Goal: Task Accomplishment & Management: Use online tool/utility

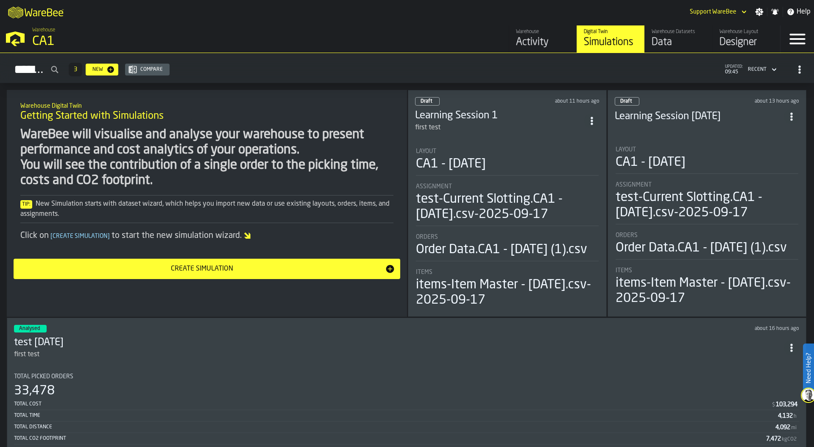
click at [37, 35] on div "CA1" at bounding box center [146, 41] width 229 height 15
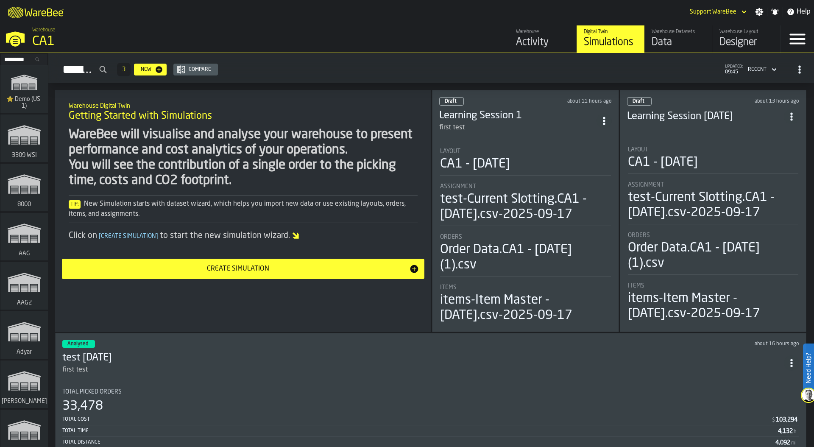
click at [13, 56] on input "Search..." at bounding box center [24, 59] width 44 height 9
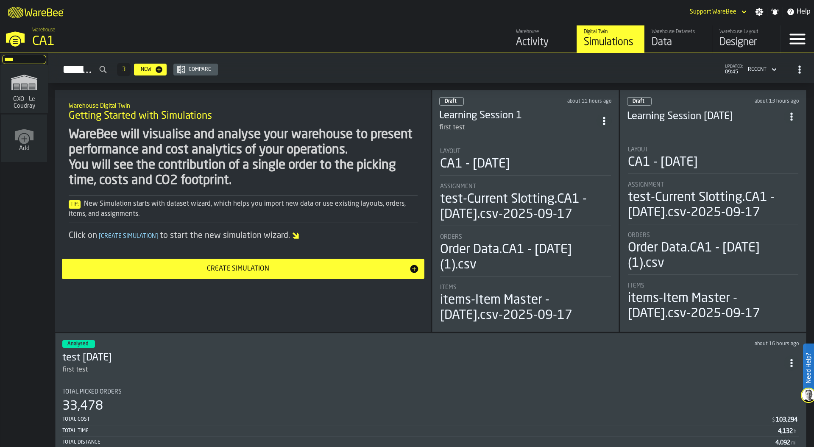
type input "****"
click at [17, 78] on polygon "link-to-/wh/i/efd9e906-5eb9-41af-aac9-d3e075764b8d/simulations" at bounding box center [23, 83] width 25 height 14
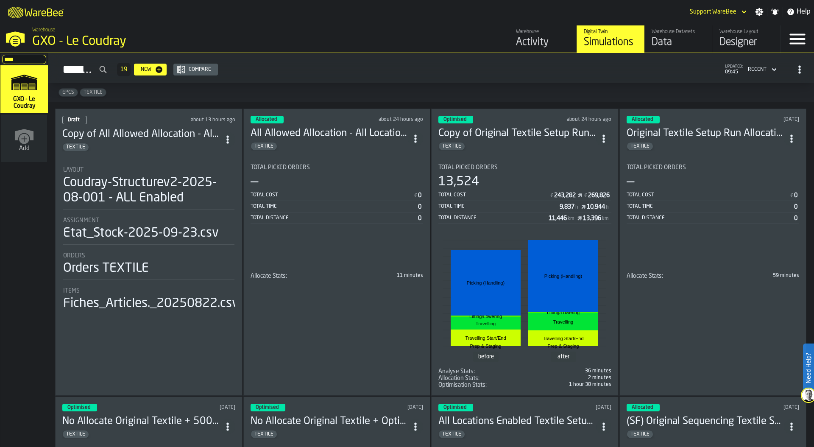
click at [531, 200] on div "Total Cost € 243,282 € 269,826 Total Time 9,837 h 10,944 h Total Distance 11,44…" at bounding box center [524, 207] width 173 height 34
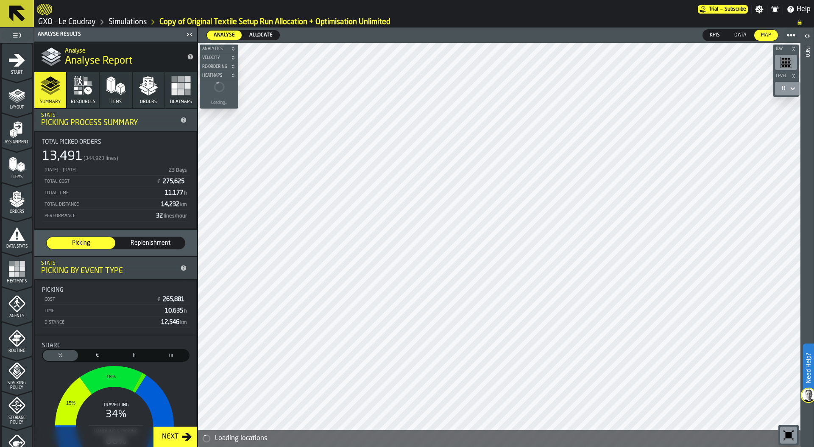
click at [178, 81] on rect "button" at bounding box center [181, 79] width 6 height 6
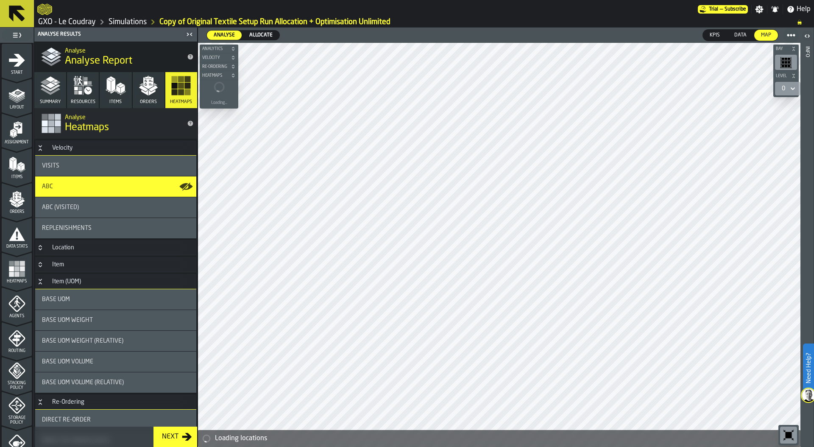
click at [40, 242] on h3 "Location" at bounding box center [115, 247] width 161 height 15
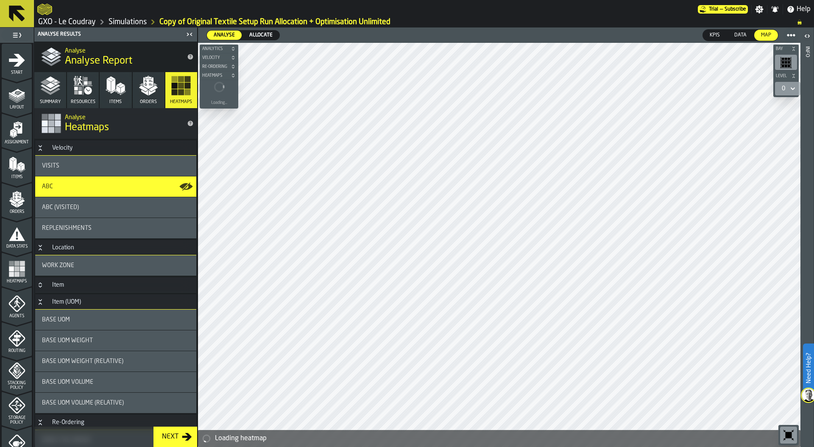
click at [90, 261] on div "Work Zone" at bounding box center [115, 265] width 161 height 20
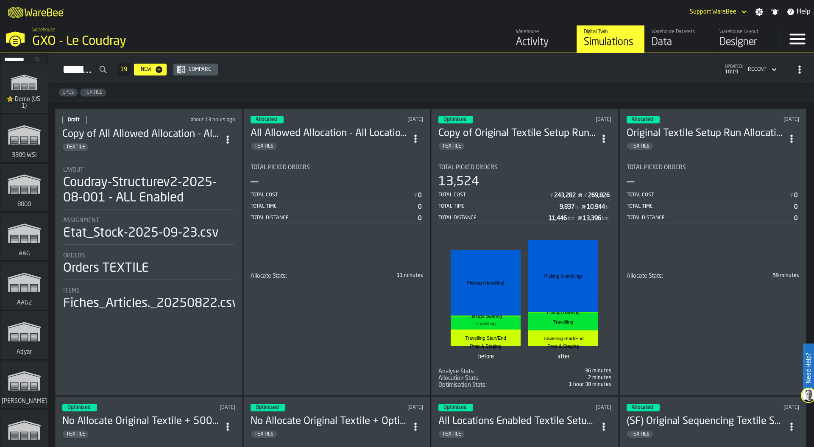
click at [83, 45] on div "GXO - Le Coudray" at bounding box center [146, 41] width 229 height 15
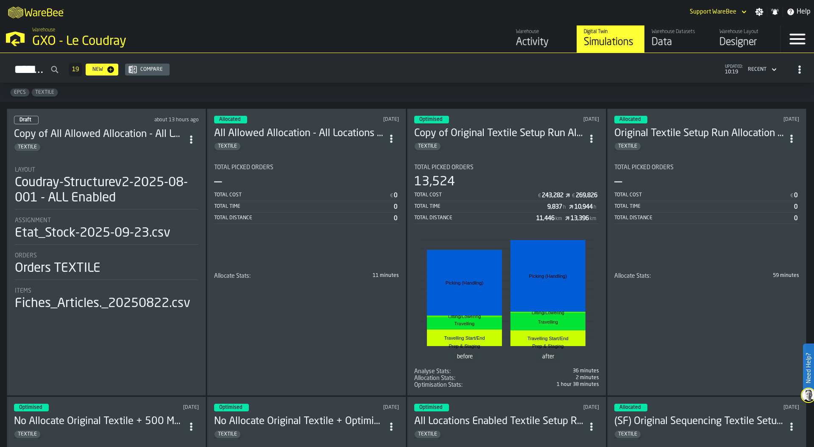
click at [42, 40] on div "GXO - Le Coudray" at bounding box center [146, 41] width 229 height 15
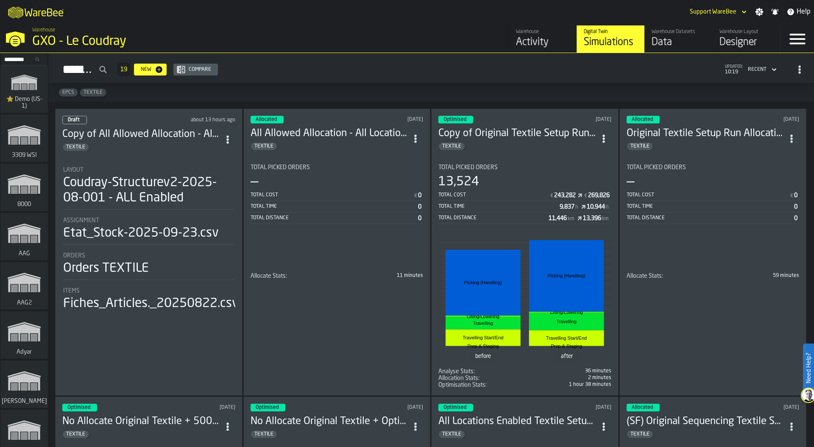
click at [15, 82] on polygon "link-to-/wh/i/103622fe-4b04-4da1-b95f-2619b9c959cc/simulations" at bounding box center [23, 83] width 25 height 14
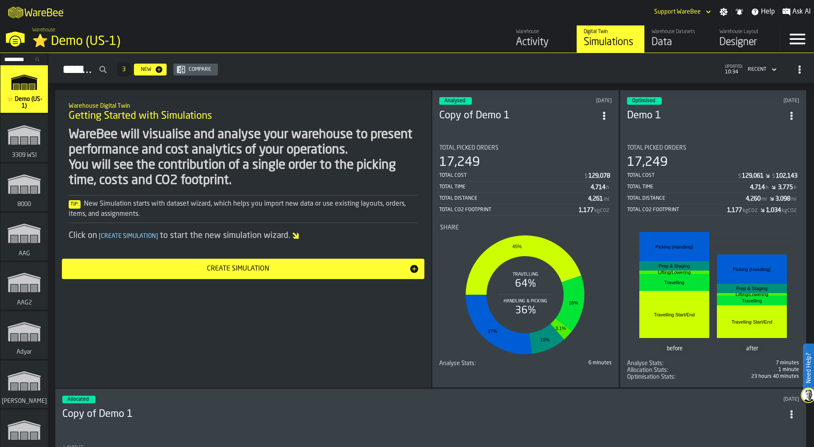
click at [15, 58] on input "Search..." at bounding box center [24, 59] width 44 height 9
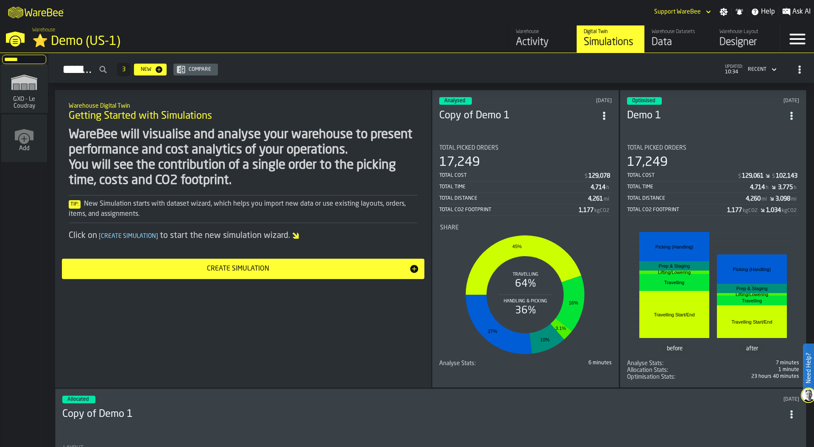
type input "******"
click at [16, 92] on icon "link-to-/wh/i/efd9e906-5eb9-41af-aac9-d3e075764b8d/simulations" at bounding box center [24, 82] width 41 height 27
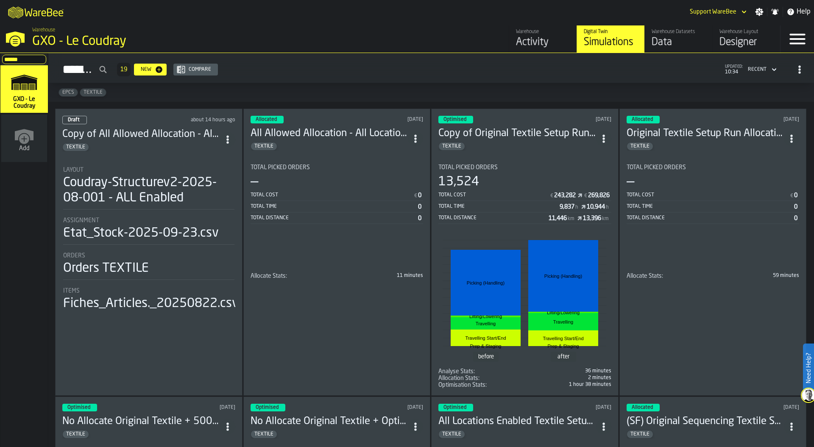
click at [462, 85] on div "EPCS TEXTILE" at bounding box center [431, 92] width 766 height 19
click at [159, 182] on div "Coudray-Structurev2-2025-08-001 - ALL Enabled" at bounding box center [148, 190] width 171 height 31
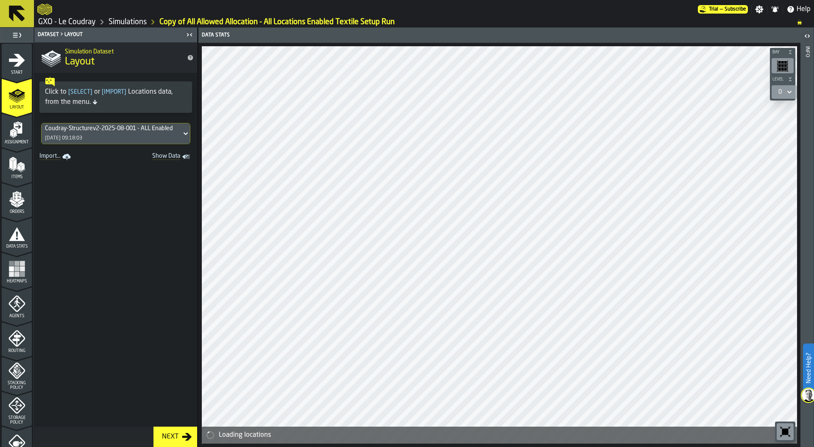
click at [788, 430] on icon "button-toolbar-undefined" at bounding box center [785, 432] width 6 height 6
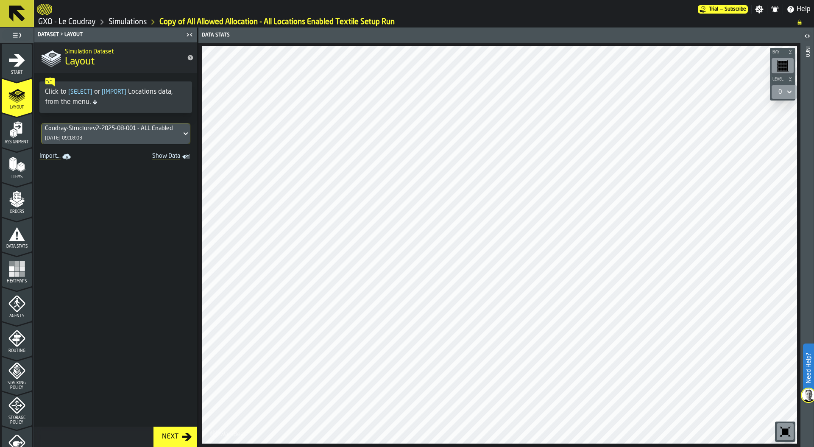
click at [12, 410] on icon "menu Storage Policy" at bounding box center [16, 405] width 17 height 17
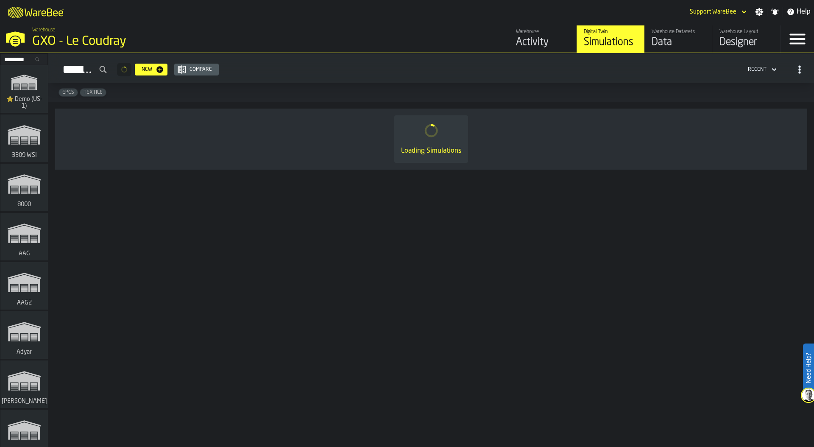
click at [16, 59] on input "Search..." at bounding box center [24, 59] width 44 height 9
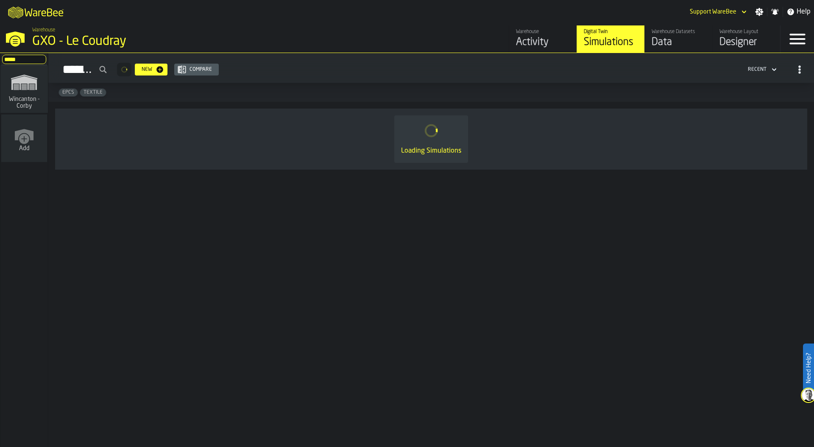
type input "*****"
click at [20, 105] on span "Wincanton - Corby" at bounding box center [24, 103] width 41 height 14
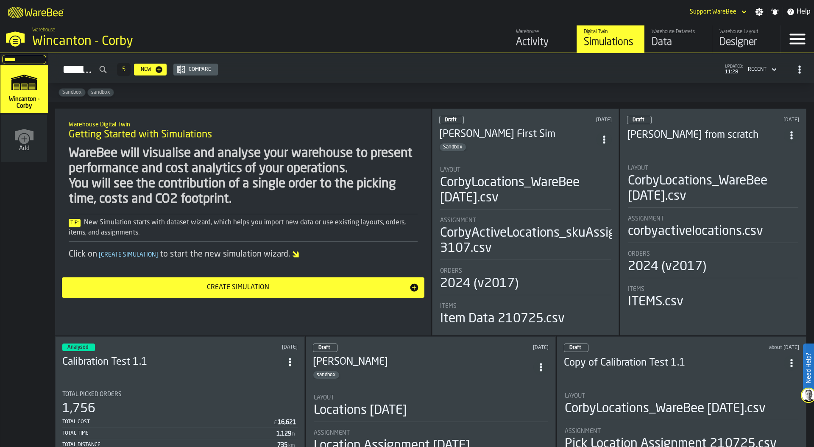
click at [662, 47] on div "Data" at bounding box center [679, 43] width 54 height 14
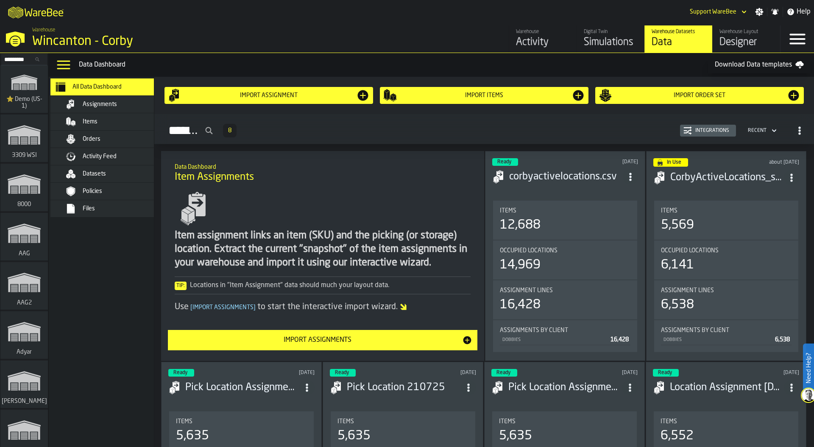
click at [84, 209] on span "Files" at bounding box center [89, 208] width 12 height 7
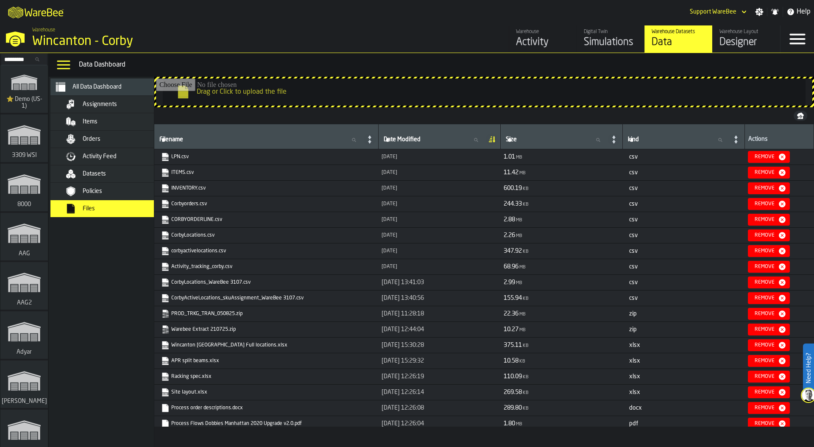
click at [178, 172] on link "ITEMS.csv" at bounding box center [265, 172] width 209 height 8
click at [188, 186] on link "INVENTORY.csv" at bounding box center [265, 188] width 209 height 8
click at [188, 204] on link "Corbyorders.csv" at bounding box center [265, 204] width 209 height 8
click at [187, 219] on link "CORBYORDERLINE.csv" at bounding box center [265, 219] width 209 height 8
click at [200, 251] on link "corbyactivelocations.csv" at bounding box center [265, 251] width 209 height 8
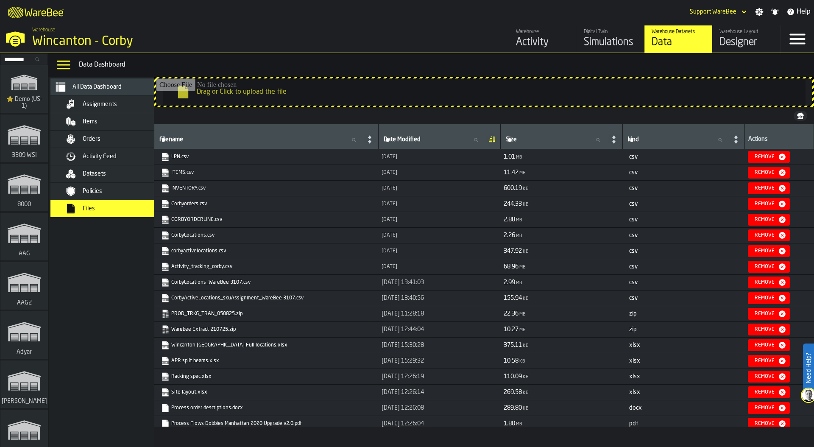
click at [199, 269] on link "Activity_tracking_corby.csv" at bounding box center [265, 266] width 209 height 8
click at [119, 149] on div "Activity Feed" at bounding box center [109, 156] width 119 height 17
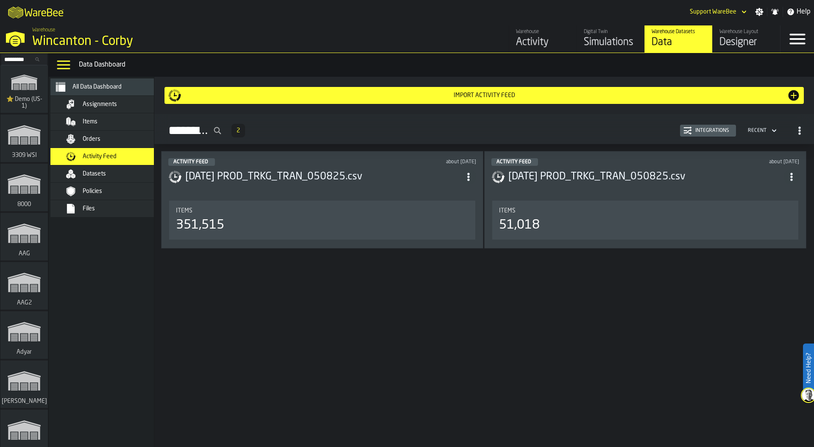
click at [114, 133] on div "Orders" at bounding box center [109, 139] width 119 height 17
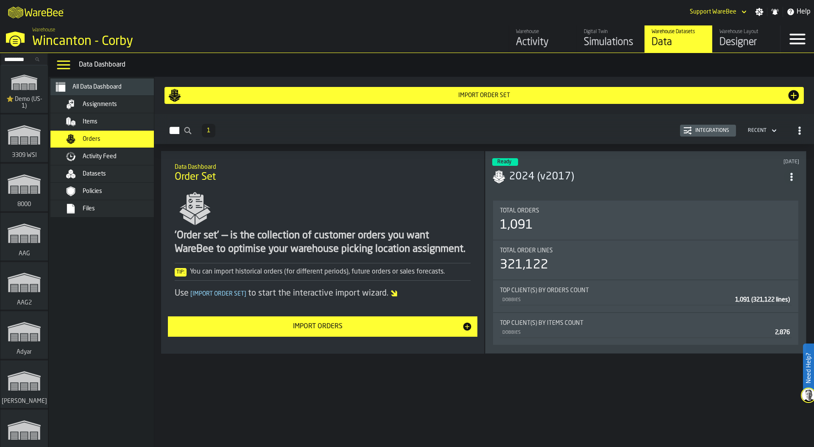
click at [703, 126] on button "Integrations" at bounding box center [708, 131] width 56 height 12
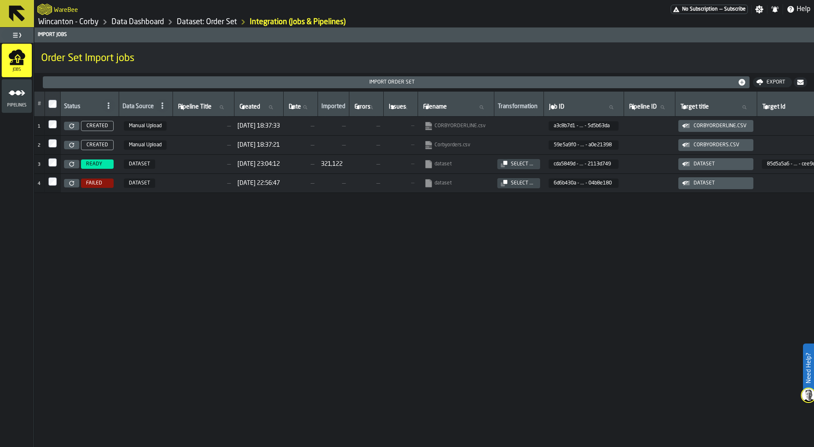
click at [70, 163] on icon at bounding box center [71, 164] width 5 height 5
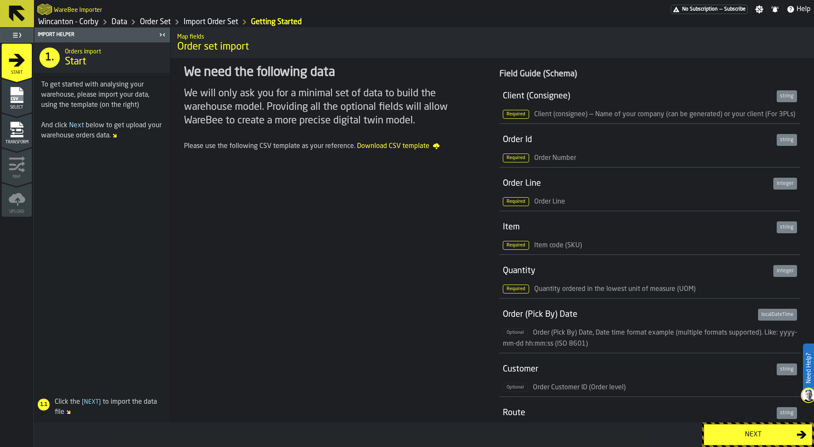
click at [729, 436] on div "Next" at bounding box center [752, 435] width 87 height 10
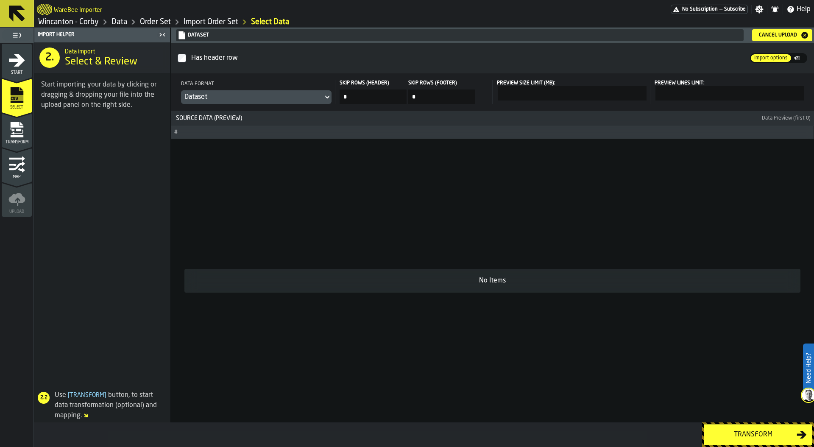
click at [739, 433] on div "Transform" at bounding box center [752, 435] width 87 height 10
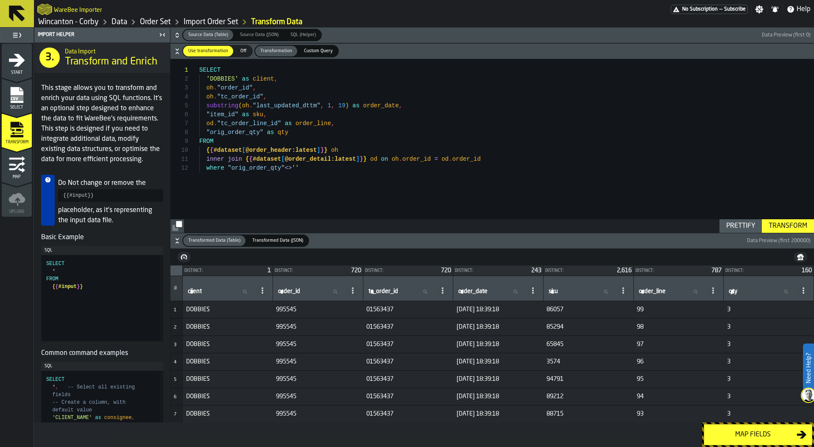
click at [115, 22] on link "Data" at bounding box center [120, 21] width 16 height 9
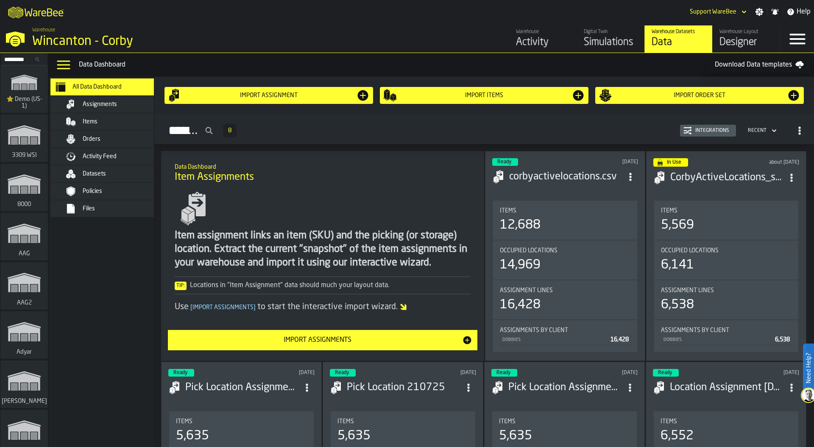
click at [740, 39] on div "Designer" at bounding box center [747, 43] width 54 height 14
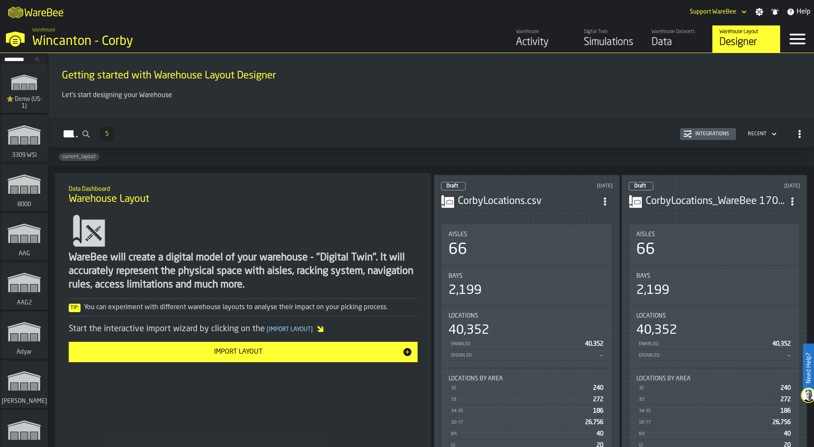
click at [28, 57] on input "Search..." at bounding box center [24, 59] width 44 height 9
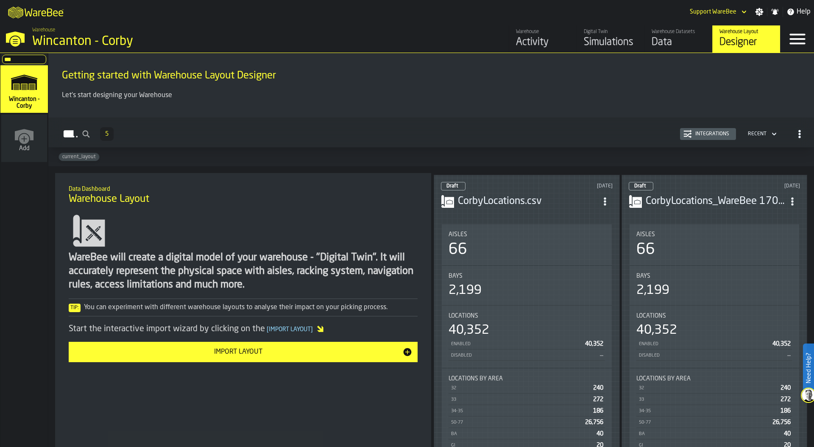
type input "***"
click at [274, 13] on div "M A K I N G W A R E H O U S E S M O R E EF F I C I E N T Support WareBee Settin…" at bounding box center [407, 12] width 814 height 24
click at [551, 262] on div "Aisles 66" at bounding box center [527, 244] width 170 height 41
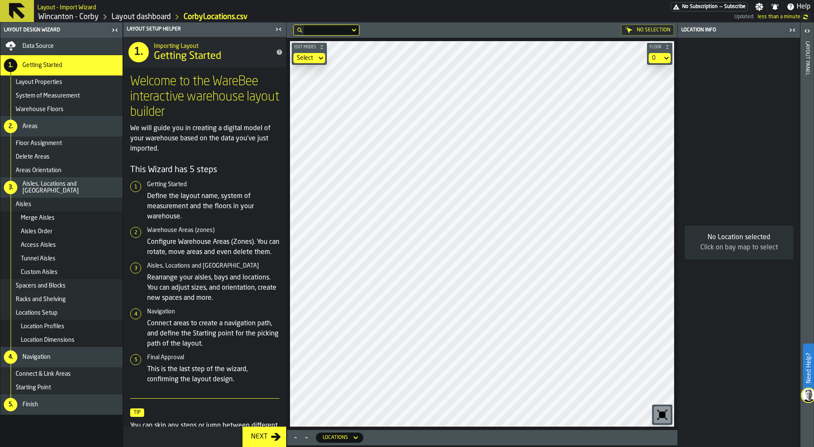
click at [142, 18] on link "Layout dashboard" at bounding box center [141, 16] width 59 height 9
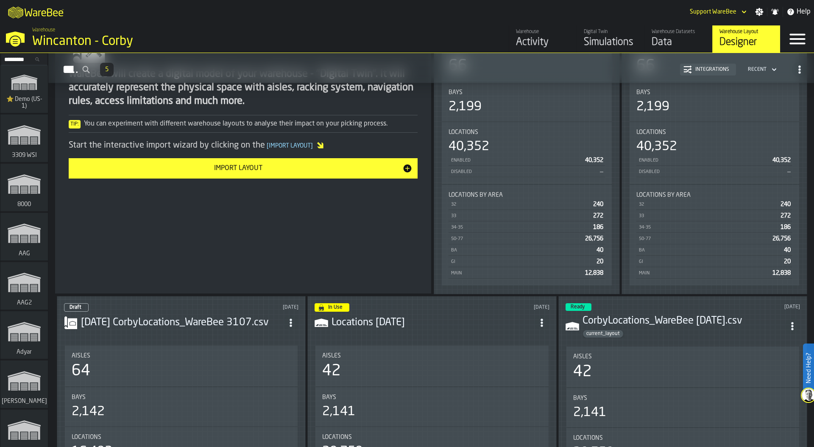
scroll to position [180, 0]
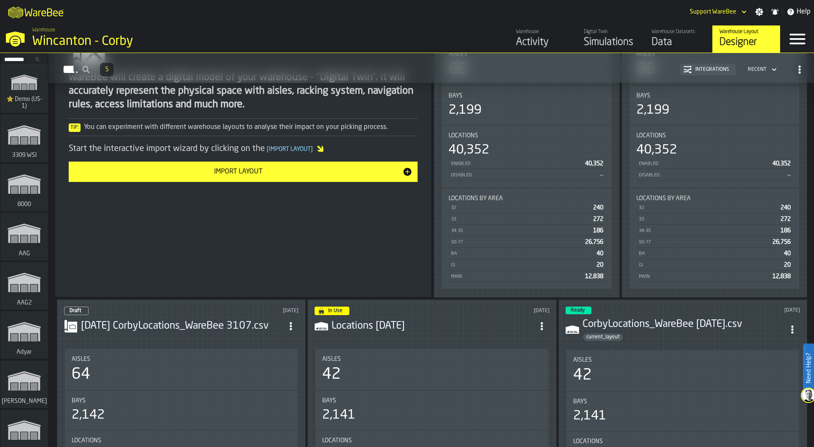
click at [750, 146] on div "40,352" at bounding box center [715, 149] width 156 height 15
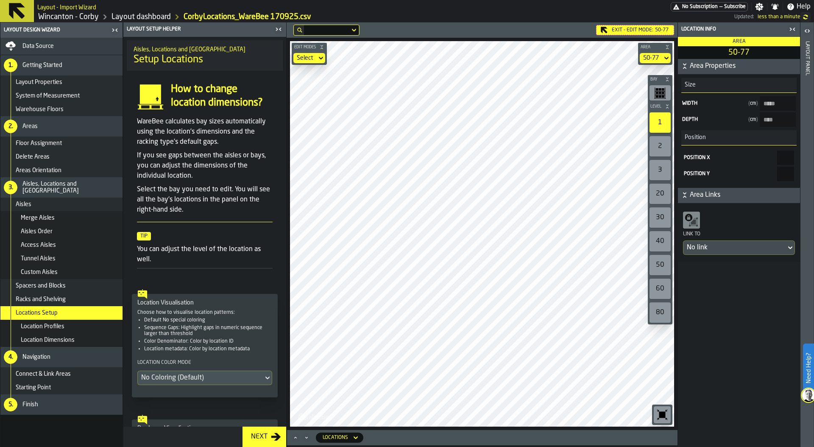
type input "*****"
type input "****"
click at [78, 45] on div "Data Source" at bounding box center [70, 46] width 97 height 7
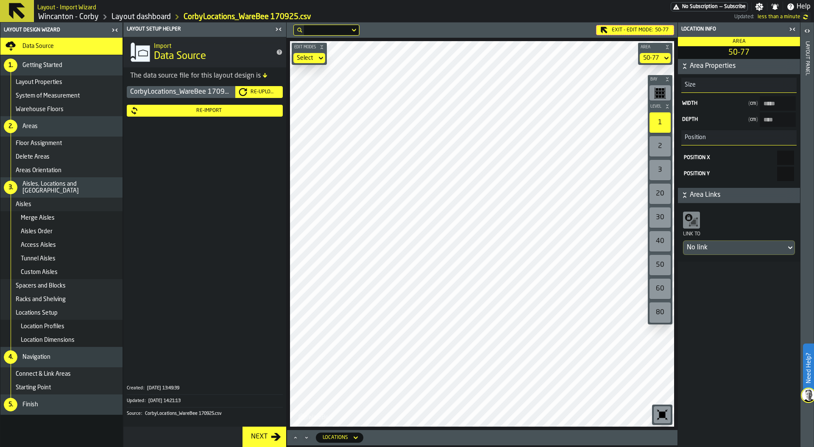
click at [231, 113] on div "Re-Import" at bounding box center [204, 110] width 149 height 8
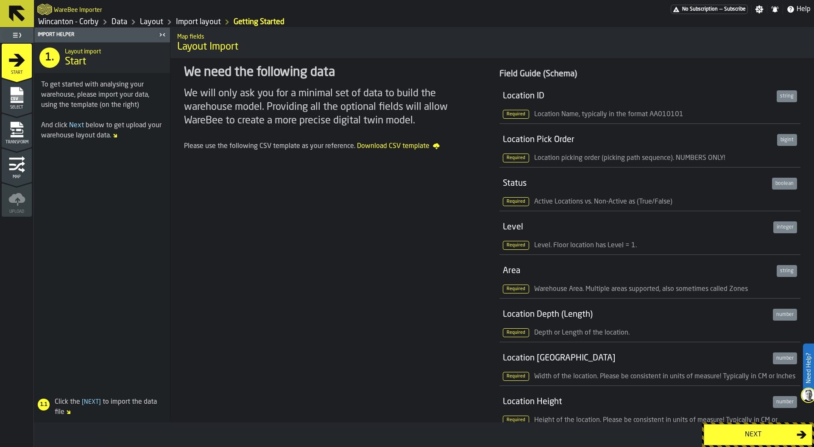
click at [755, 435] on div "Next" at bounding box center [752, 435] width 87 height 10
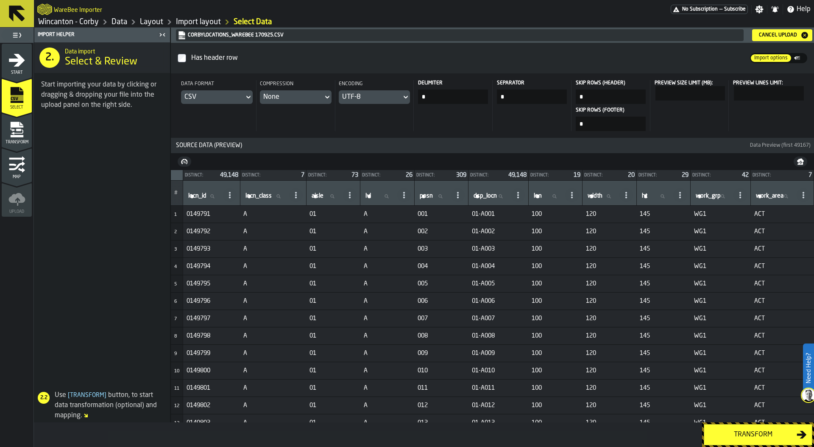
click at [748, 434] on div "Transform" at bounding box center [752, 435] width 87 height 10
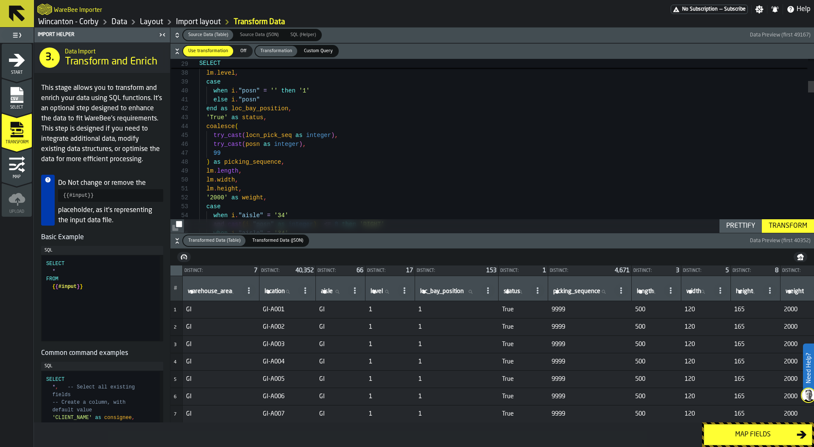
type textarea "**********"
type textarea "*"
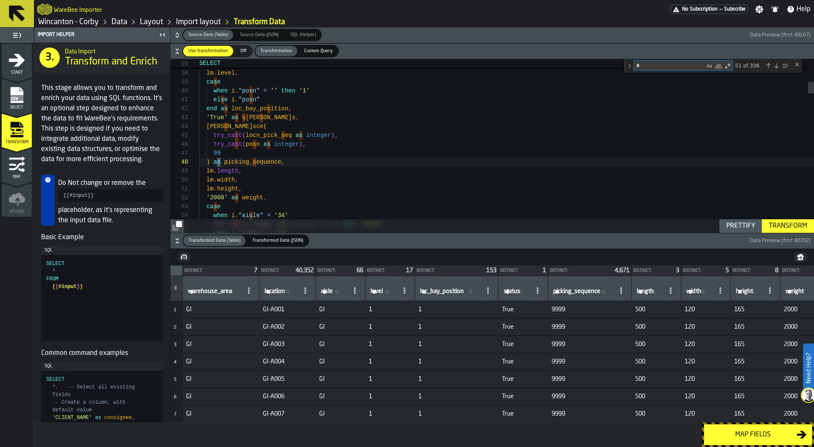
type textarea "**********"
type textarea "**"
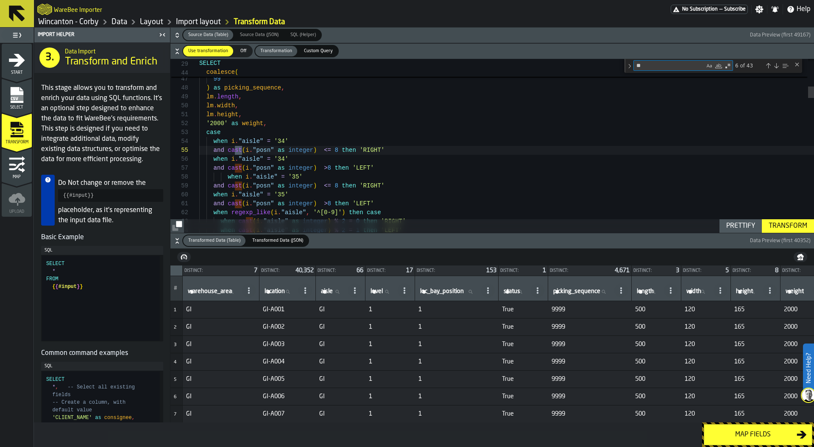
scroll to position [89, 0]
type textarea "**********"
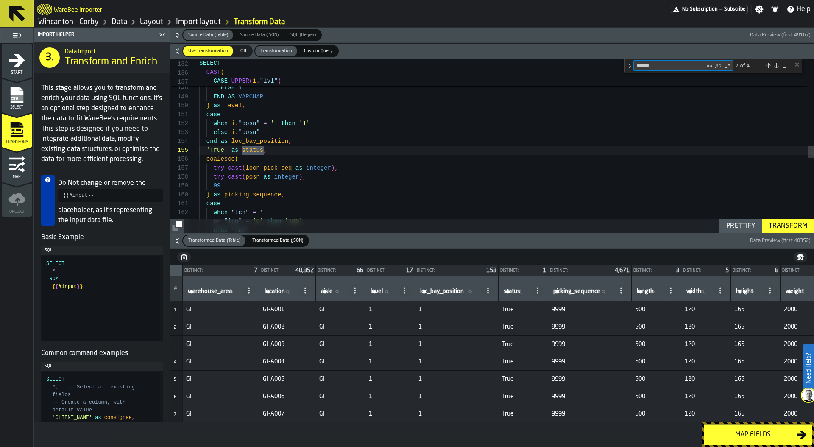
type textarea "******"
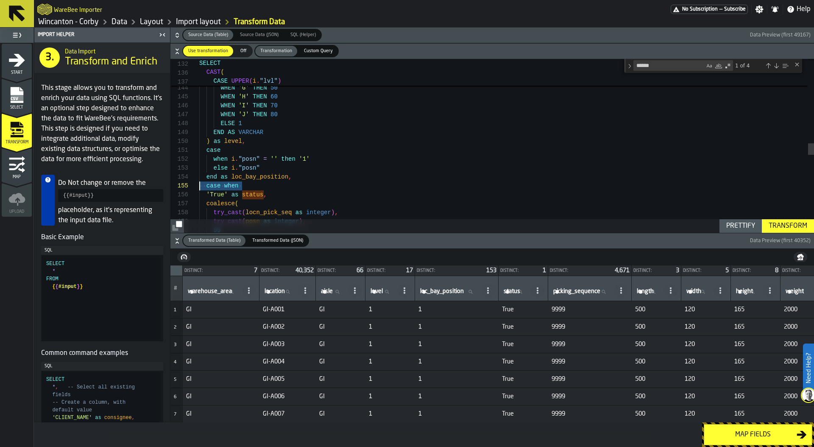
drag, startPoint x: 253, startPoint y: 185, endPoint x: 150, endPoint y: 186, distance: 103.5
click at [148, 185] on div "Import Helper 3. Data Import Transform and Enrich This stage allows you to tran…" at bounding box center [424, 225] width 780 height 395
click at [778, 64] on div "Next Match (Enter)" at bounding box center [776, 65] width 7 height 7
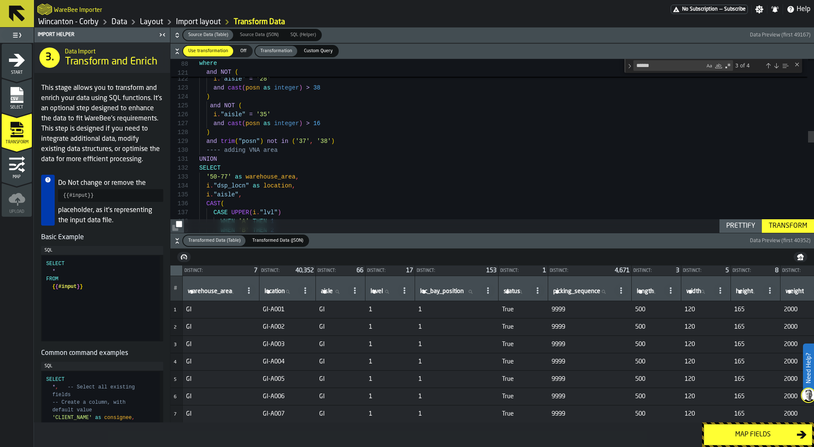
scroll to position [0, 0]
click at [229, 156] on div "i . "dsp_locn" as location , '50-77' as warehouse_area , SELECT UNION ---- addi…" at bounding box center [506, 283] width 615 height 2615
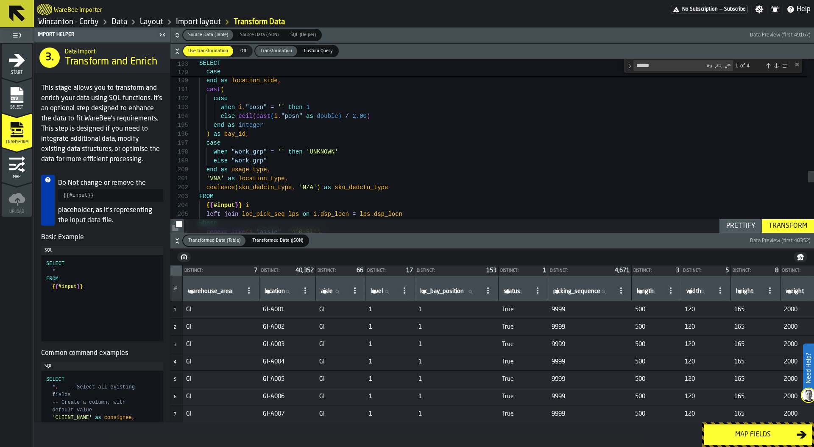
click at [776, 67] on div "Next Match (Enter)" at bounding box center [776, 65] width 7 height 7
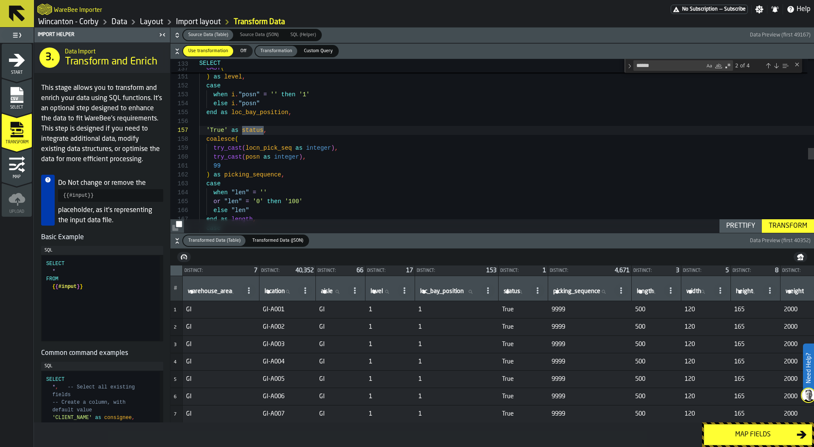
click at [770, 66] on div "Previous Match (⇧Enter)" at bounding box center [768, 65] width 7 height 7
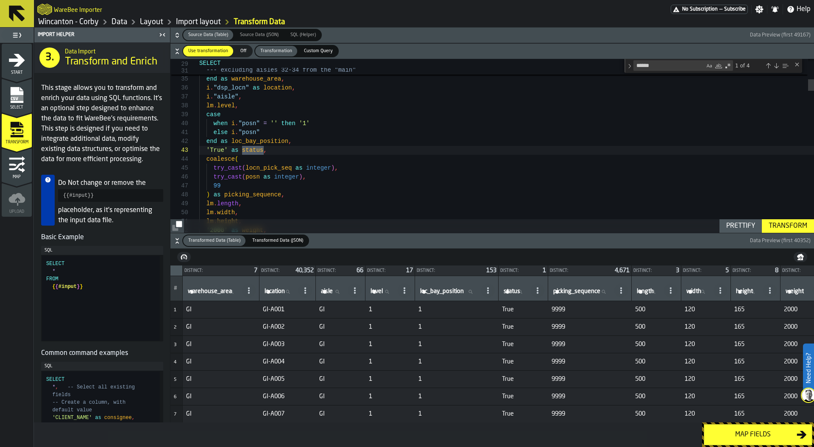
click at [770, 66] on div "Previous Match (⇧Enter)" at bounding box center [768, 65] width 7 height 7
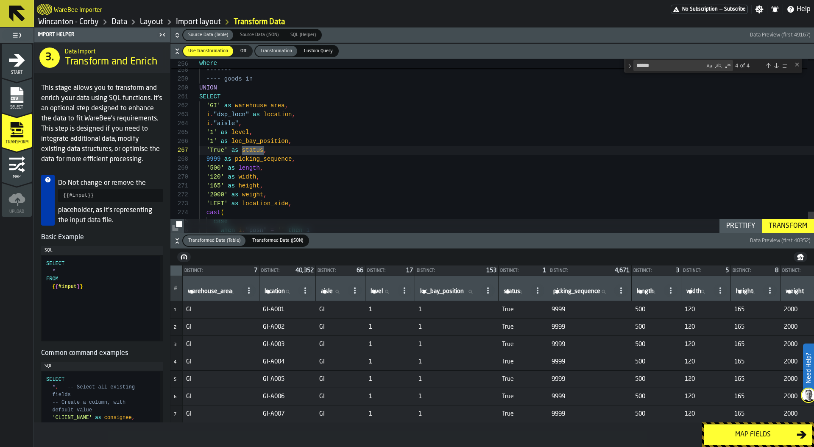
click at [770, 66] on div "Previous Match (⇧Enter)" at bounding box center [768, 65] width 7 height 7
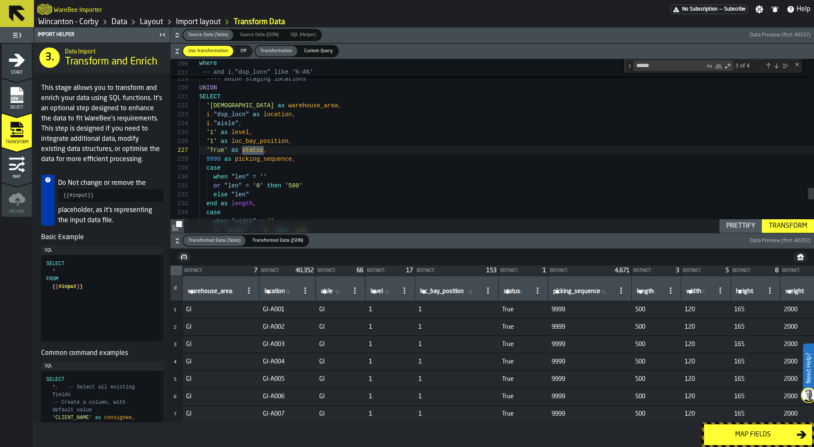
click at [770, 66] on div "Previous Match (⇧Enter)" at bounding box center [768, 65] width 7 height 7
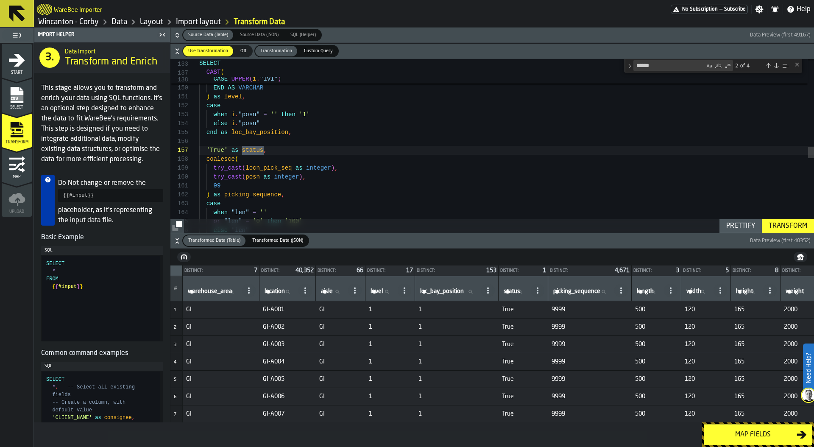
click at [237, 141] on div "WHEN 'I' THEN 70 WHEN 'J' THEN 80 ELSE 1 END AS VARCHAR ) as level , case when …" at bounding box center [506, 48] width 615 height 2624
click at [225, 151] on div "WHEN 'I' THEN 70 WHEN 'J' THEN 80 ELSE 1 END AS VARCHAR ) as level , case when …" at bounding box center [506, 48] width 615 height 2624
click at [330, 141] on div "WHEN 'I' THEN 70 WHEN 'J' THEN 80 ELSE 1 END AS VARCHAR ) as level , case when …" at bounding box center [506, 48] width 615 height 2624
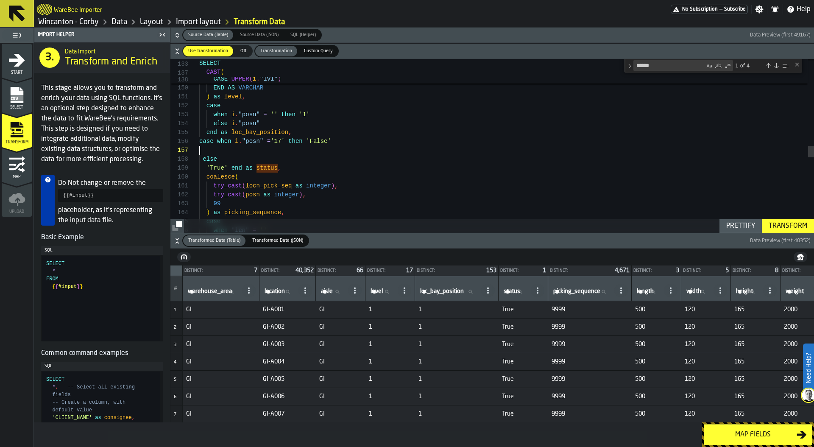
scroll to position [45, 0]
drag, startPoint x: 217, startPoint y: 142, endPoint x: 349, endPoint y: 141, distance: 132.7
click at [349, 141] on div "WHEN 'I' THEN 70 WHEN 'J' THEN 80 ELSE 1 END AS VARCHAR ) as level , case when …" at bounding box center [506, 57] width 615 height 2642
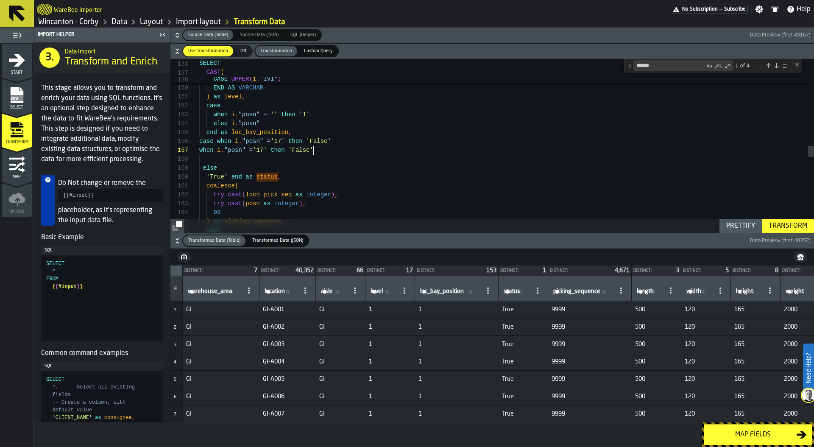
click at [260, 149] on div "WHEN 'I' THEN 70 WHEN 'J' THEN 80 ELSE 1 END AS VARCHAR ) as level , case when …" at bounding box center [506, 61] width 615 height 2650
drag, startPoint x: 200, startPoint y: 149, endPoint x: 333, endPoint y: 148, distance: 133.6
click at [333, 148] on div "WHEN 'I' THEN 70 WHEN 'J' THEN 80 ELSE 1 END AS VARCHAR ) as level , case when …" at bounding box center [506, 61] width 615 height 2650
click at [332, 148] on div "WHEN 'I' THEN 70 WHEN 'J' THEN 80 ELSE 1 END AS VARCHAR ) as level , case when …" at bounding box center [506, 61] width 615 height 2650
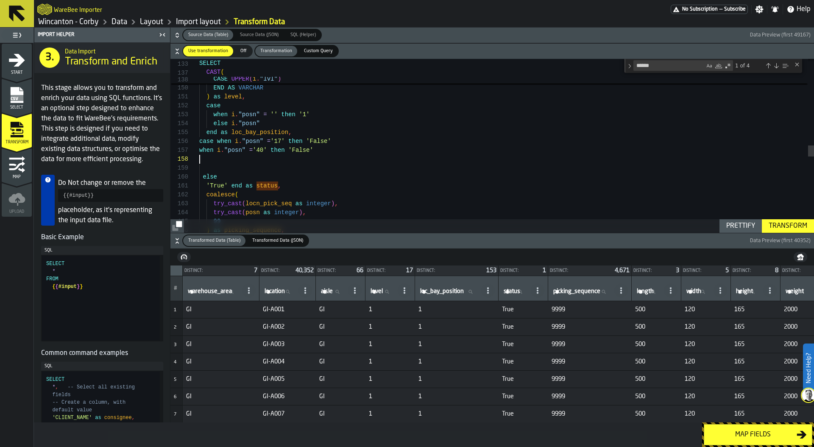
scroll to position [62, 0]
click at [261, 160] on div "WHEN 'I' THEN 70 WHEN 'J' THEN 80 ELSE 1 END AS VARCHAR ) as level , case when …" at bounding box center [506, 65] width 615 height 2659
click at [319, 157] on div "WHEN 'I' THEN 70 WHEN 'J' THEN 80 ELSE 1 END AS VARCHAR ) as level , case when …" at bounding box center [506, 65] width 615 height 2659
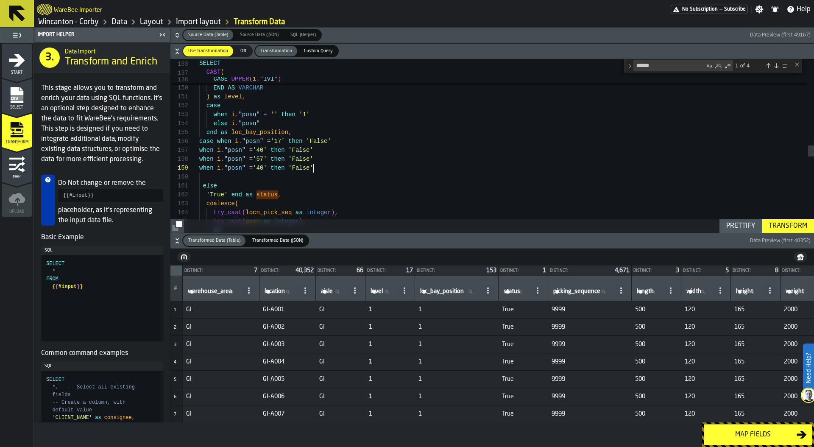
click at [258, 170] on div "WHEN 'I' THEN 70 WHEN 'J' THEN 80 ELSE 1 END AS VARCHAR ) as level , case when …" at bounding box center [506, 70] width 615 height 2668
click at [736, 222] on div "Prettify" at bounding box center [741, 226] width 36 height 10
type textarea "**********"
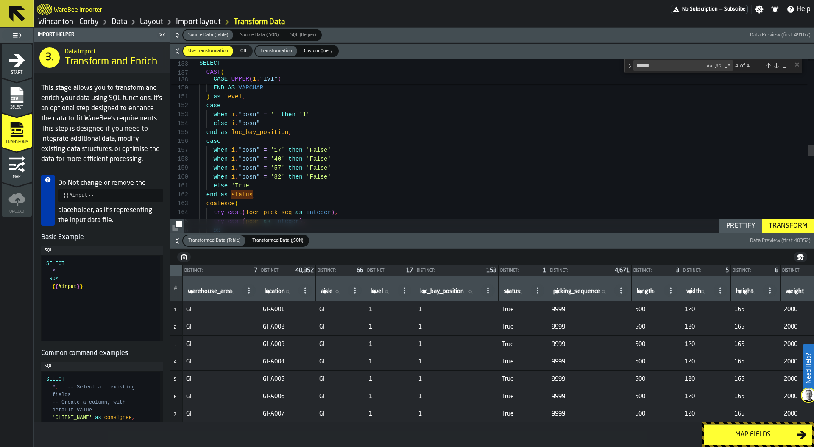
click at [791, 223] on div "Transform" at bounding box center [787, 226] width 45 height 10
click at [757, 433] on div "Map fields" at bounding box center [752, 435] width 87 height 10
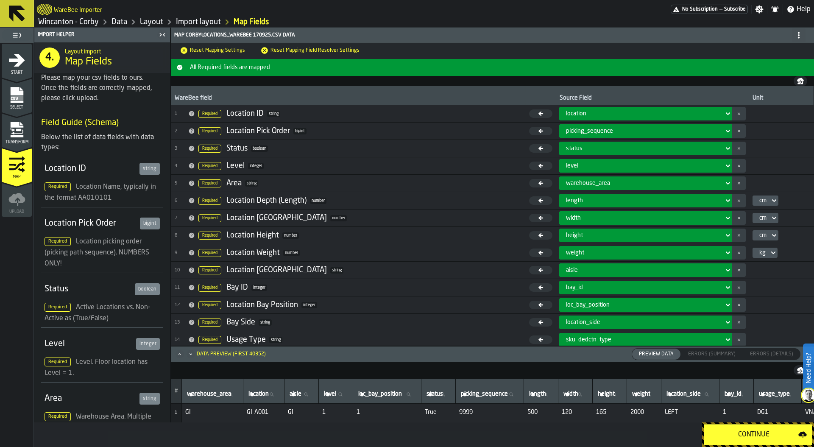
click at [754, 434] on div "Continue" at bounding box center [753, 435] width 89 height 10
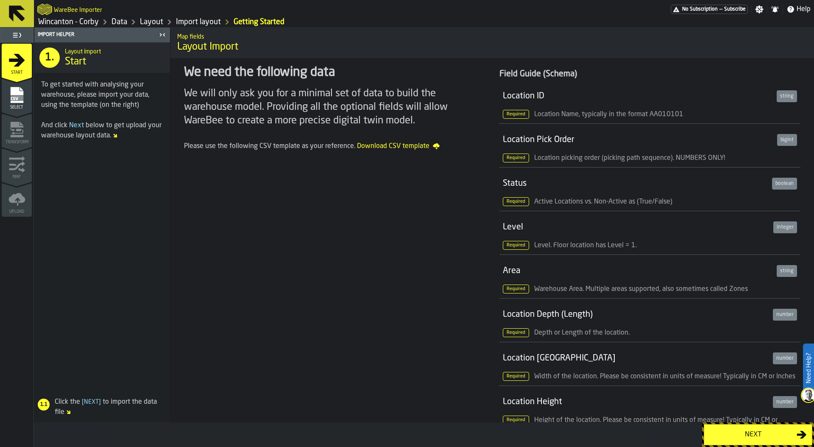
click at [120, 21] on link "Data" at bounding box center [120, 21] width 16 height 9
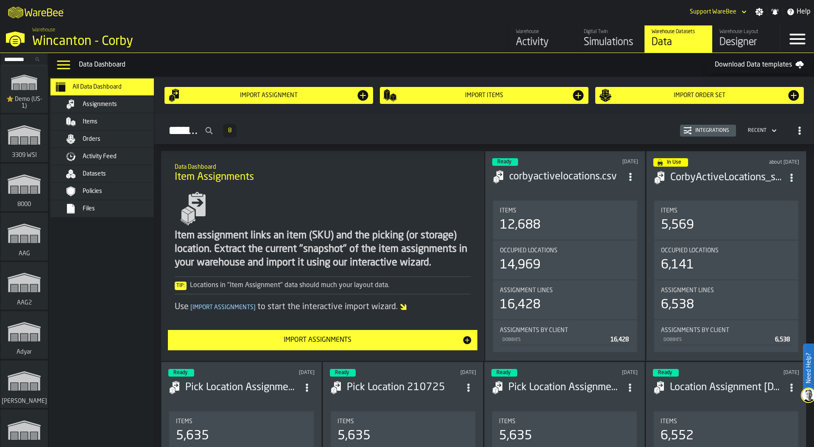
click at [17, 57] on input "Search..." at bounding box center [24, 59] width 44 height 9
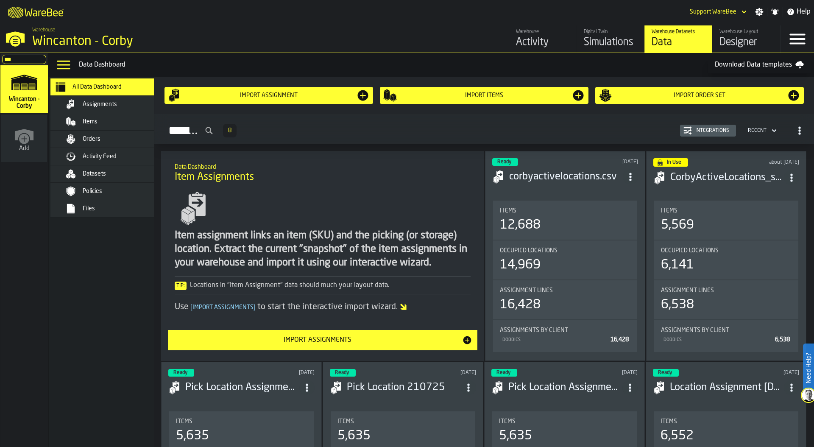
type input "***"
click at [106, 209] on div "Files" at bounding box center [124, 208] width 83 height 7
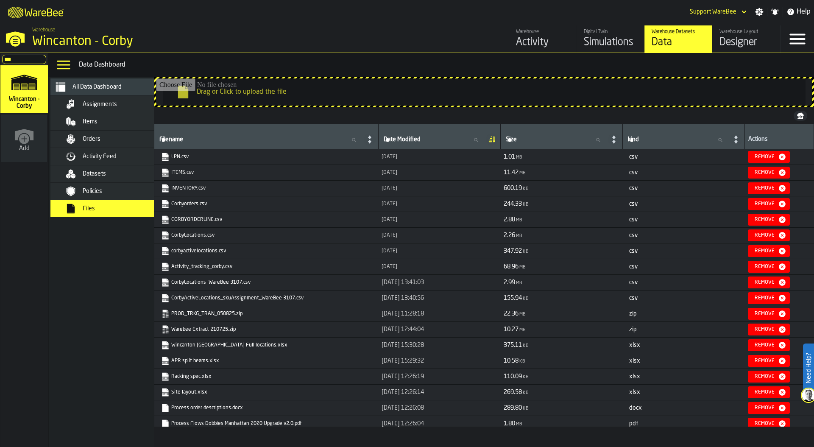
click at [335, 92] on input "Drag or Click to upload the file" at bounding box center [484, 91] width 656 height 27
click at [120, 103] on div "Assignments" at bounding box center [124, 104] width 83 height 7
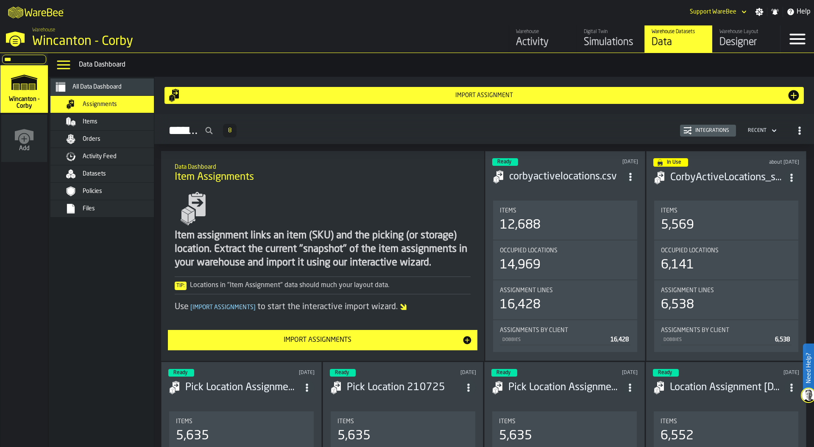
click at [89, 172] on span "Datasets" at bounding box center [94, 173] width 23 height 7
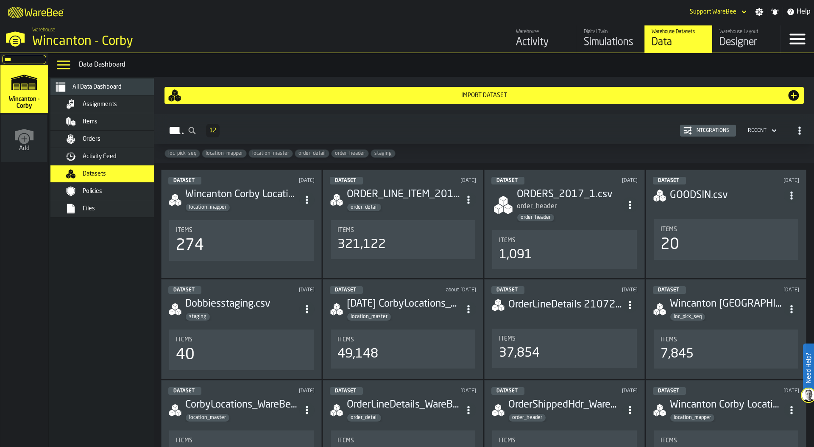
click at [98, 106] on span "Assignments" at bounding box center [100, 104] width 34 height 7
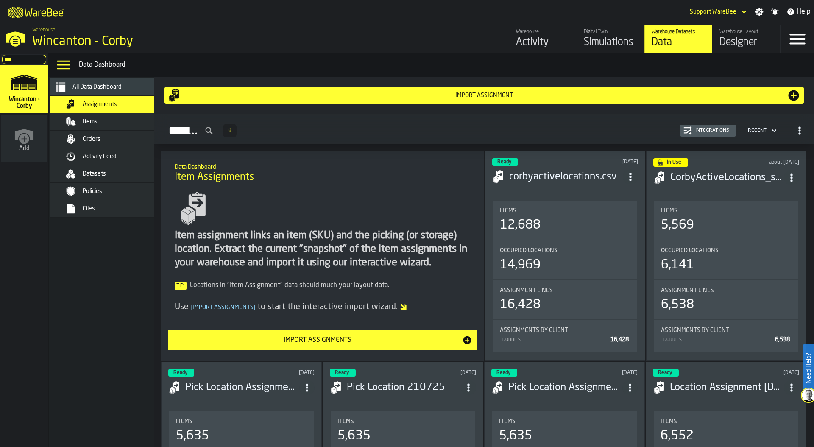
click at [461, 94] on div "Import assignment" at bounding box center [485, 95] width 606 height 7
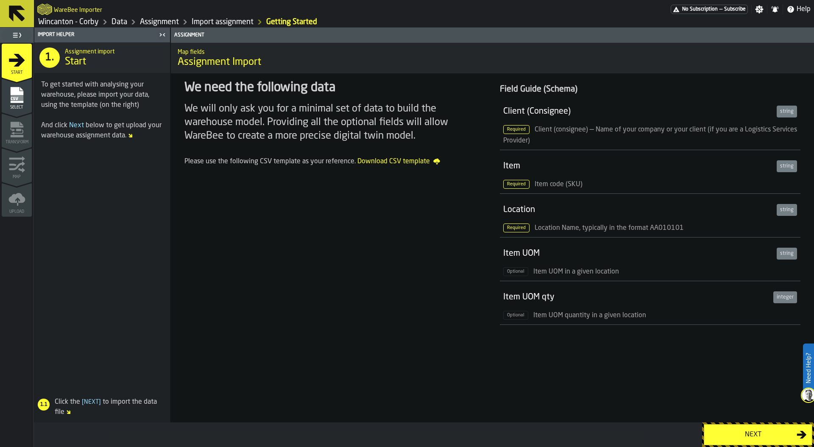
click at [743, 433] on div "Next" at bounding box center [752, 435] width 87 height 10
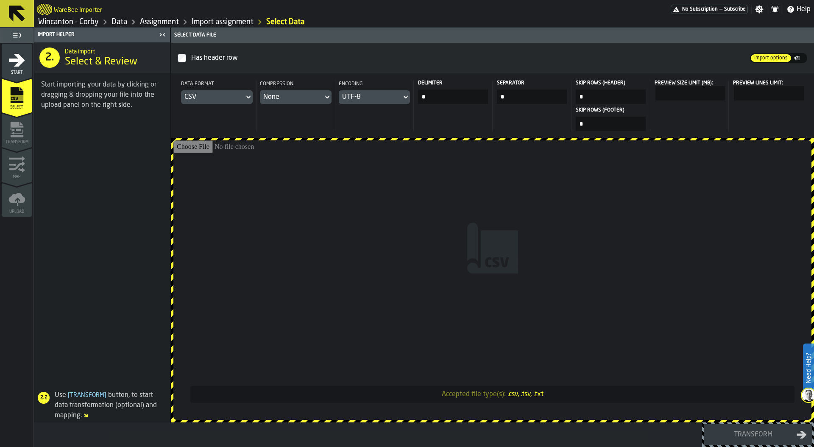
click at [411, 197] on input "Accepted file type(s): .csv, .tsv, .txt" at bounding box center [492, 279] width 638 height 279
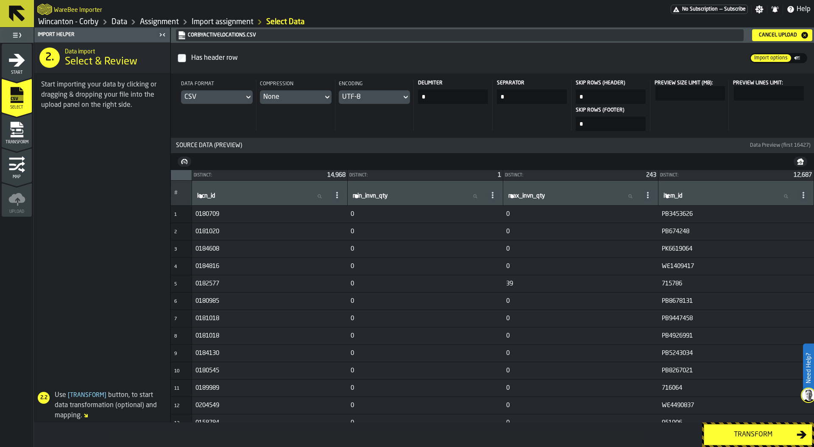
click at [751, 433] on div "Transform" at bounding box center [752, 435] width 87 height 10
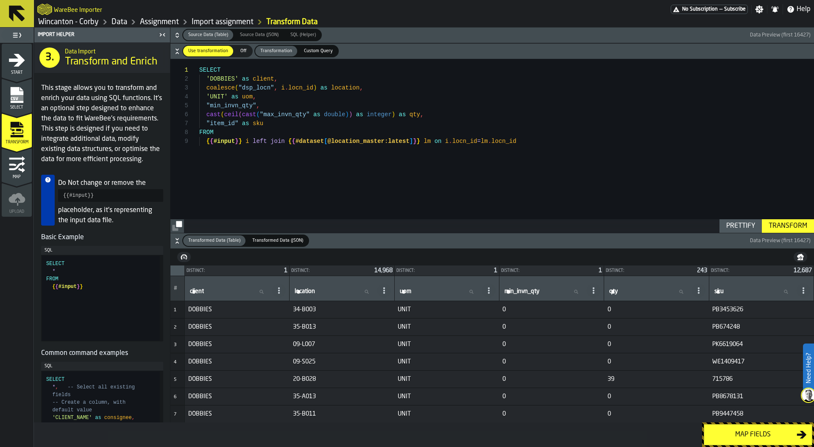
click at [178, 36] on icon "button-" at bounding box center [177, 36] width 3 height 2
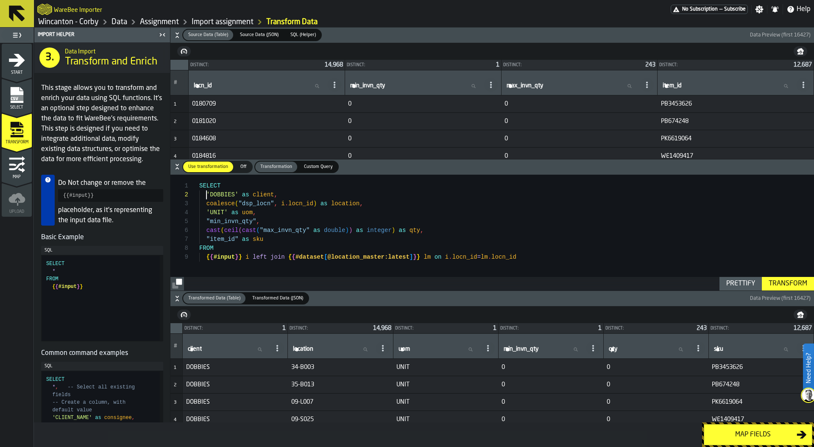
scroll to position [9, 0]
drag, startPoint x: 206, startPoint y: 194, endPoint x: 311, endPoint y: 194, distance: 105.6
click at [311, 194] on div "SELECT 'DOBBIES' as client , coalesce ( "dsp_locn" , i . locn_id ) as location …" at bounding box center [506, 233] width 615 height 116
drag, startPoint x: 207, startPoint y: 204, endPoint x: 368, endPoint y: 205, distance: 160.7
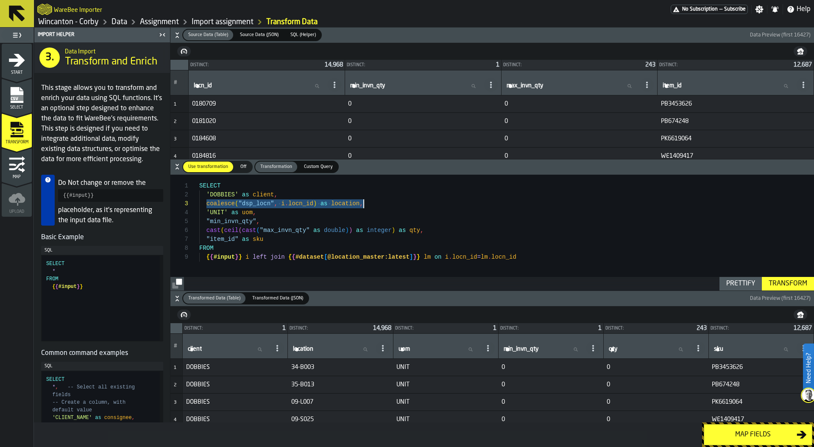
click at [368, 205] on div "SELECT 'DOBBIES' as client , coalesce ( "dsp_locn" , i . locn_id ) as location …" at bounding box center [506, 233] width 615 height 116
drag, startPoint x: 190, startPoint y: 102, endPoint x: 215, endPoint y: 102, distance: 25.0
click at [215, 102] on span "0180709" at bounding box center [266, 104] width 149 height 7
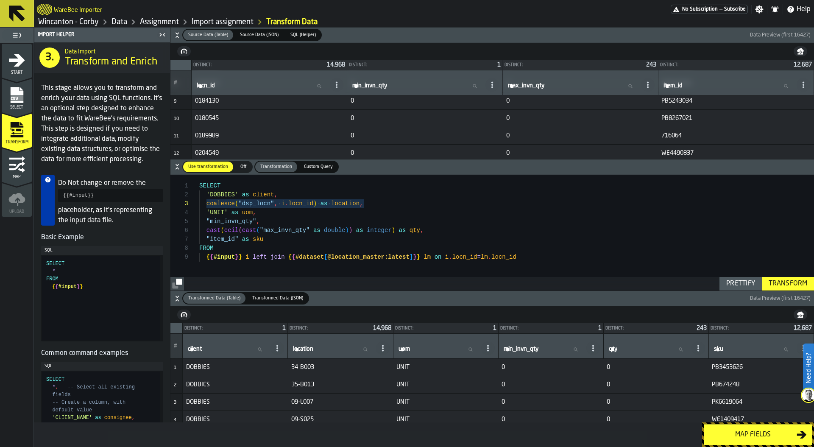
scroll to position [0, 0]
drag, startPoint x: 290, startPoint y: 366, endPoint x: 318, endPoint y: 366, distance: 28.0
click at [318, 366] on span "34-B003" at bounding box center [340, 367] width 98 height 7
click at [314, 371] on td "34-B003" at bounding box center [340, 367] width 105 height 17
drag, startPoint x: 317, startPoint y: 367, endPoint x: 288, endPoint y: 368, distance: 28.8
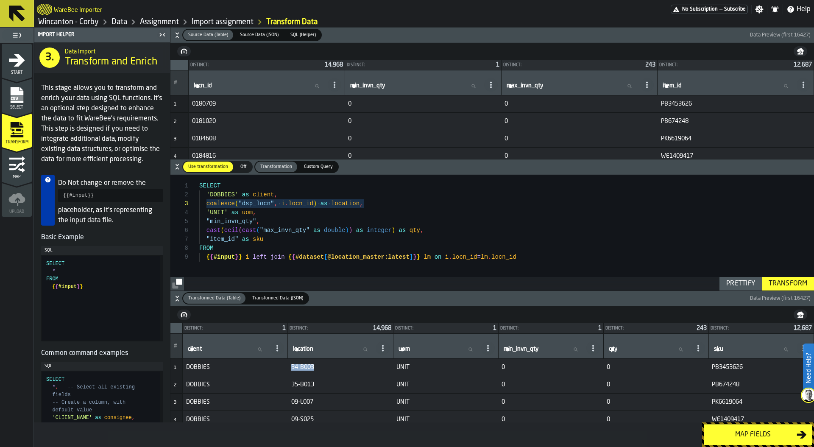
click at [288, 368] on td "34-B003" at bounding box center [340, 367] width 105 height 17
click at [204, 103] on span "0180709" at bounding box center [266, 104] width 149 height 7
drag, startPoint x: 290, startPoint y: 367, endPoint x: 320, endPoint y: 368, distance: 30.1
click at [320, 368] on span "34-B003" at bounding box center [340, 367] width 98 height 7
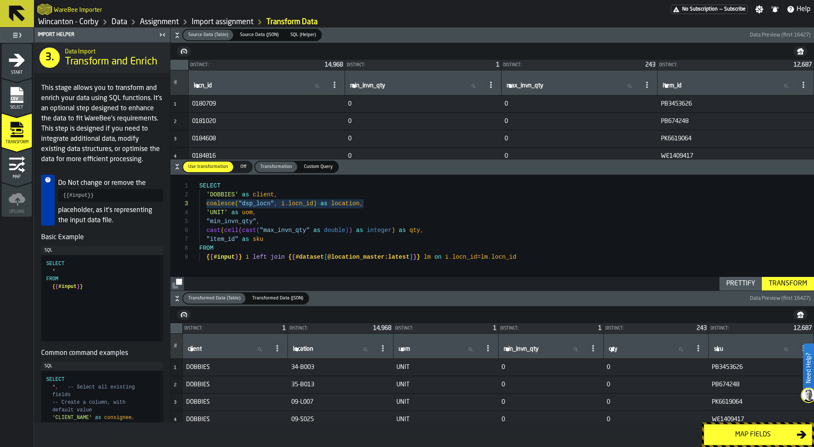
click at [201, 103] on span "0180709" at bounding box center [266, 104] width 149 height 7
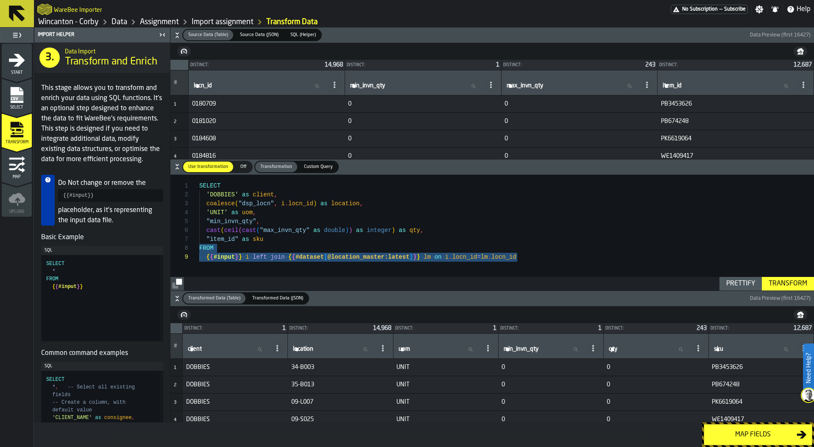
drag, startPoint x: 199, startPoint y: 246, endPoint x: 542, endPoint y: 260, distance: 342.9
click at [542, 260] on div "SELECT 'DOBBIES' as client , coalesce ( "dsp_locn" , i . locn_id ) as location …" at bounding box center [506, 233] width 615 height 116
click at [286, 263] on div "SELECT 'DOBBIES' as client , coalesce ( "dsp_locn" , i . locn_id ) as location …" at bounding box center [506, 233] width 615 height 116
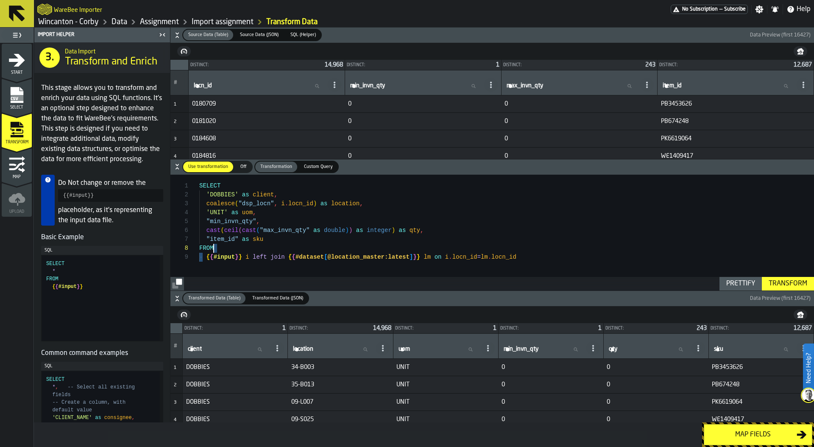
scroll to position [71, 0]
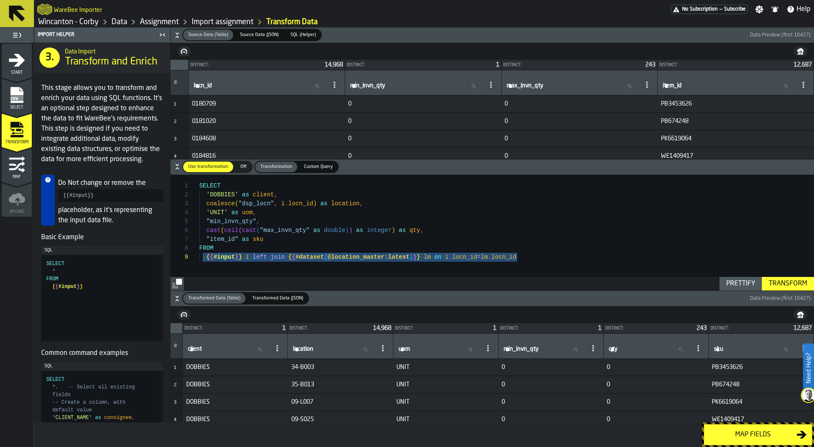
drag, startPoint x: 204, startPoint y: 256, endPoint x: 550, endPoint y: 256, distance: 345.2
click at [550, 257] on div "{ { #input } } i left join { { #dataset [ @location_master:latest ] } } lm on i…" at bounding box center [506, 257] width 615 height 9
click at [472, 265] on div "SELECT 'DOBBIES' as client , coalesce ( "dsp_locn" , i . locn_id ) as location …" at bounding box center [506, 233] width 615 height 116
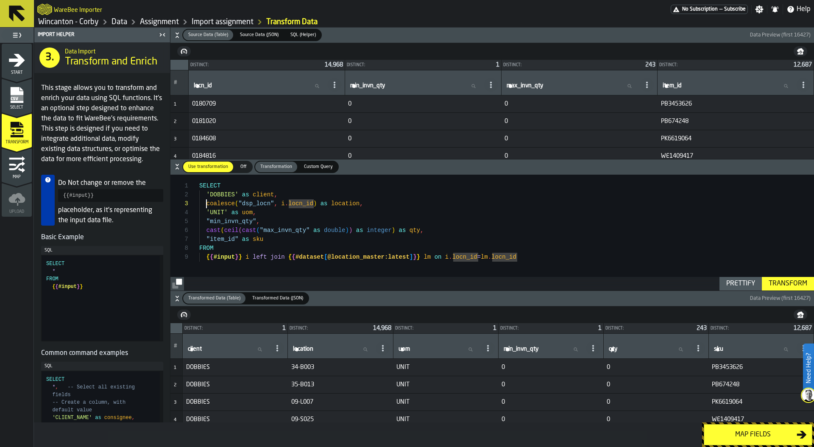
scroll to position [18, 0]
click at [206, 205] on div "SELECT 'DOBBIES' as client , coalesce ( "dsp_locn" , i . locn_id ) as location …" at bounding box center [506, 233] width 615 height 116
click at [254, 204] on div "SELECT 'DOBBIES' as client , coalesce ( "dsp_locn" , i . locn_id ) as location …" at bounding box center [506, 233] width 615 height 116
drag, startPoint x: 206, startPoint y: 204, endPoint x: 251, endPoint y: 202, distance: 45.0
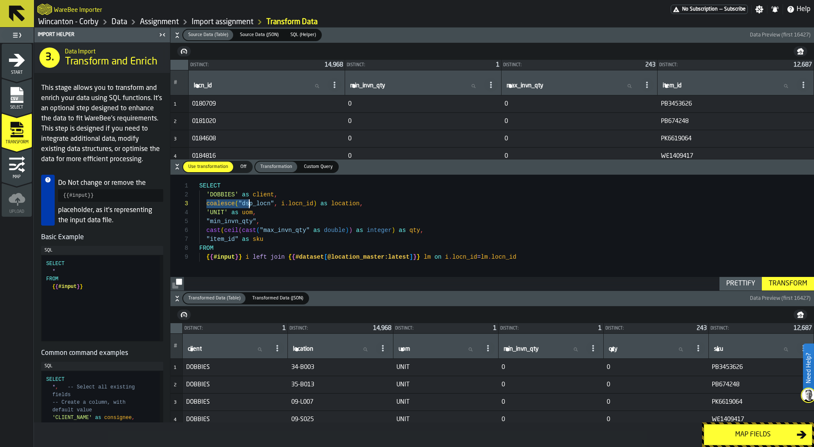
click at [251, 202] on span "coalesce ( "dsp_locn" , i . locn_id ) as location ," at bounding box center [281, 203] width 164 height 9
click at [255, 202] on div "SELECT 'DOBBIES' as client , coalesce ( "dsp_locn" , i . locn_id ) as location …" at bounding box center [506, 233] width 615 height 116
click at [305, 205] on div "SELECT 'DOBBIES' as client , coalesce ( "dsp_locn" , i . locn_id ) as location …" at bounding box center [506, 233] width 615 height 116
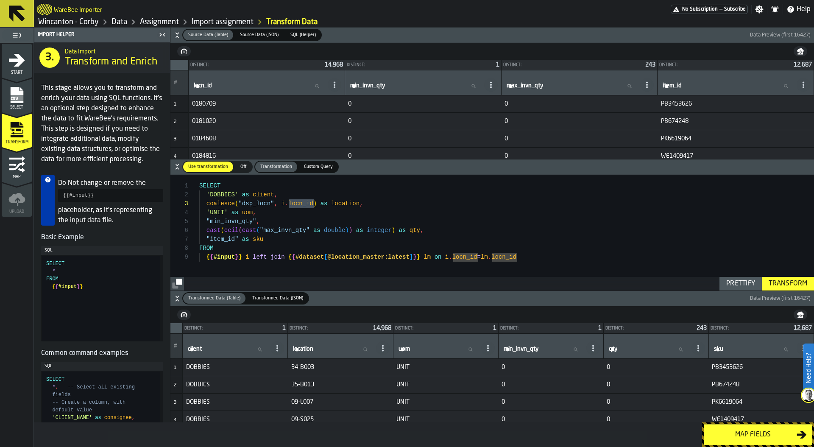
scroll to position [27, 0]
drag, startPoint x: 204, startPoint y: 216, endPoint x: 268, endPoint y: 214, distance: 64.1
click at [268, 214] on div "'UNIT' as uom ," at bounding box center [506, 212] width 615 height 9
click at [199, 220] on span at bounding box center [202, 221] width 7 height 7
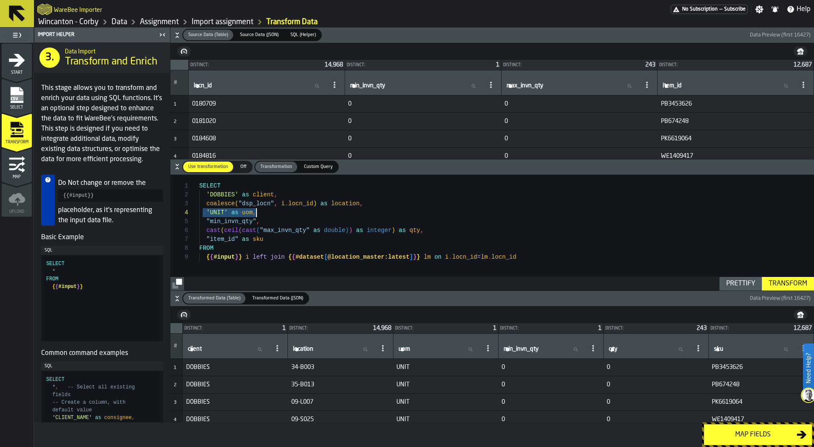
scroll to position [36, 0]
drag, startPoint x: 204, startPoint y: 221, endPoint x: 274, endPoint y: 219, distance: 70.0
click at [274, 219] on div "SELECT 'DOBBIES' as client , coalesce ( "dsp_locn" , i . locn_id ) as location …" at bounding box center [506, 233] width 615 height 116
click at [221, 221] on div "SELECT 'DOBBIES' as client , coalesce ( "dsp_locn" , i . locn_id ) as location …" at bounding box center [506, 233] width 615 height 116
click at [326, 226] on div "SELECT 'DOBBIES' as client , coalesce ( "dsp_locn" , i . locn_id ) as location …" at bounding box center [506, 233] width 615 height 116
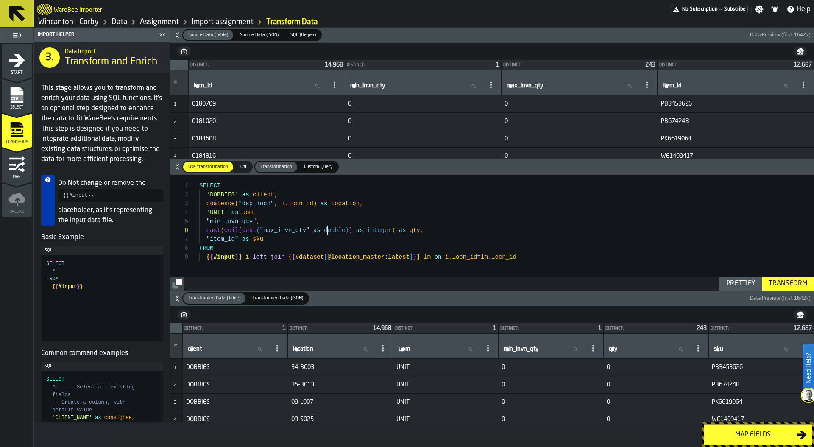
scroll to position [45, 0]
drag, startPoint x: 429, startPoint y: 232, endPoint x: 205, endPoint y: 233, distance: 224.3
click at [205, 233] on div "SELECT 'DOBBIES' as client , coalesce ( "dsp_locn" , i . locn_id ) as location …" at bounding box center [506, 233] width 615 height 116
click at [296, 245] on div "SELECT 'DOBBIES' as client , coalesce ( "dsp_locn" , i . locn_id ) as location …" at bounding box center [506, 233] width 615 height 116
drag, startPoint x: 204, startPoint y: 231, endPoint x: 440, endPoint y: 232, distance: 236.6
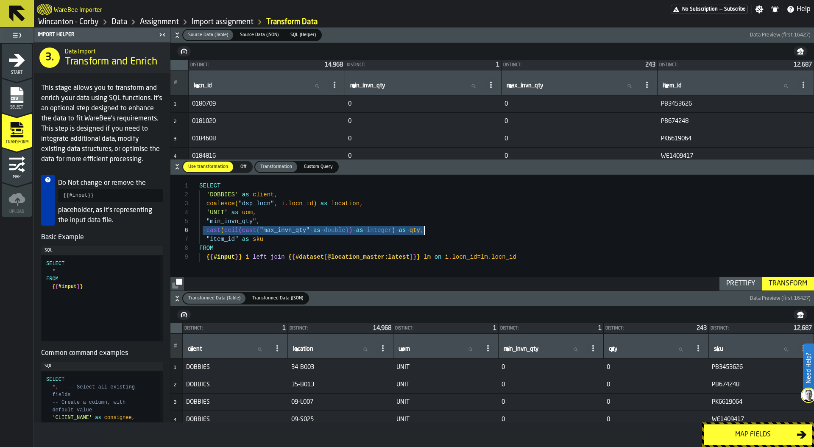
click at [440, 232] on div "SELECT 'DOBBIES' as client , coalesce ( "dsp_locn" , i . locn_id ) as location …" at bounding box center [506, 233] width 615 height 116
click at [338, 240] on div "SELECT 'DOBBIES' as client , coalesce ( "dsp_locn" , i . locn_id ) as location …" at bounding box center [506, 233] width 615 height 116
drag, startPoint x: 203, startPoint y: 241, endPoint x: 273, endPoint y: 242, distance: 70.0
click at [273, 242] on div "SELECT 'DOBBIES' as client , coalesce ( "dsp_locn" , i . locn_id ) as location …" at bounding box center [506, 233] width 615 height 116
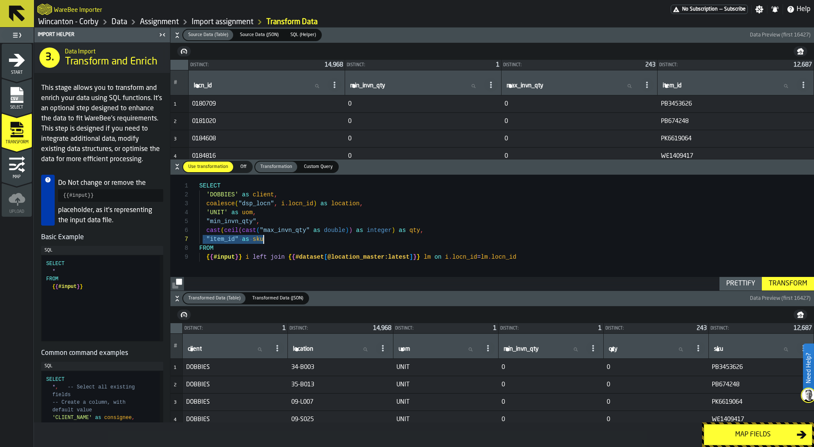
type textarea "**********"
drag, startPoint x: 722, startPoint y: 350, endPoint x: 707, endPoint y: 350, distance: 14.8
click at [709, 350] on th "sku sku" at bounding box center [761, 346] width 105 height 25
click at [667, 391] on td "0" at bounding box center [655, 384] width 105 height 17
click at [750, 436] on div "Map fields" at bounding box center [752, 435] width 87 height 10
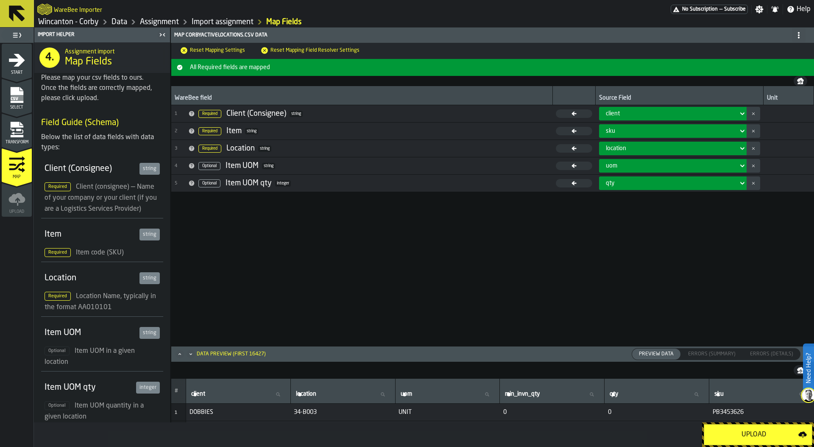
click at [754, 436] on div "Upload" at bounding box center [753, 435] width 89 height 10
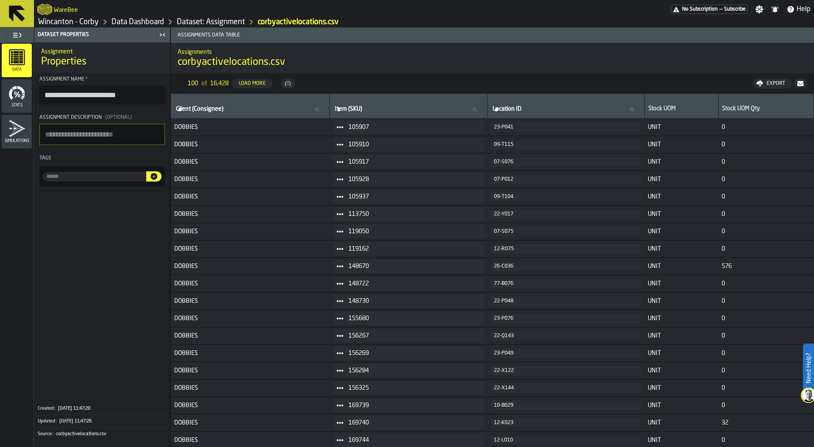
click at [440, 154] on td "105917" at bounding box center [408, 162] width 157 height 17
drag, startPoint x: 113, startPoint y: 96, endPoint x: 145, endPoint y: 97, distance: 32.2
click at [145, 97] on input "**********" at bounding box center [102, 95] width 126 height 19
type input "**********"
click at [88, 135] on textarea "Assignment Description (Optional)" at bounding box center [102, 134] width 126 height 21
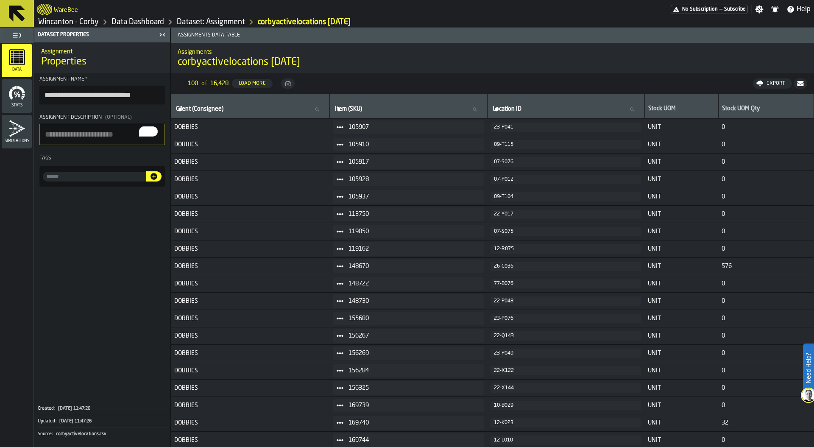
click at [125, 21] on link "Data Dashboard" at bounding box center [138, 21] width 53 height 9
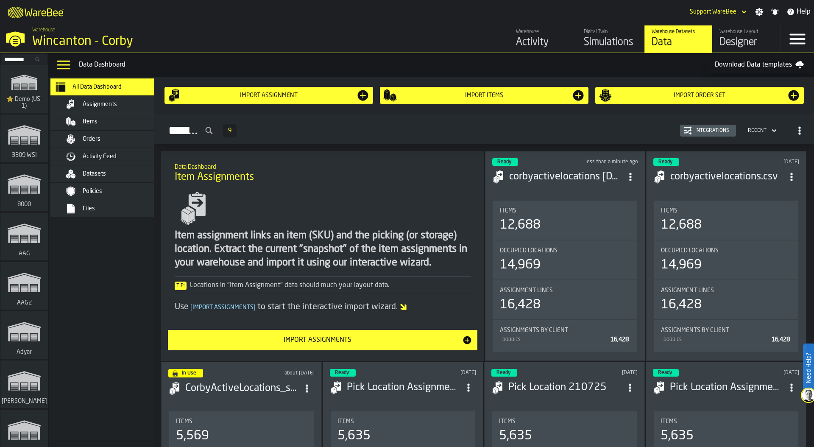
click at [712, 130] on div "Integrations" at bounding box center [712, 131] width 41 height 6
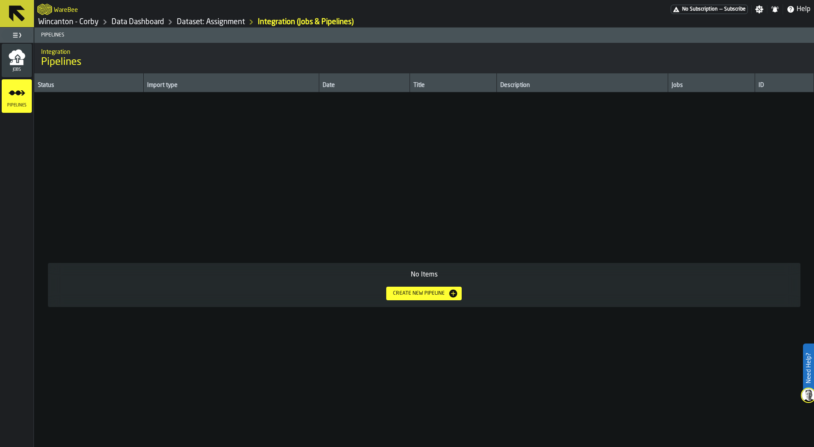
click at [420, 293] on div "Create new pipeline" at bounding box center [419, 293] width 59 height 6
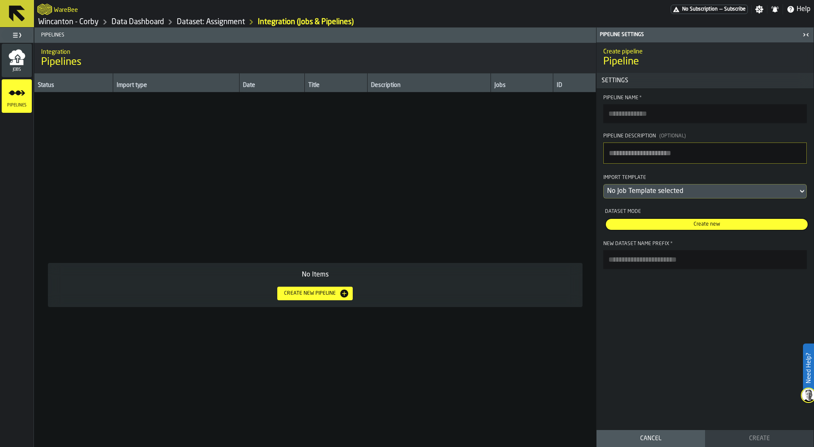
click at [626, 114] on input "Pipeline Name *" at bounding box center [705, 113] width 204 height 19
type input "**********"
click at [634, 158] on textarea "Pipeline Description (Optional)" at bounding box center [705, 152] width 204 height 21
type textarea "**********"
click at [650, 193] on div "No Job Template selected" at bounding box center [700, 191] width 187 height 10
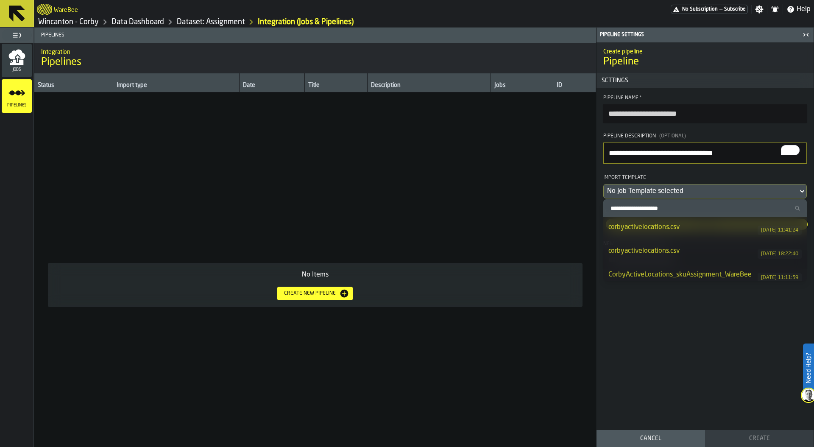
click at [656, 227] on div "corbyactivelocations.csv" at bounding box center [683, 227] width 149 height 10
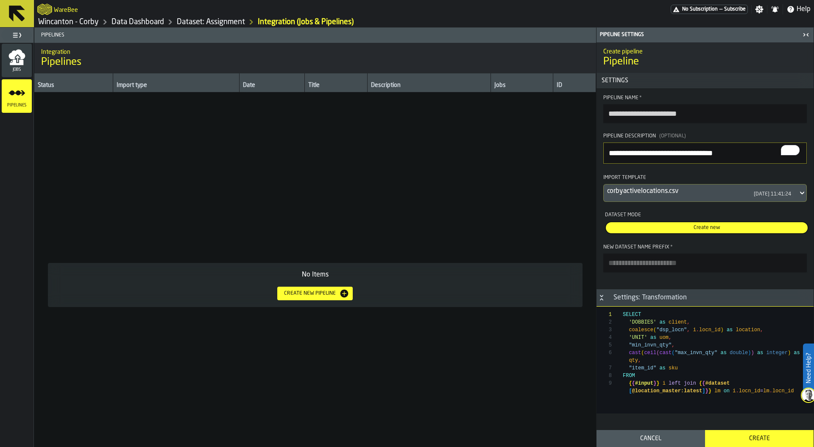
click at [634, 267] on input "New Dataset Name Prefix *" at bounding box center [705, 263] width 204 height 19
type input "**********"
click at [757, 437] on div "Create" at bounding box center [759, 438] width 98 height 7
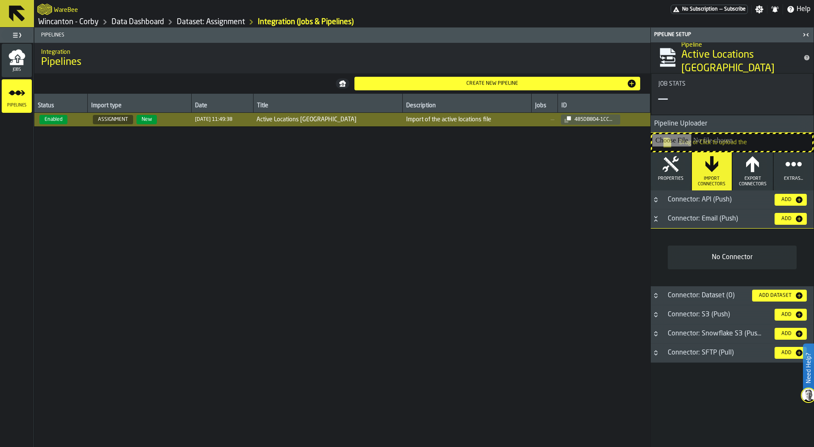
click at [668, 170] on icon "button" at bounding box center [670, 164] width 17 height 17
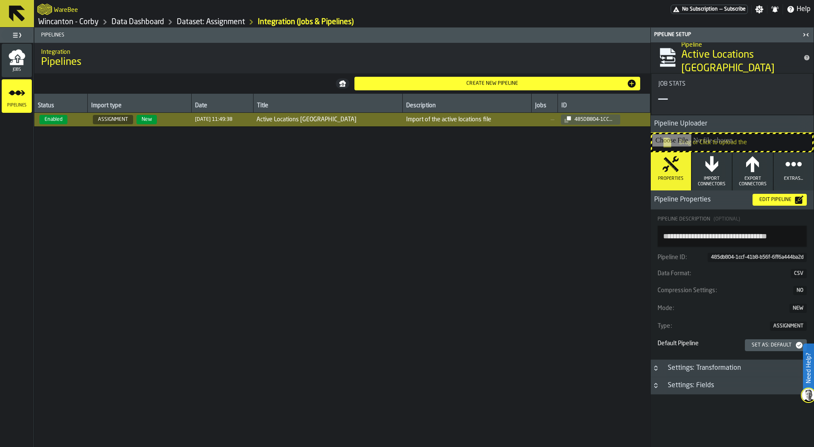
click at [771, 346] on div "Set as: Default" at bounding box center [771, 345] width 47 height 6
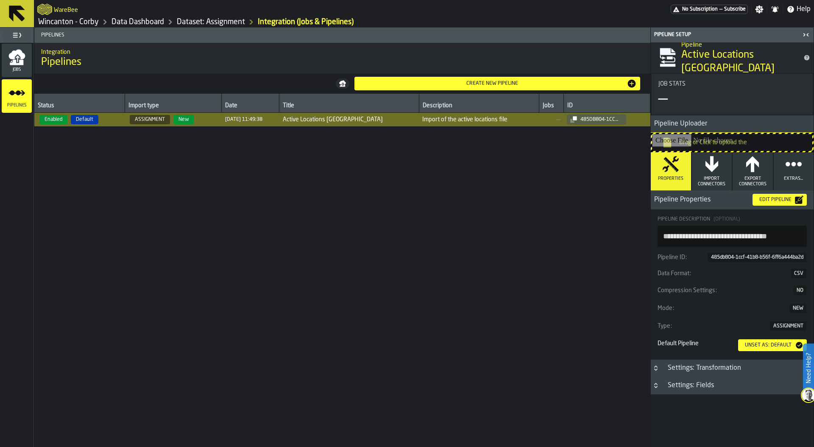
click at [710, 176] on span "Import Connectors" at bounding box center [712, 181] width 34 height 11
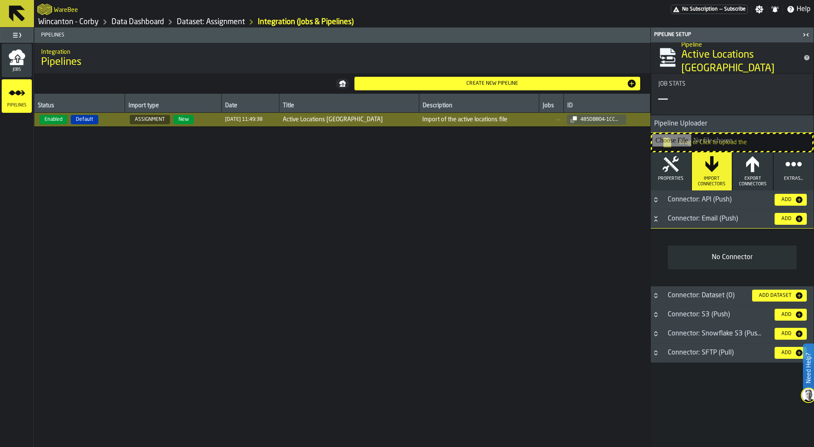
click at [789, 218] on div "Add" at bounding box center [786, 219] width 17 height 6
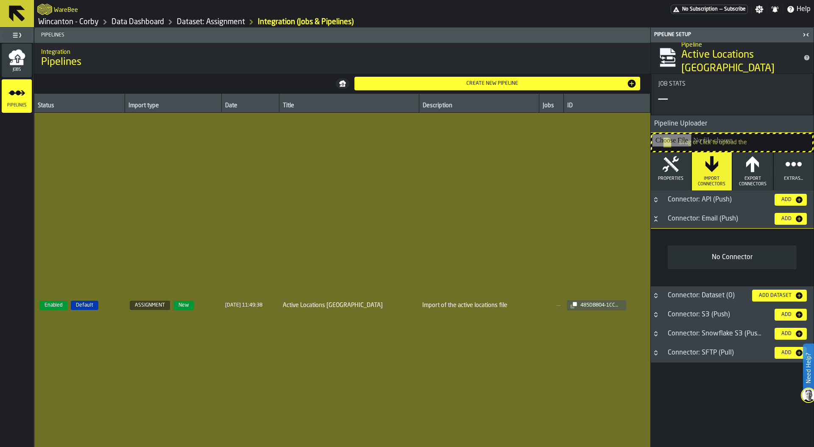
click at [660, 220] on button "Button-Connector: Email (Push)-open" at bounding box center [656, 218] width 10 height 7
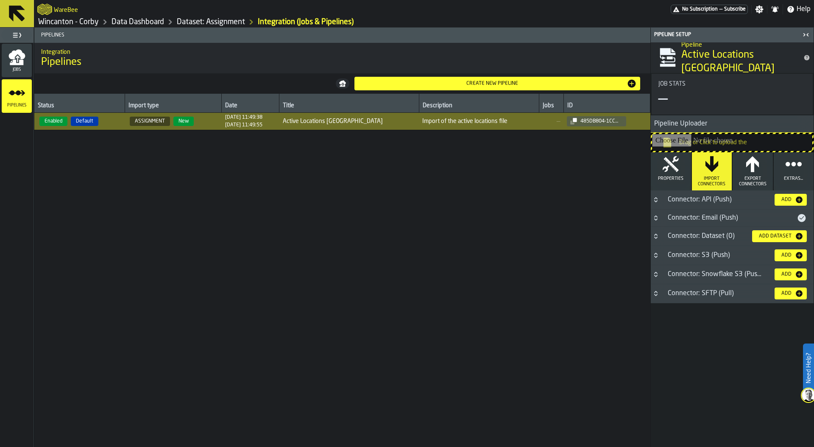
click at [656, 216] on icon "Button-Connector: Email (Push)-closed" at bounding box center [655, 216] width 3 height 2
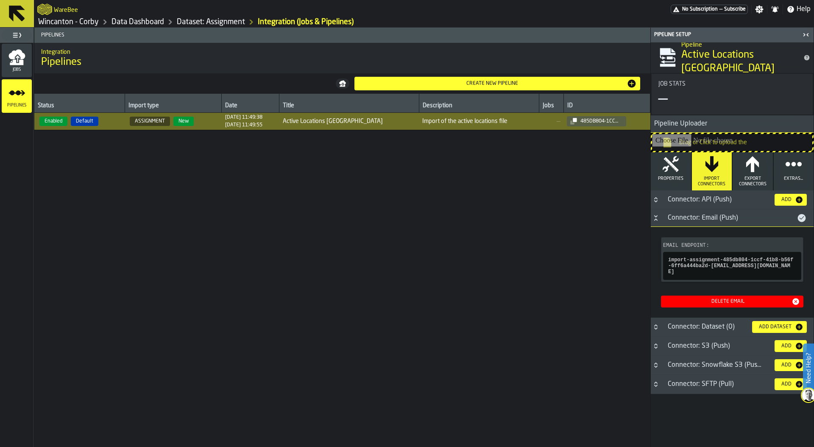
click at [0, 0] on icon "button-" at bounding box center [0, 0] width 0 height 0
click at [16, 61] on icon "menu Jobs" at bounding box center [16, 57] width 17 height 17
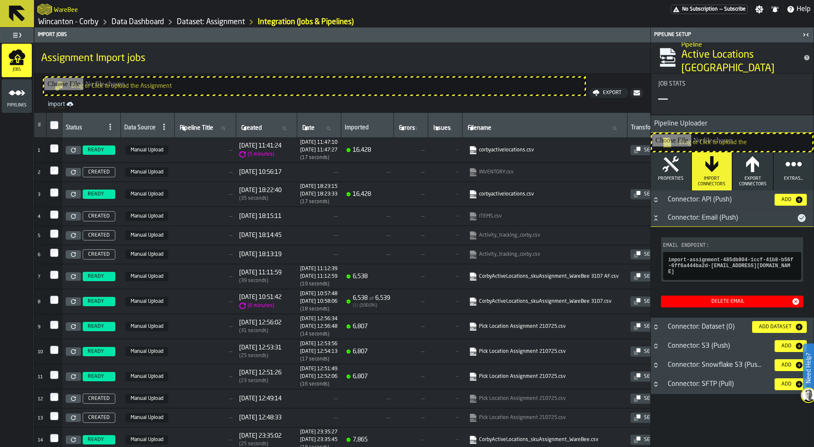
click at [132, 22] on link "Data Dashboard" at bounding box center [138, 21] width 53 height 9
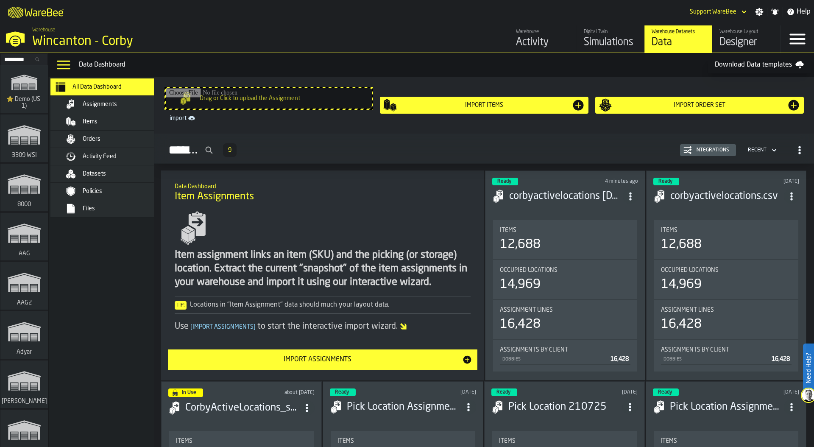
click at [806, 395] on img at bounding box center [809, 395] width 14 height 14
click at [796, 426] on polygon at bounding box center [795, 428] width 8 height 8
click at [14, 56] on input "Search..." at bounding box center [24, 59] width 44 height 9
type input "*"
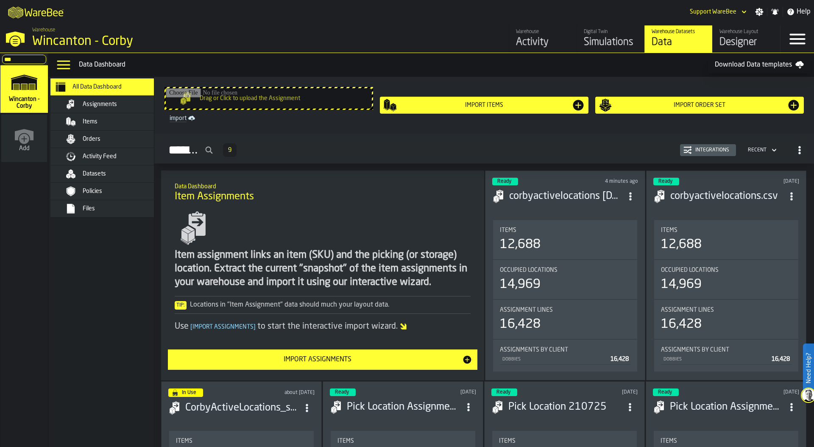
type input "***"
click at [425, 58] on div "Data Menu Data Dashboard Download Data templates" at bounding box center [431, 65] width 766 height 24
click at [94, 136] on span "Orders" at bounding box center [92, 139] width 18 height 7
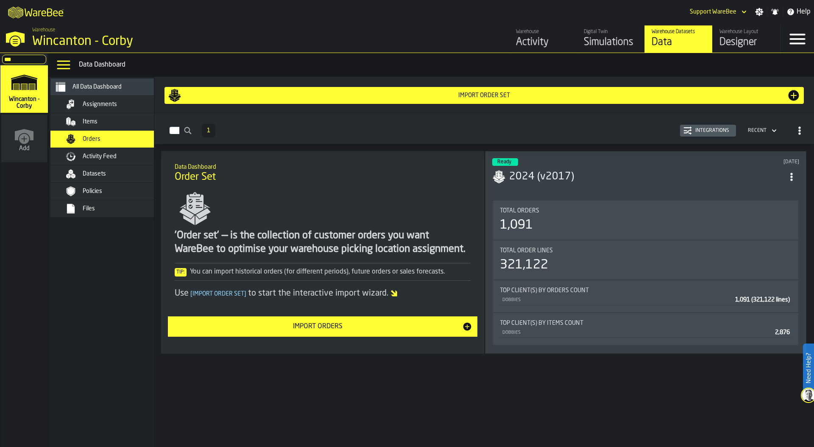
click at [94, 310] on nav "All Data Dashboard Assignments Items Orders Activity Feed Datasets Policies Fil…" at bounding box center [110, 262] width 122 height 370
click at [106, 105] on span "Assignments" at bounding box center [100, 104] width 34 height 7
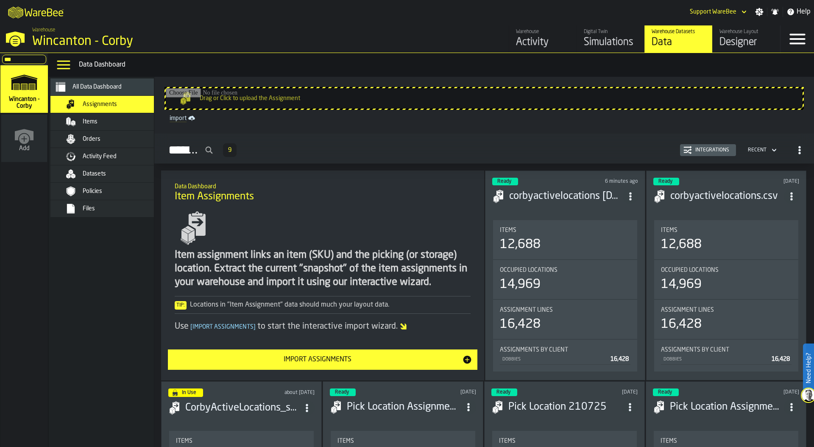
click at [705, 153] on div "Integrations" at bounding box center [712, 150] width 41 height 6
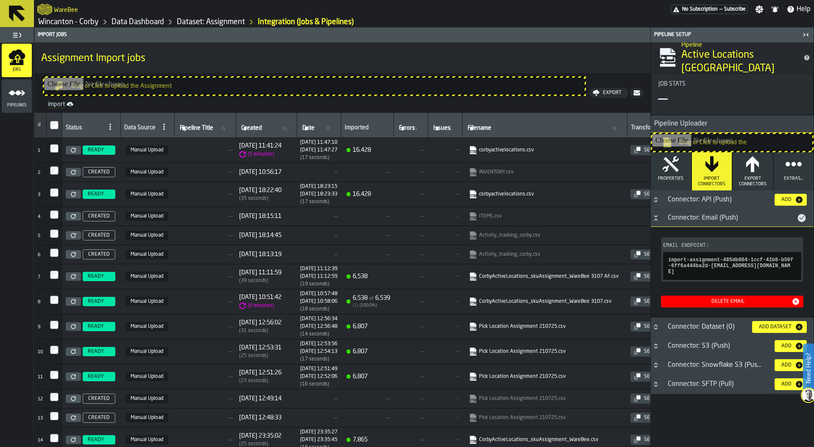
click at [73, 150] on icon at bounding box center [73, 150] width 5 height 5
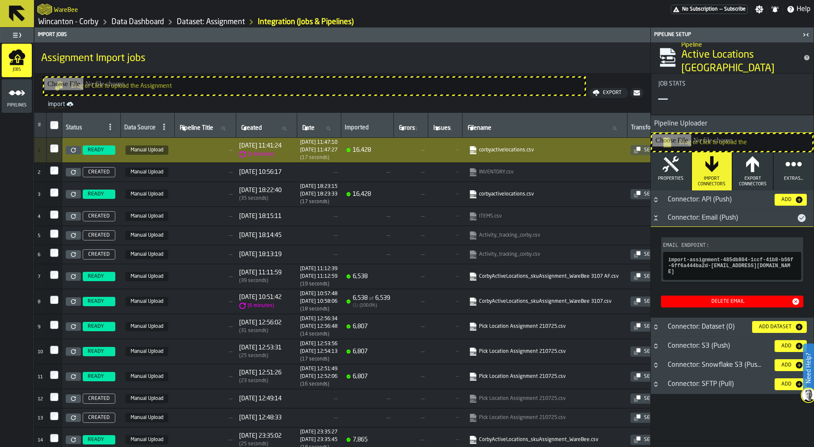
click at [14, 94] on icon "menu Pipelines" at bounding box center [16, 92] width 17 height 17
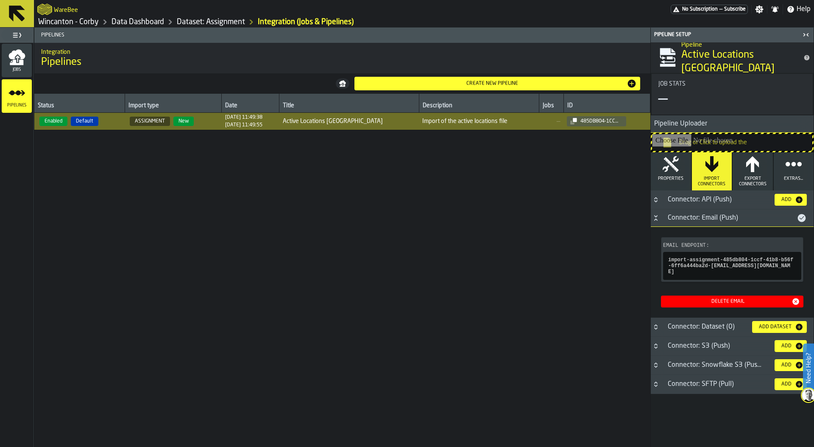
click at [16, 63] on icon "menu Jobs" at bounding box center [17, 63] width 14 height 6
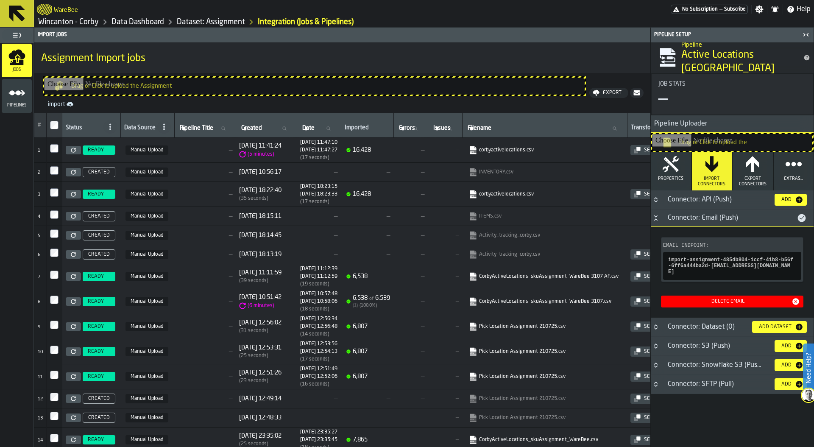
click at [15, 95] on icon "menu Pipelines" at bounding box center [16, 92] width 17 height 17
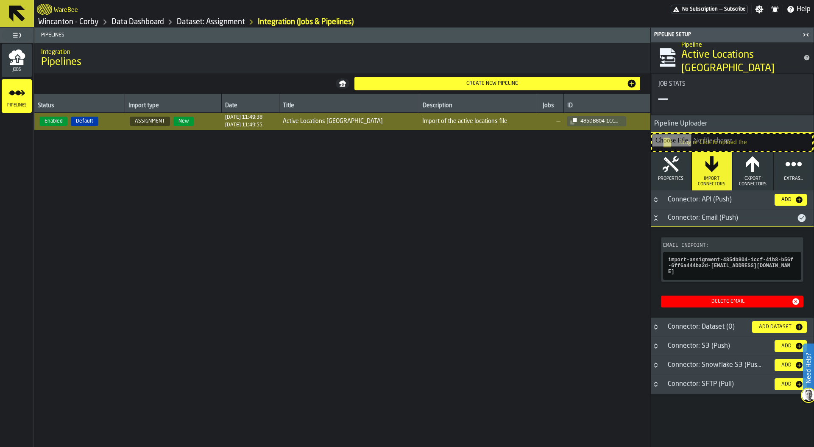
click at [20, 62] on icon "menu Jobs" at bounding box center [17, 63] width 14 height 6
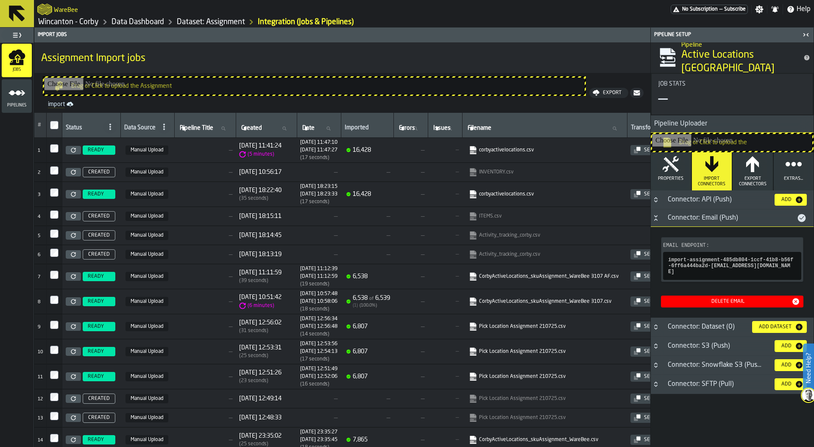
click at [189, 20] on link "Dataset: Assignment" at bounding box center [211, 21] width 68 height 9
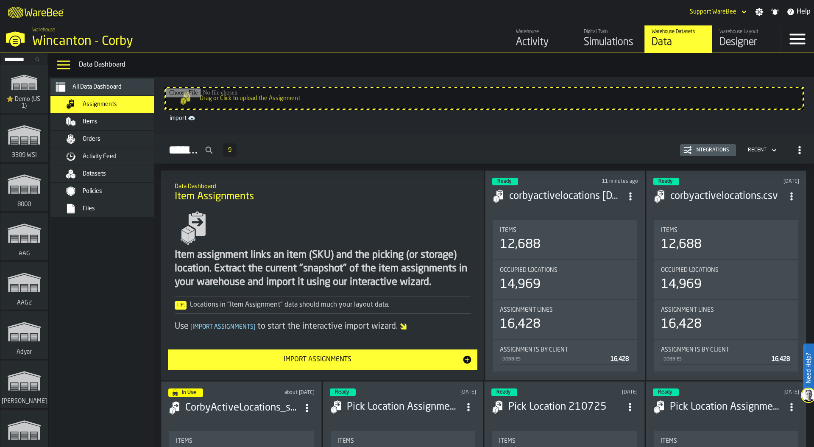
click at [104, 91] on div "All Data Dashboard" at bounding box center [110, 87] width 112 height 10
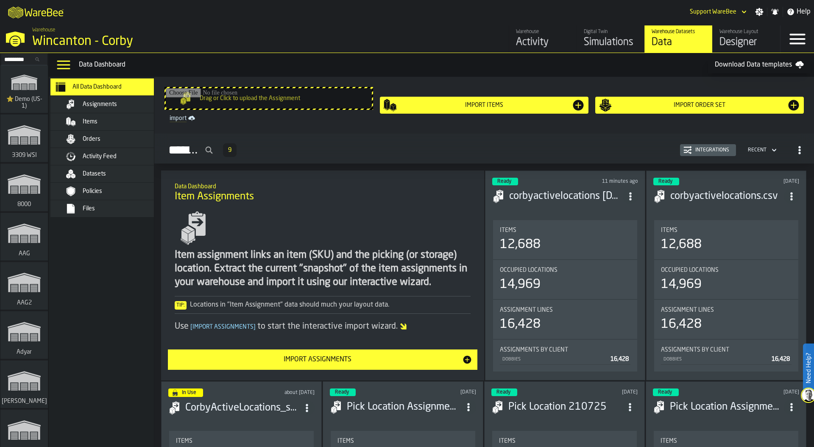
click at [267, 95] on input "Drag or Click to upload the Assignment" at bounding box center [269, 98] width 206 height 20
click at [701, 151] on div "Integrations" at bounding box center [712, 150] width 41 height 6
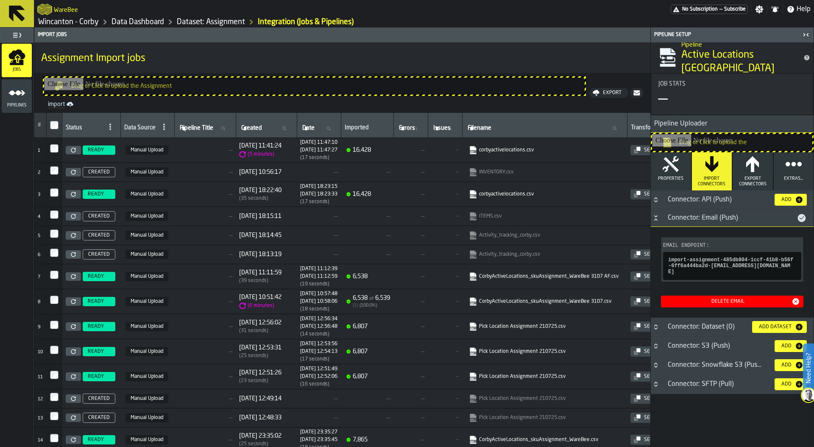
click at [12, 98] on icon "menu Pipelines" at bounding box center [16, 92] width 17 height 17
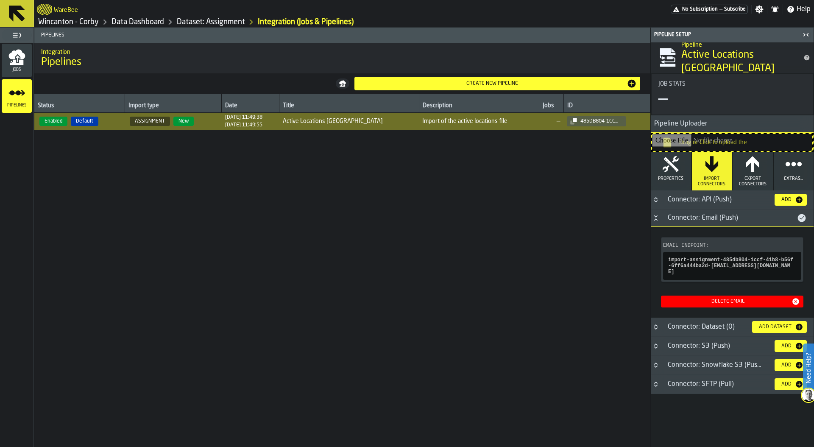
click at [14, 63] on icon "menu Jobs" at bounding box center [17, 63] width 14 height 6
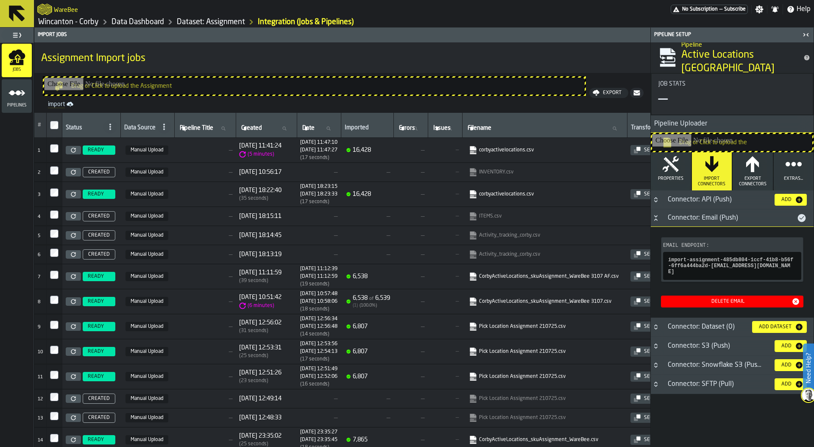
click at [21, 101] on icon "menu Pipelines" at bounding box center [16, 92] width 17 height 17
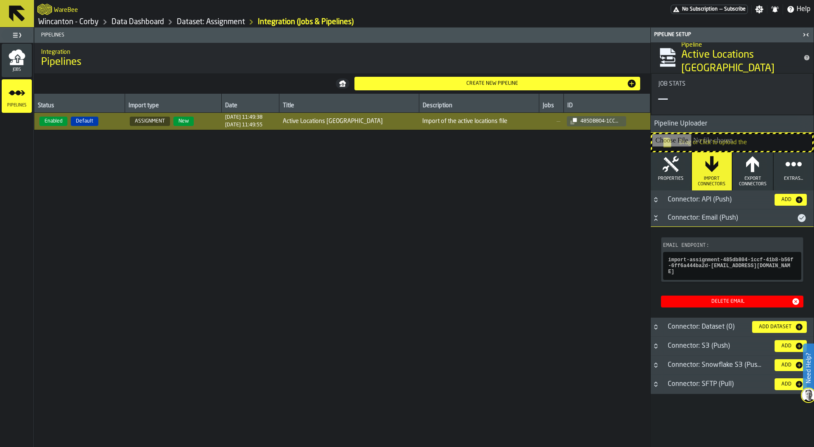
click at [14, 61] on icon "menu Jobs" at bounding box center [17, 63] width 14 height 6
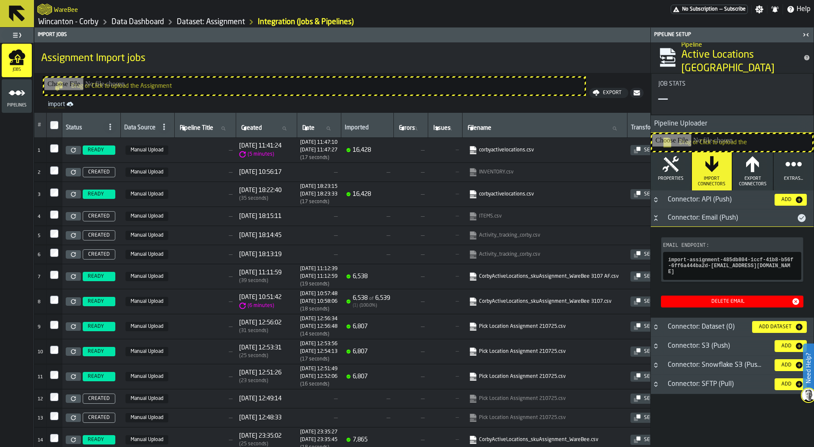
click at [20, 97] on icon "menu Pipelines" at bounding box center [16, 92] width 17 height 17
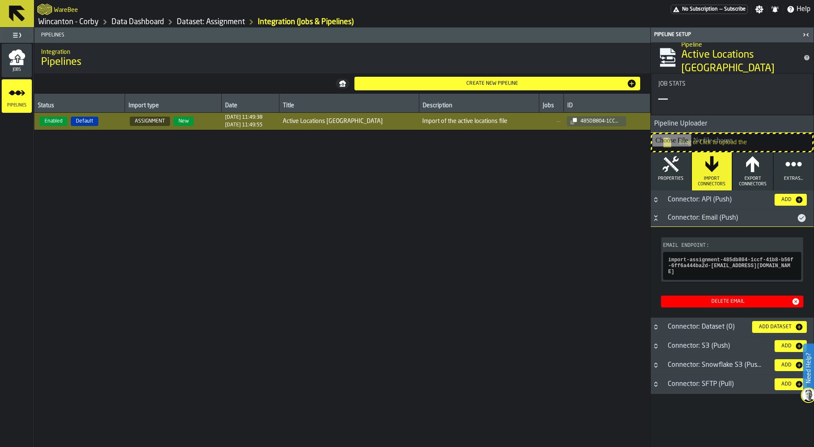
click at [17, 63] on icon "menu Jobs" at bounding box center [17, 63] width 14 height 6
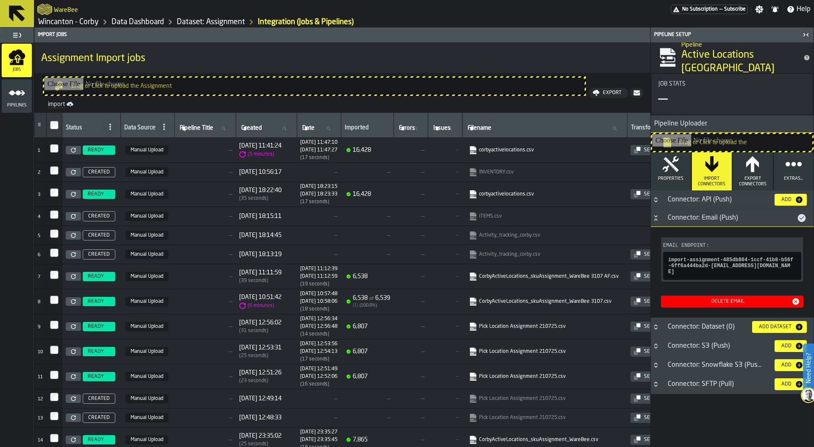
click at [129, 24] on link "Data Dashboard" at bounding box center [138, 21] width 53 height 9
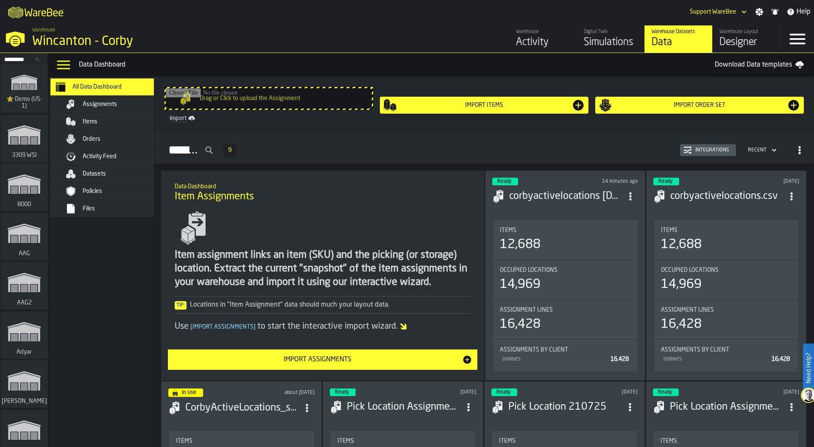
click at [101, 121] on div "Items" at bounding box center [124, 121] width 83 height 7
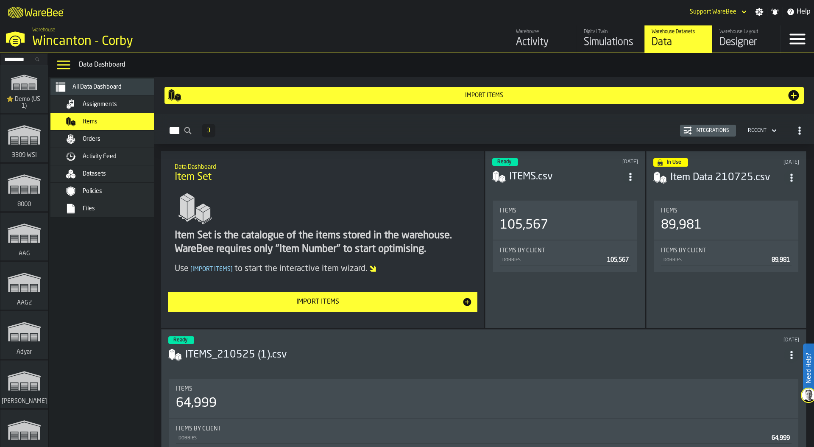
click at [22, 61] on input "Search..." at bounding box center [24, 59] width 44 height 9
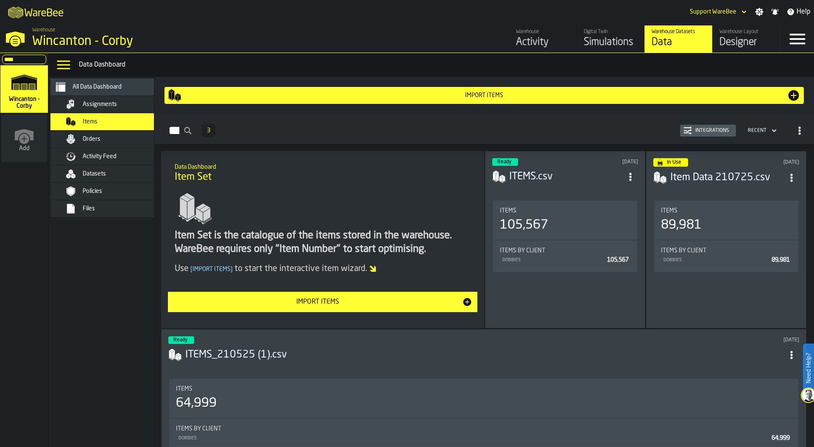
type input "****"
click at [276, 63] on div "Data Dashboard" at bounding box center [445, 65] width 732 height 10
click at [399, 124] on div "Items 3 Integrations Recent" at bounding box center [484, 131] width 646 height 20
click at [464, 95] on div "Import Items" at bounding box center [485, 95] width 606 height 7
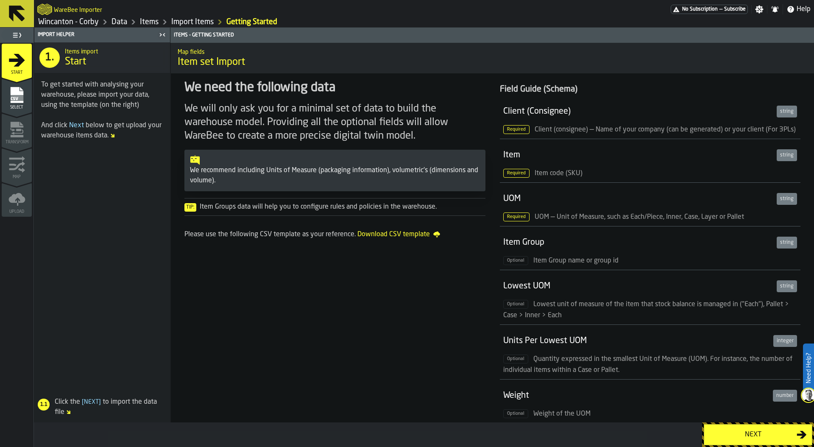
click at [745, 434] on div "Next" at bounding box center [752, 435] width 87 height 10
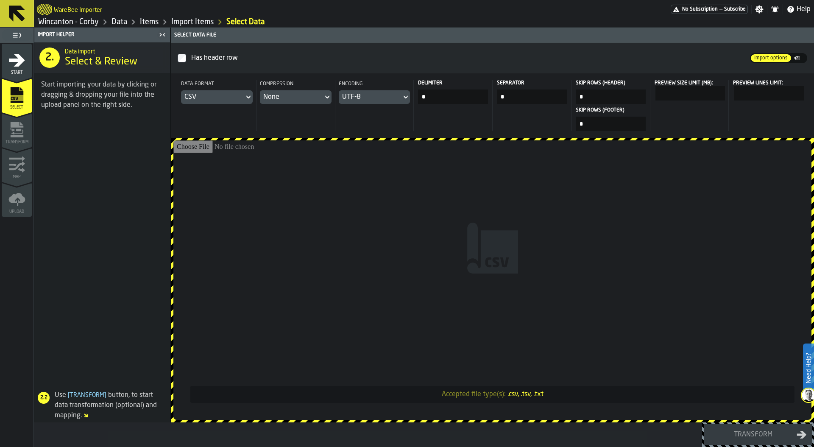
click at [387, 203] on input "Accepted file type(s): .csv, .tsv, .txt" at bounding box center [492, 279] width 638 height 279
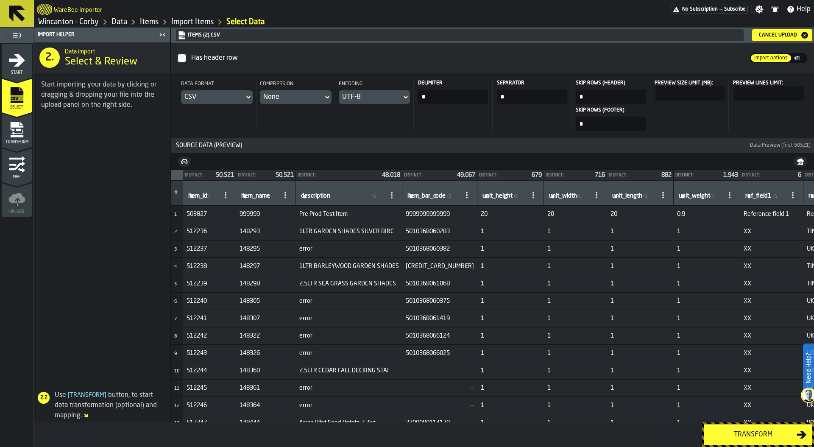
click at [755, 432] on div "Transform" at bounding box center [752, 435] width 87 height 10
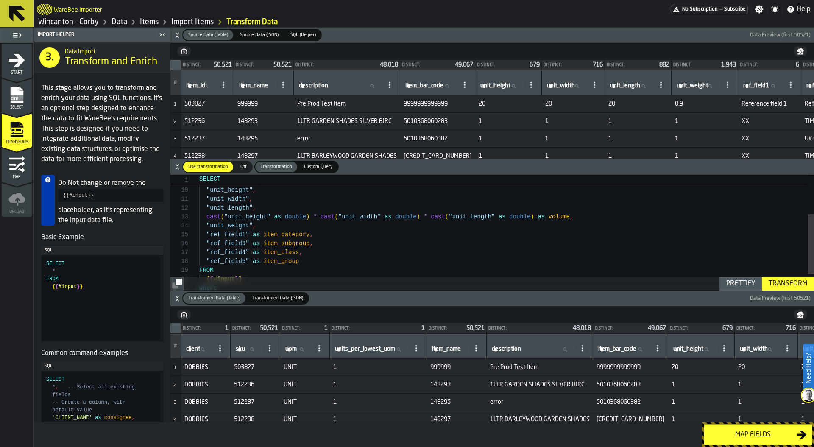
type textarea "**********"
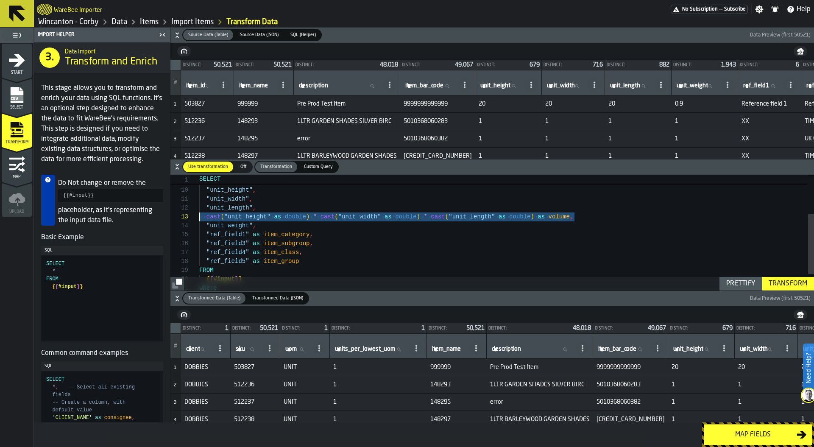
drag, startPoint x: 583, startPoint y: 218, endPoint x: 173, endPoint y: 215, distance: 410.1
click at [199, 215] on div ""unit_length" , cast ( "unit_height" as double ) * cast ( "unit_width" as doubl…" at bounding box center [506, 210] width 615 height 223
click at [427, 239] on div ""unit_length" , cast ( "unit_height" as double ) * cast ( "unit_width" as doubl…" at bounding box center [506, 210] width 615 height 223
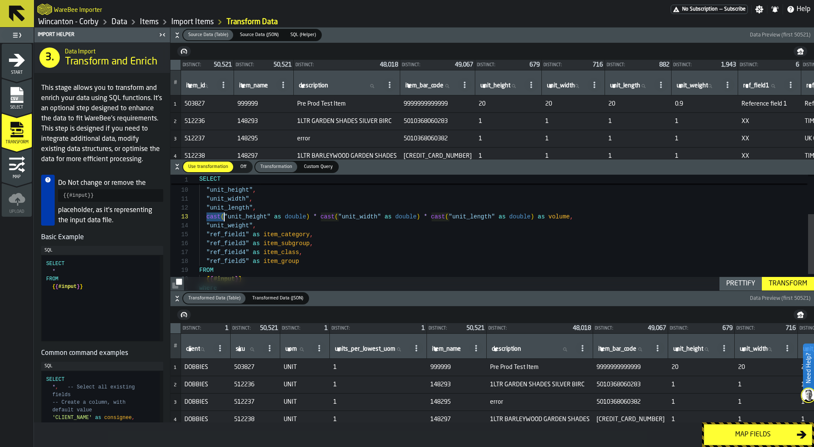
drag, startPoint x: 205, startPoint y: 220, endPoint x: 224, endPoint y: 218, distance: 18.7
click at [224, 218] on div ""unit_length" , cast ( "unit_height" as double ) * cast ( "unit_width" as doubl…" at bounding box center [506, 210] width 615 height 223
click at [298, 218] on div ""unit_length" , cast ( "unit_height" as double ) * cast ( "unit_width" as doubl…" at bounding box center [506, 210] width 615 height 223
drag, startPoint x: 697, startPoint y: 103, endPoint x: 669, endPoint y: 102, distance: 28.0
click at [669, 102] on tr "1 503827 999999 Pre Prod Test Item 9999999999999 20 20 20 0.9 Reference field 1…" at bounding box center [580, 103] width 821 height 17
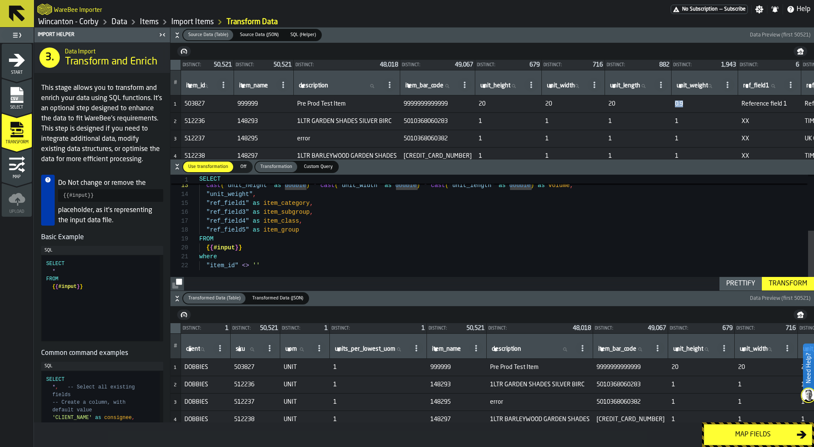
click at [753, 433] on div "Map fields" at bounding box center [752, 435] width 87 height 10
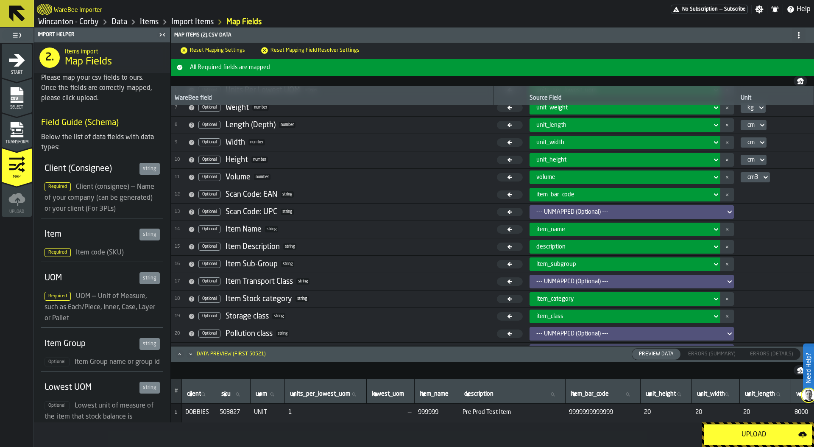
scroll to position [132, 0]
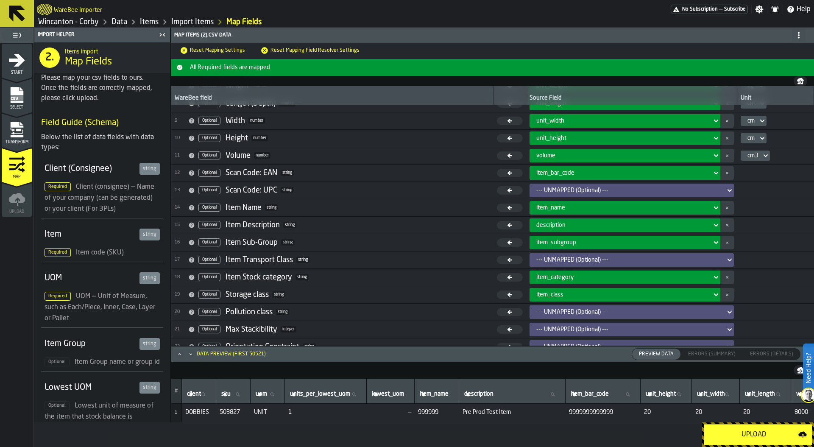
click at [762, 436] on div "Upload" at bounding box center [753, 435] width 89 height 10
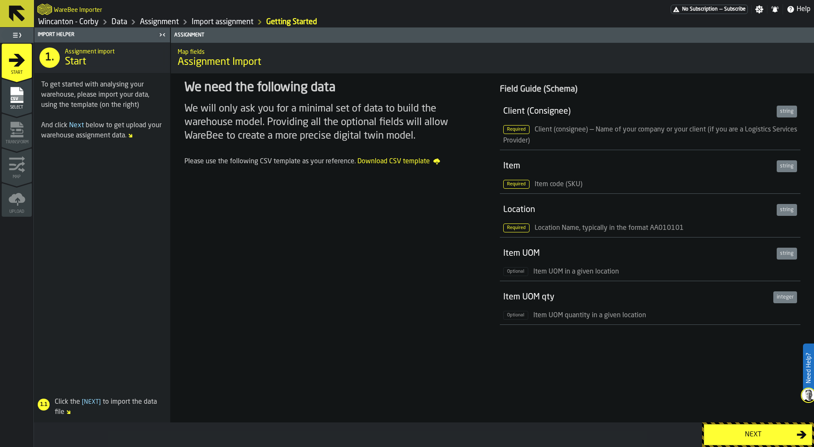
click at [740, 436] on div "Next" at bounding box center [752, 435] width 87 height 10
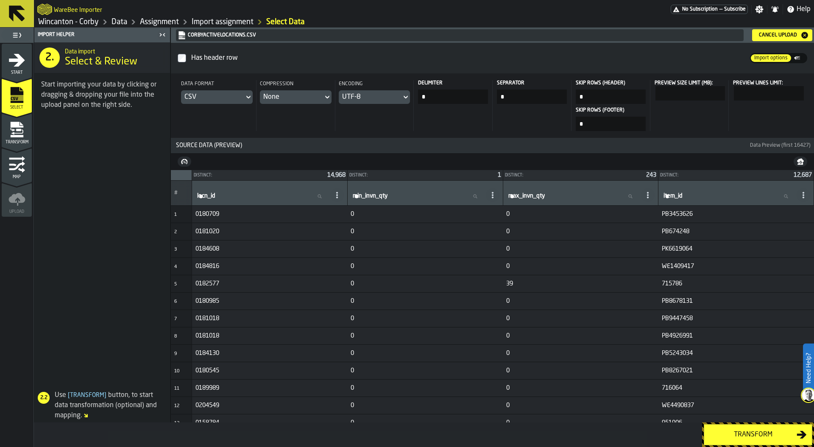
click at [114, 20] on link "Data" at bounding box center [120, 21] width 16 height 9
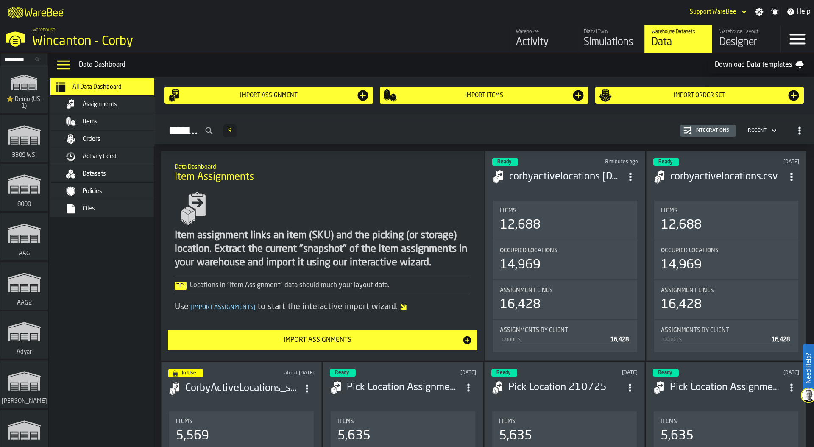
click at [90, 139] on span "Orders" at bounding box center [92, 139] width 18 height 7
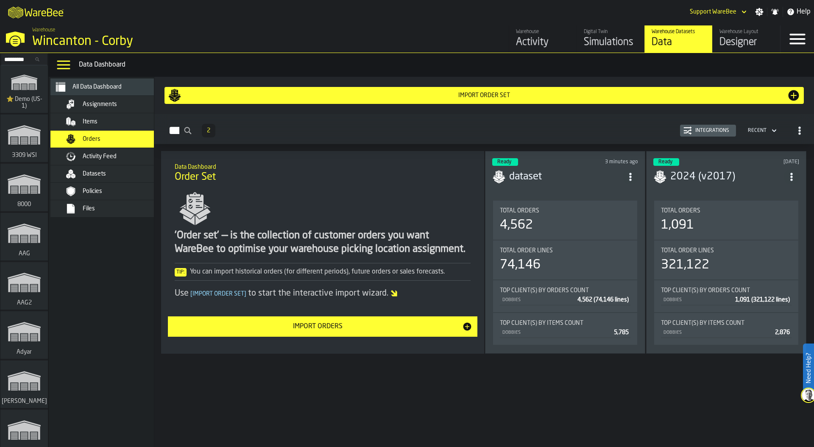
click at [114, 176] on div "Datasets" at bounding box center [124, 173] width 83 height 7
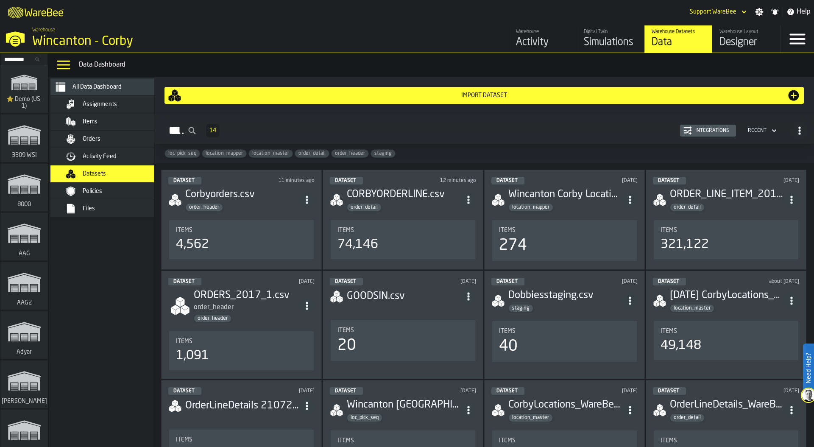
click at [118, 137] on div "Orders" at bounding box center [124, 139] width 83 height 7
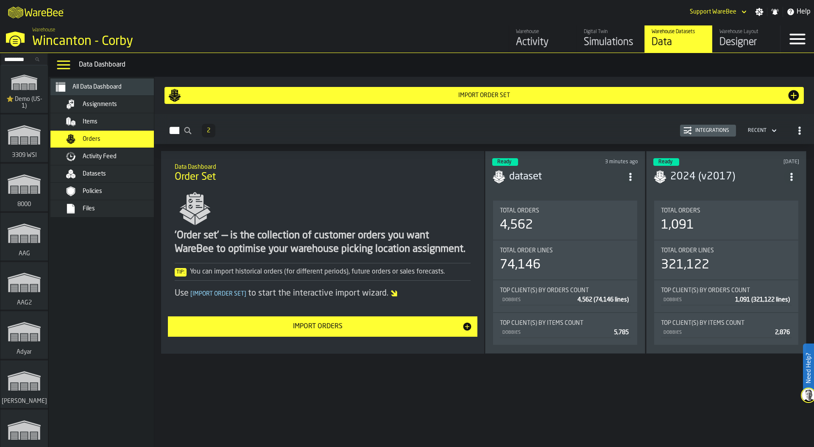
click at [114, 106] on span "Assignments" at bounding box center [100, 104] width 34 height 7
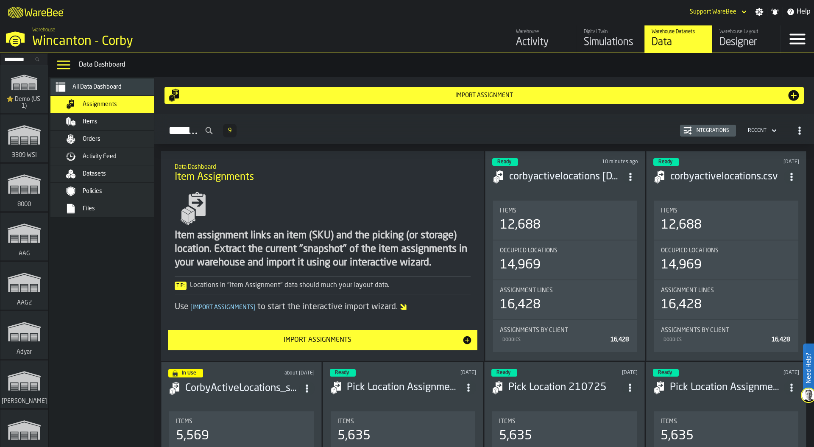
click at [17, 58] on input "Search..." at bounding box center [24, 59] width 44 height 9
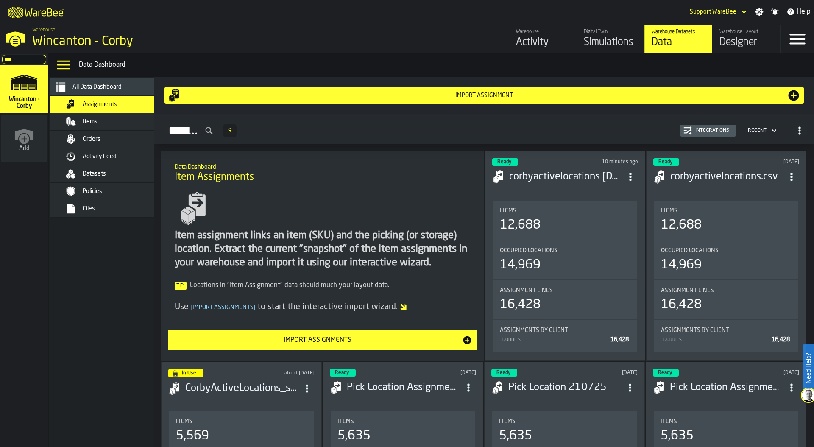
type input "***"
click at [514, 124] on div "Assignments 9 Integrations Recent" at bounding box center [484, 131] width 646 height 20
click at [692, 131] on div "Integrations" at bounding box center [712, 131] width 41 height 6
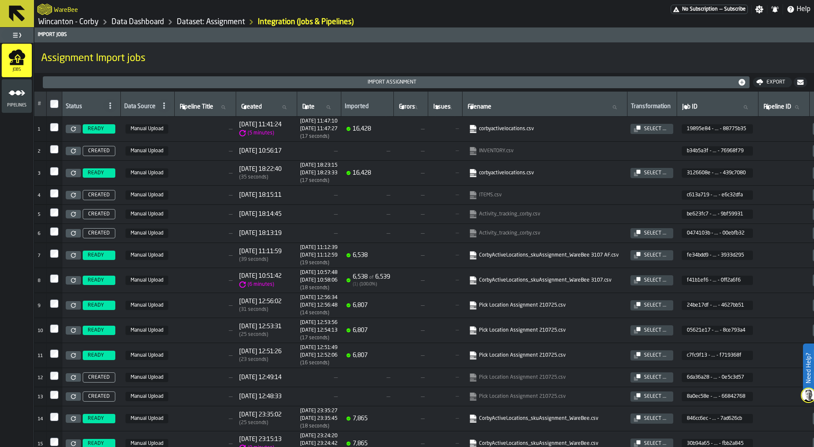
click at [15, 98] on icon "menu Pipelines" at bounding box center [16, 92] width 17 height 17
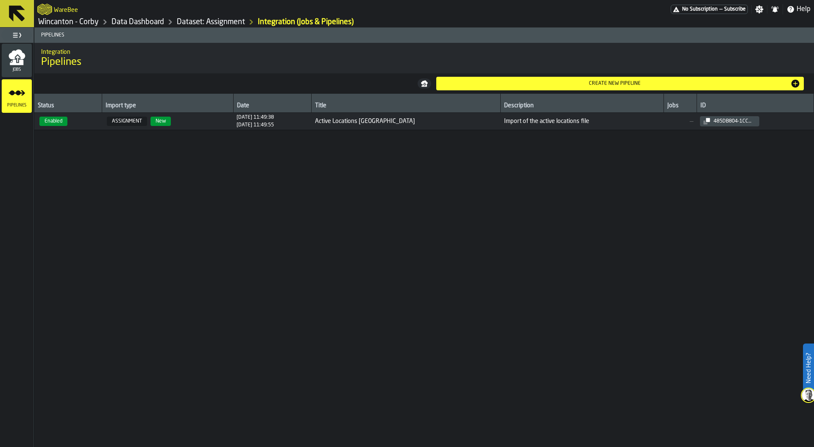
click at [96, 124] on span "Enabled" at bounding box center [68, 121] width 61 height 9
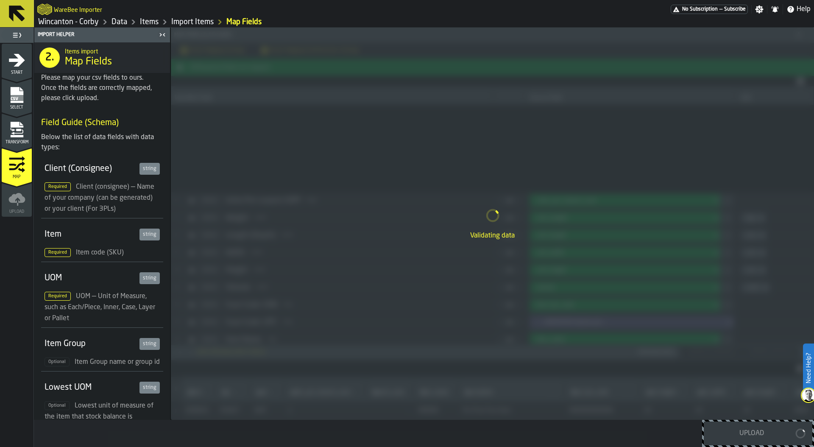
scroll to position [132, 0]
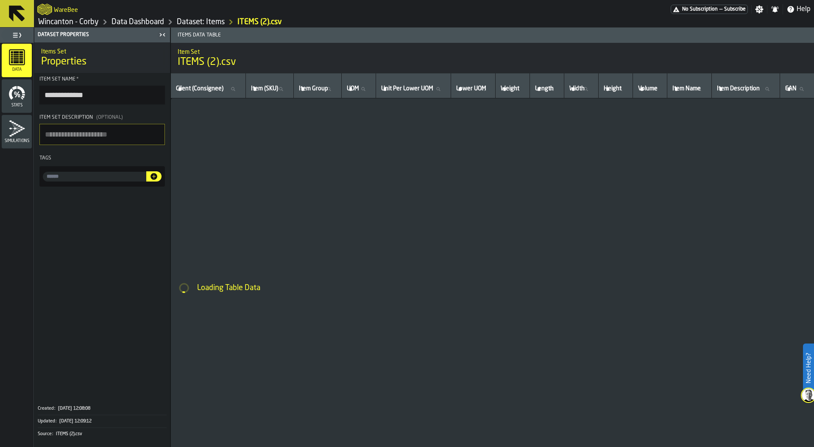
drag, startPoint x: 68, startPoint y: 94, endPoint x: 119, endPoint y: 95, distance: 50.9
click at [119, 95] on input "**********" at bounding box center [102, 95] width 126 height 19
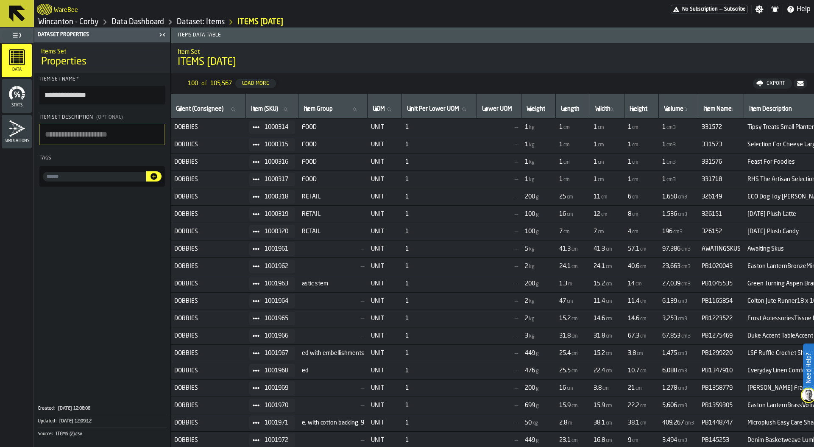
type input "**********"
click at [90, 144] on textarea "Item Set Description (Optional)" at bounding box center [102, 134] width 126 height 21
click at [136, 18] on link "Data Dashboard" at bounding box center [138, 21] width 53 height 9
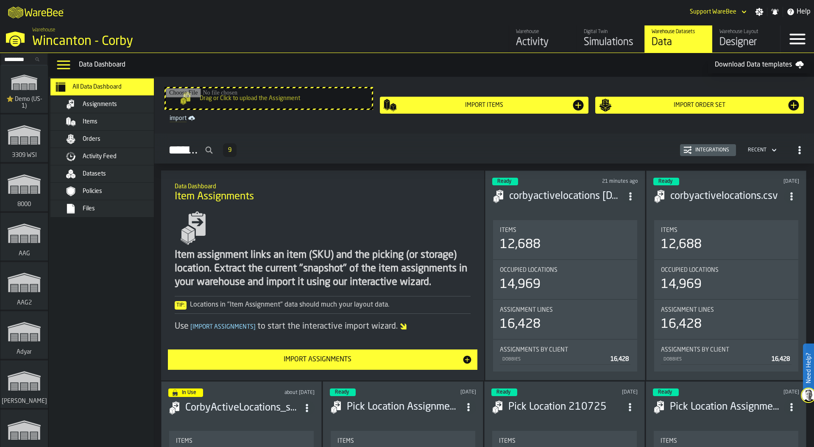
click at [106, 125] on div "Items" at bounding box center [124, 121] width 83 height 7
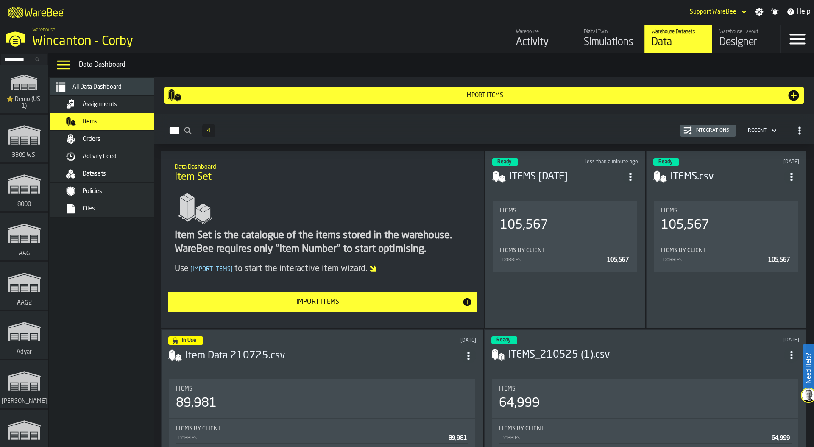
click at [723, 126] on div "Integrations" at bounding box center [708, 130] width 49 height 8
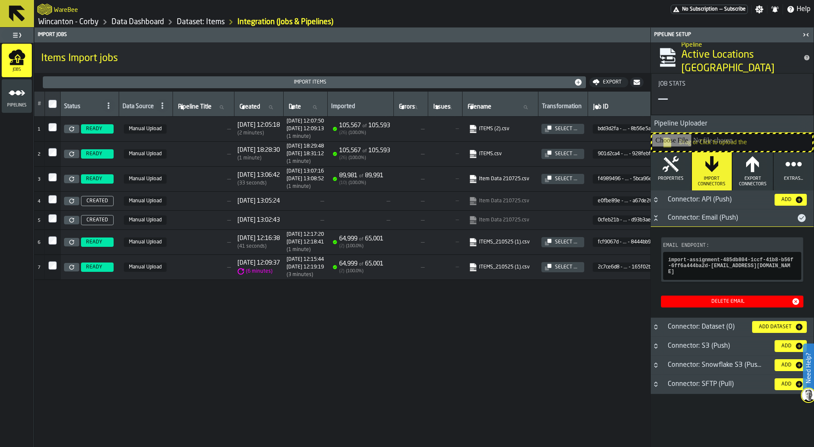
click at [20, 88] on icon "menu Pipelines" at bounding box center [16, 92] width 17 height 17
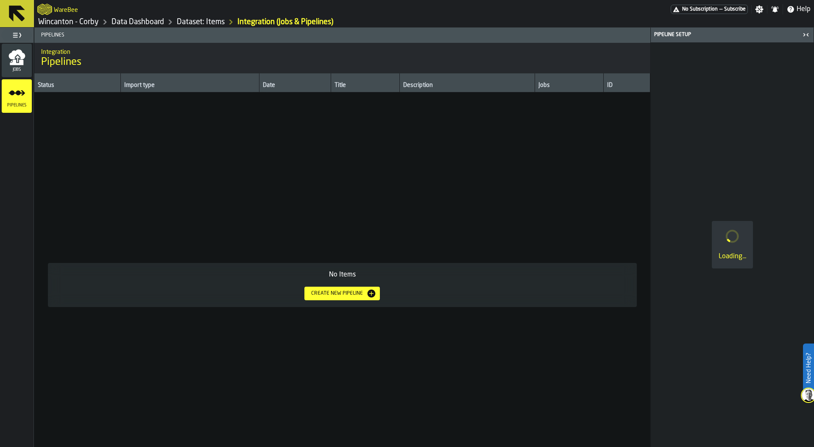
click at [363, 300] on div "No Items Create new pipeline" at bounding box center [342, 285] width 589 height 44
click at [351, 292] on div "Create new pipeline" at bounding box center [337, 293] width 59 height 6
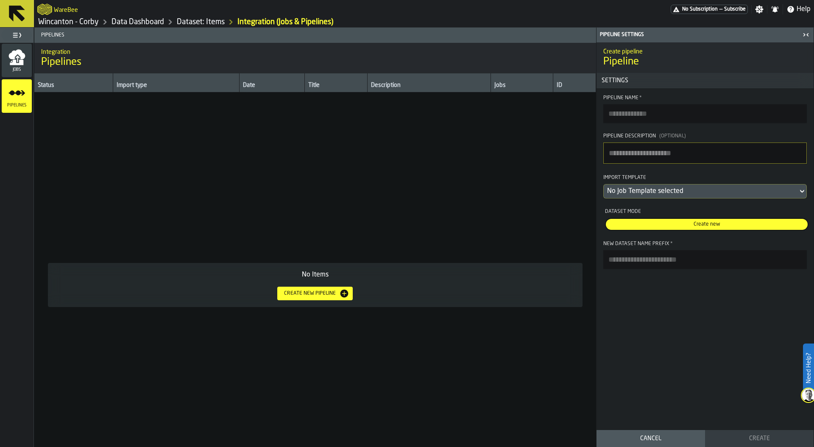
click at [648, 117] on input "Pipeline Name *" at bounding box center [705, 113] width 204 height 19
type input "*"
type input "**********"
click at [620, 155] on textarea "Pipeline Description (Optional)" at bounding box center [705, 152] width 204 height 21
type textarea "**********"
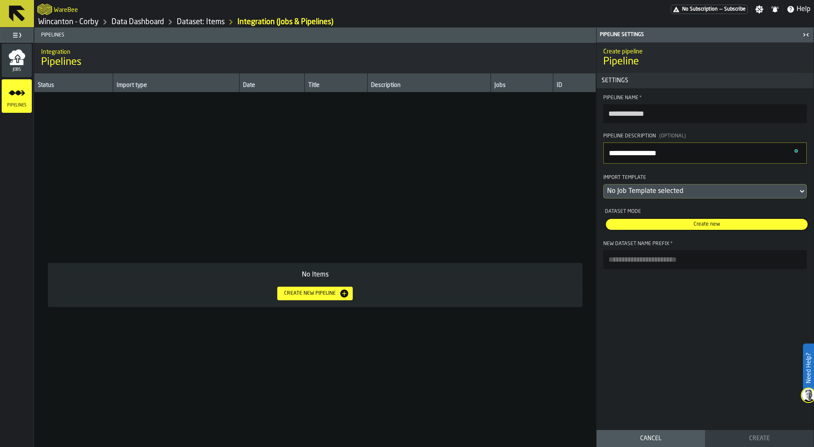
click at [619, 195] on div "No Job Template selected" at bounding box center [700, 191] width 187 height 10
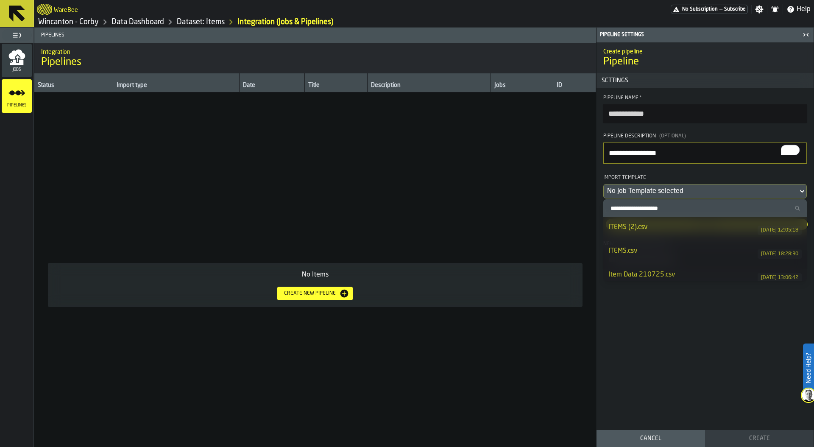
click at [646, 231] on div "ITEMS (2).csv" at bounding box center [683, 227] width 149 height 10
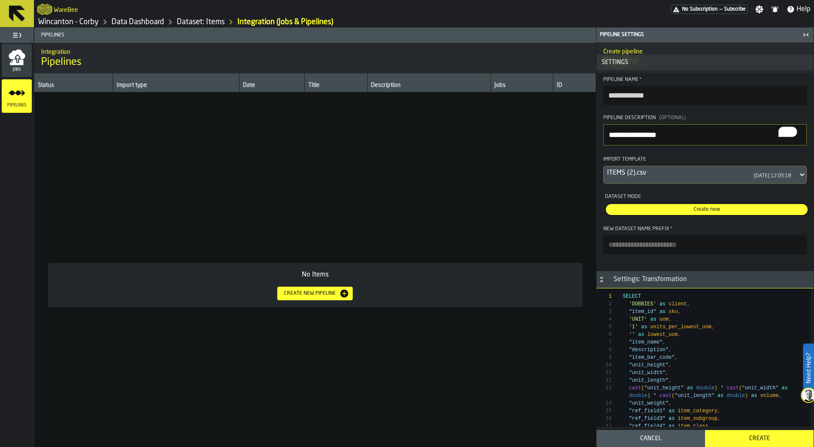
scroll to position [25, 0]
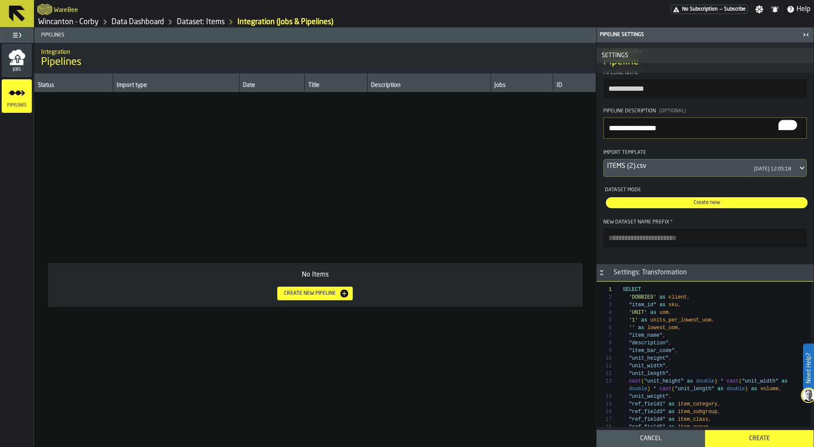
click at [662, 239] on input "New Dataset Name Prefix *" at bounding box center [705, 238] width 204 height 19
type input "******"
click at [759, 436] on div "Create" at bounding box center [759, 438] width 98 height 7
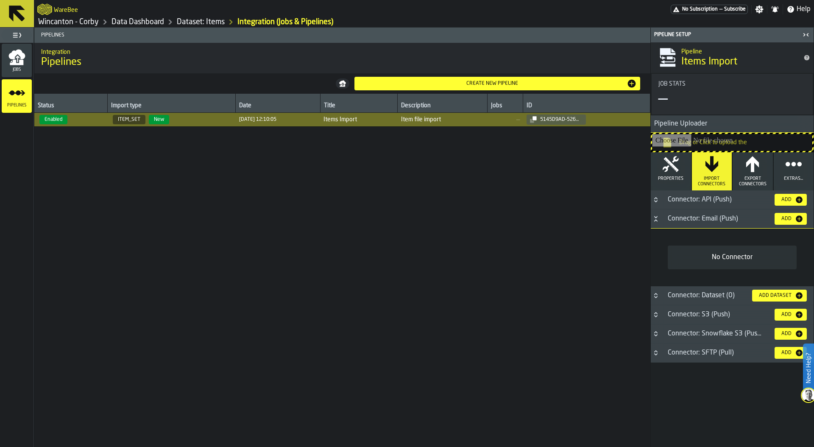
click at [788, 216] on div "Add" at bounding box center [786, 219] width 17 height 6
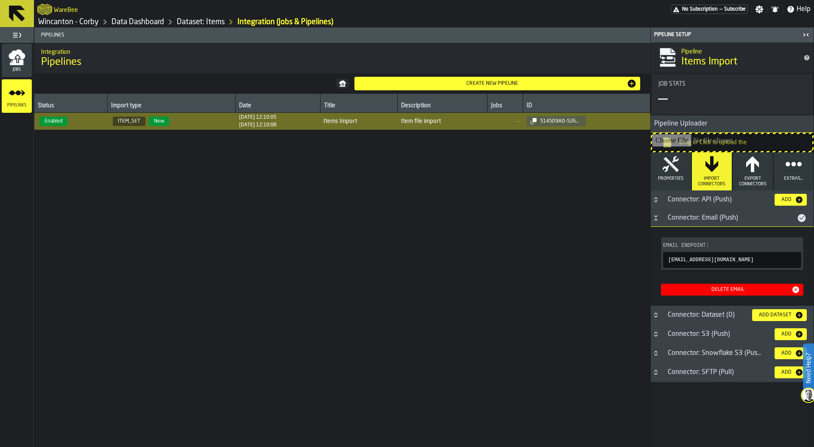
click at [0, 0] on icon "button-" at bounding box center [0, 0] width 0 height 0
click at [416, 89] on button "Create new pipeline" at bounding box center [498, 84] width 286 height 14
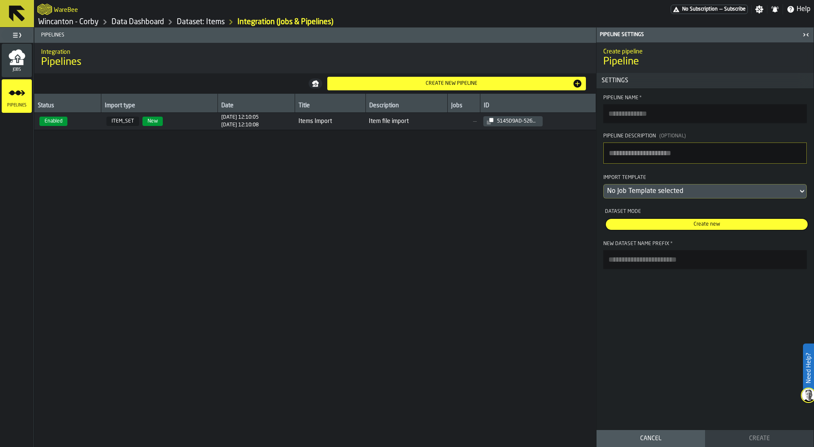
click at [10, 68] on span "Jobs" at bounding box center [17, 69] width 30 height 5
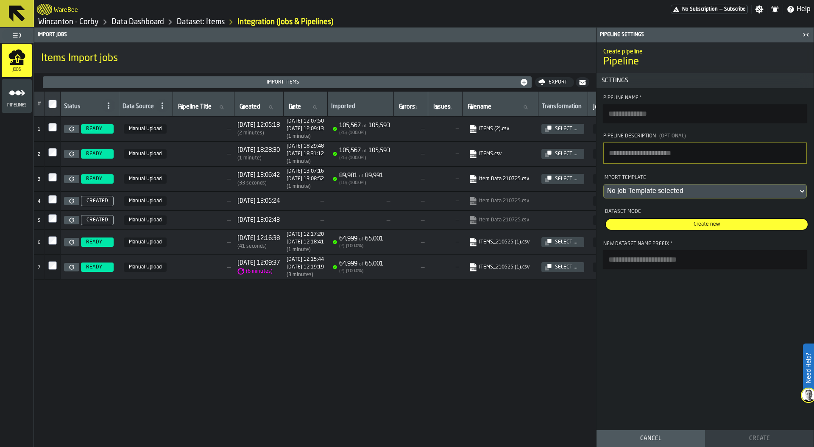
click at [17, 94] on circle "menu Pipelines" at bounding box center [18, 92] width 5 height 5
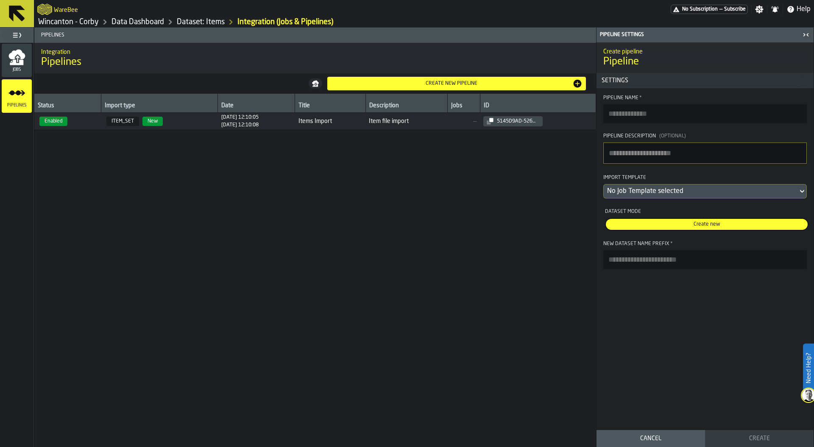
click at [120, 21] on link "Data Dashboard" at bounding box center [138, 21] width 53 height 9
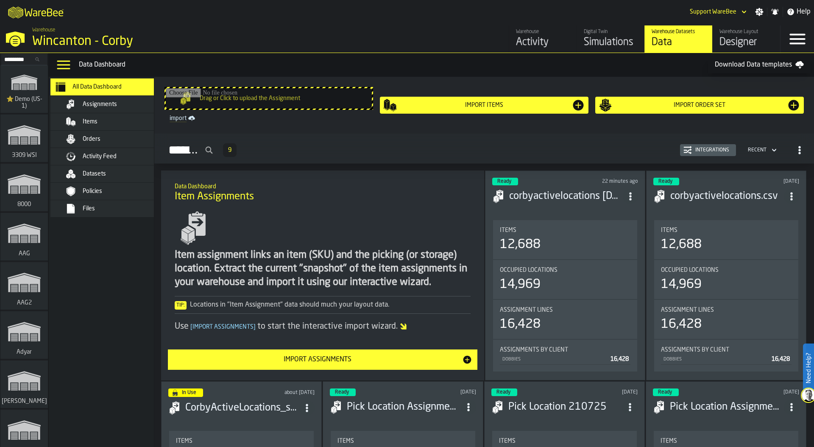
click at [112, 203] on div "Files" at bounding box center [109, 208] width 119 height 17
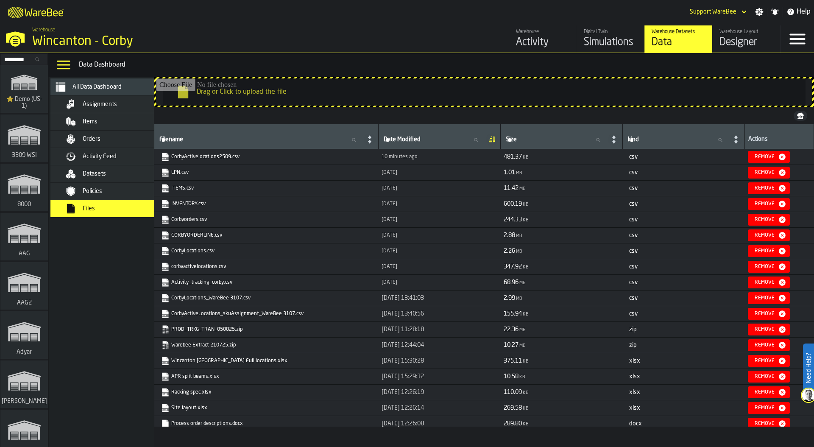
click at [186, 156] on link "CorbyActivelocations2509.csv" at bounding box center [265, 157] width 209 height 8
click at [111, 103] on span "Assignments" at bounding box center [100, 104] width 34 height 7
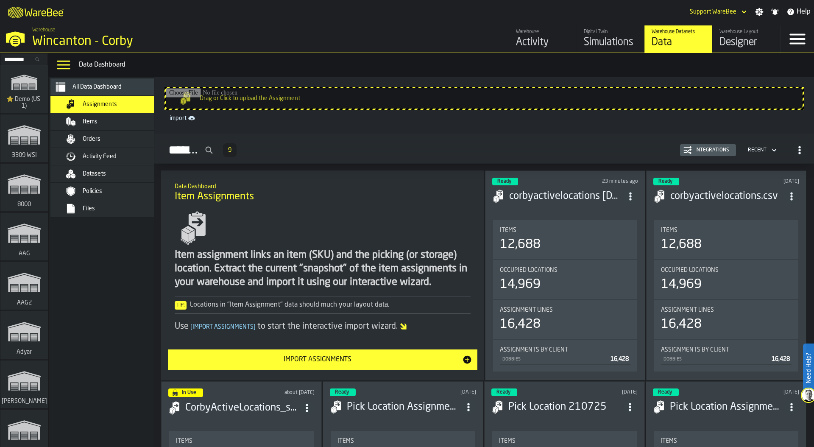
click at [116, 89] on span "All Data Dashboard" at bounding box center [97, 87] width 49 height 7
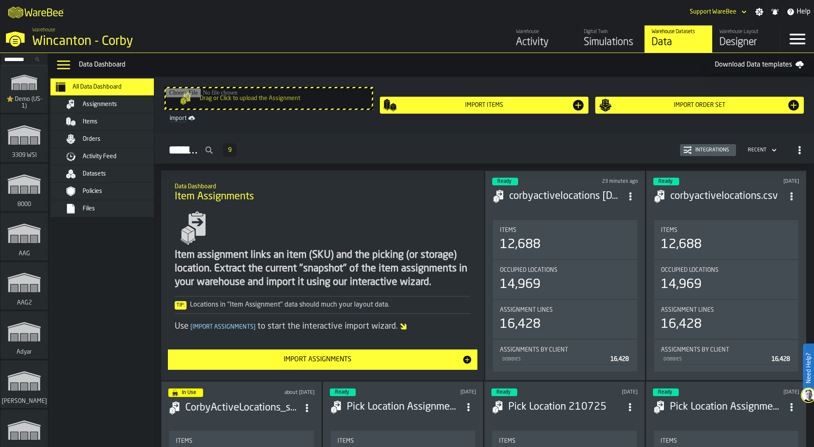
click at [131, 99] on div "Assignments" at bounding box center [113, 104] width 103 height 10
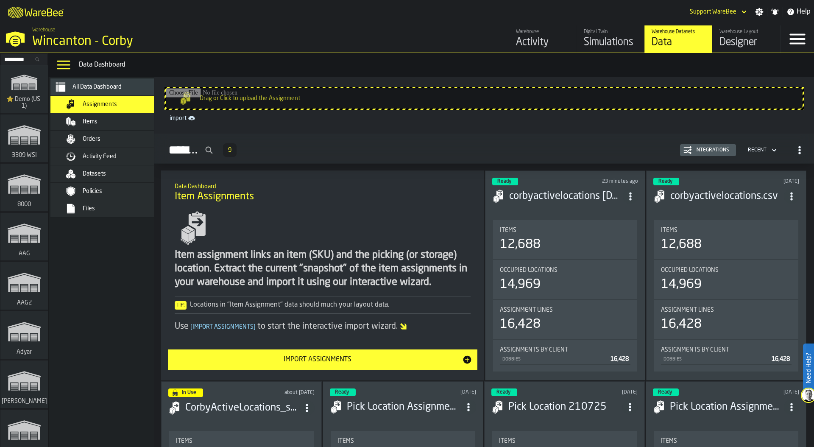
click at [92, 92] on div "All Data Dashboard" at bounding box center [109, 86] width 119 height 17
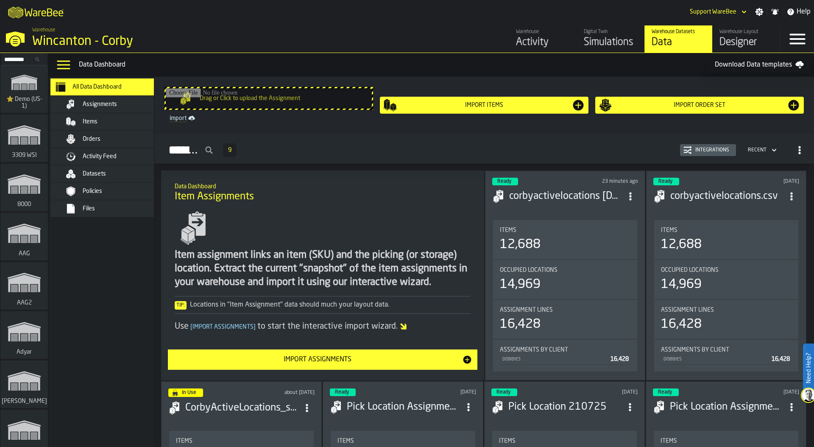
click at [284, 98] on input "Drag or Click to upload the Assignment" at bounding box center [269, 98] width 206 height 20
click at [98, 102] on span "Assignments" at bounding box center [100, 104] width 34 height 7
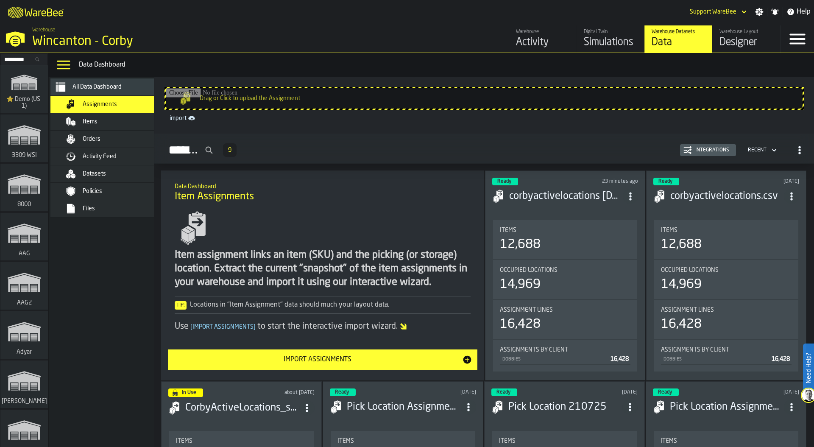
click at [695, 148] on div "Integrations" at bounding box center [712, 150] width 41 height 6
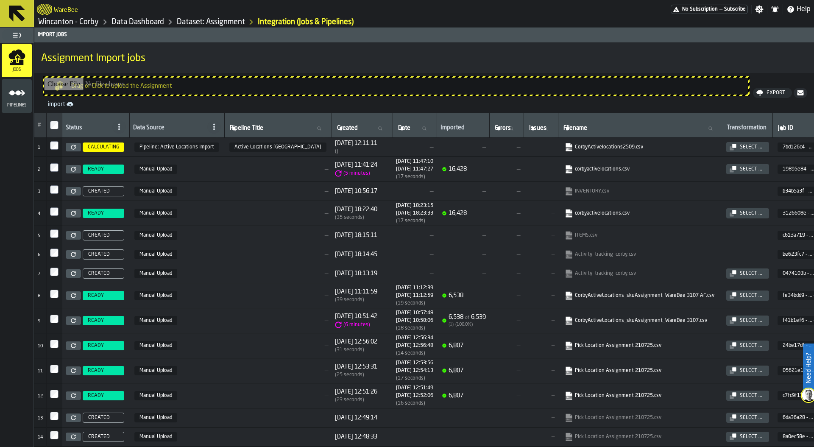
click at [23, 102] on div "Pipelines" at bounding box center [17, 95] width 30 height 23
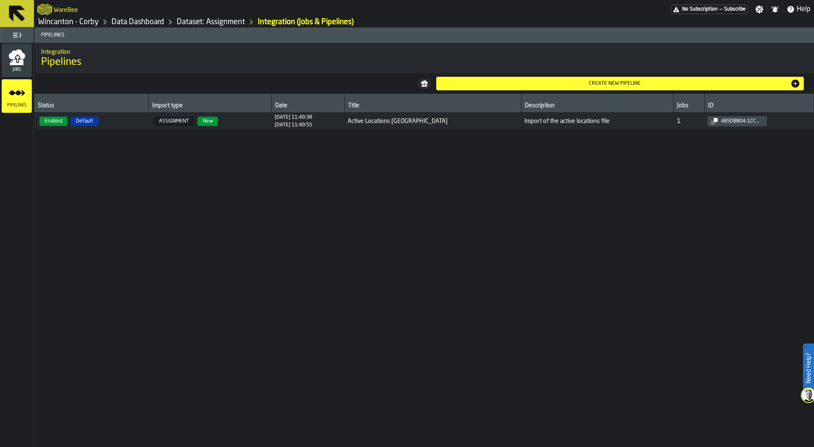
click at [16, 61] on icon "menu Jobs" at bounding box center [16, 57] width 17 height 17
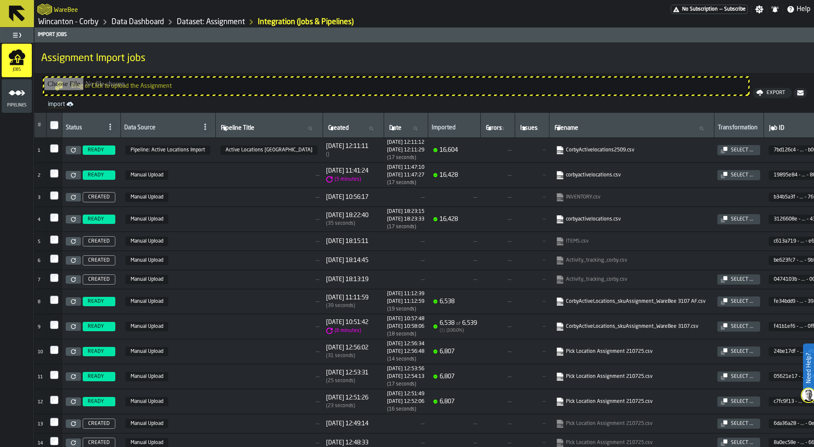
click at [194, 25] on link "Dataset: Assignment" at bounding box center [211, 21] width 68 height 9
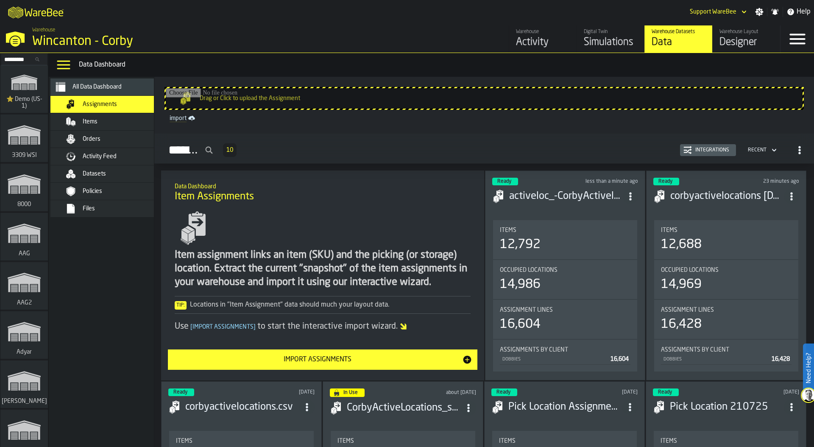
click at [794, 192] on icon "ItemListCard-DashboardItemContainer" at bounding box center [791, 196] width 8 height 8
click at [768, 231] on div "Delete" at bounding box center [772, 232] width 44 height 10
click at [786, 191] on span "ItemListCard-DashboardItemContainer" at bounding box center [791, 196] width 15 height 15
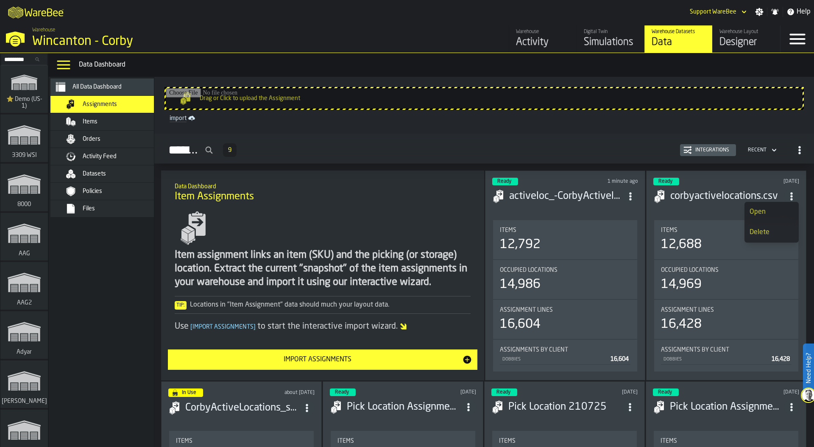
click at [582, 134] on h2 "Assignments 9 Integrations Recent" at bounding box center [484, 149] width 660 height 30
click at [101, 119] on div "Items" at bounding box center [124, 121] width 83 height 7
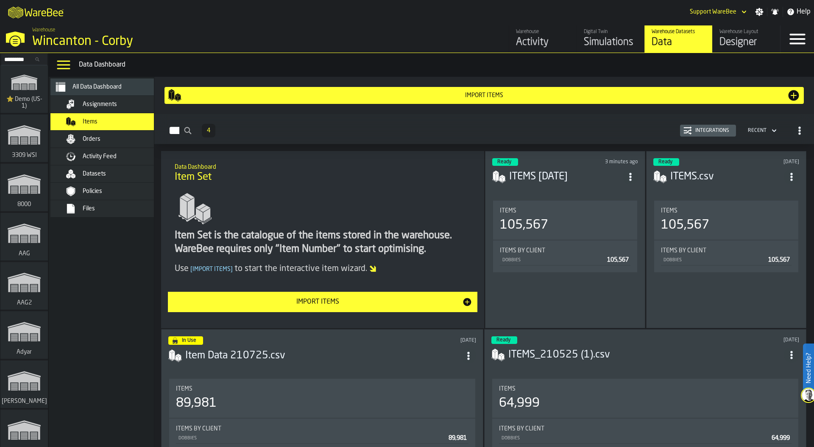
click at [110, 175] on div "Datasets" at bounding box center [124, 173] width 83 height 7
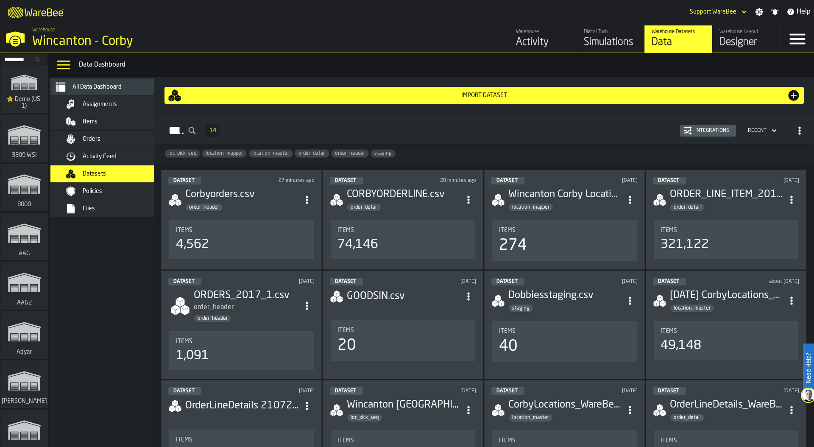
click at [341, 124] on div "Dataset 14 Integrations Recent" at bounding box center [484, 131] width 646 height 20
click at [471, 96] on div "Import Dataset" at bounding box center [485, 95] width 606 height 7
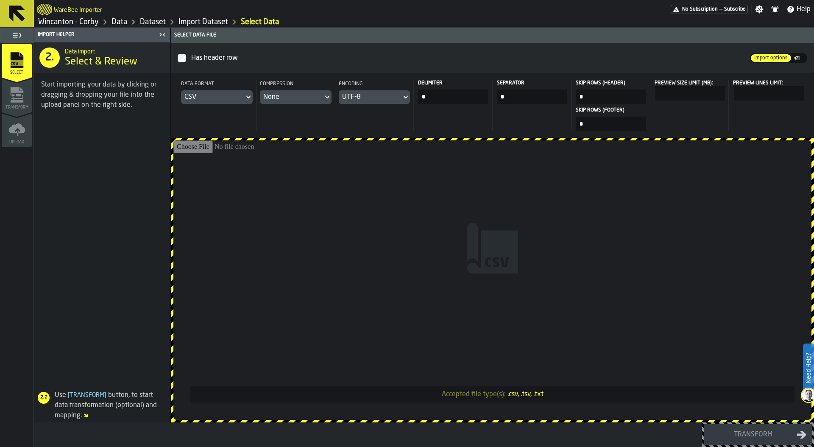
click at [427, 205] on input "Accepted file type(s): .csv, .tsv, .txt" at bounding box center [492, 279] width 638 height 279
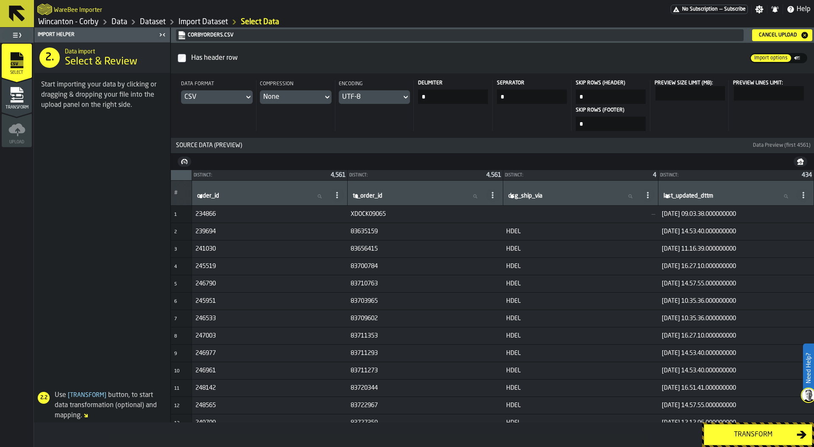
click at [754, 432] on div "Transform" at bounding box center [752, 435] width 87 height 10
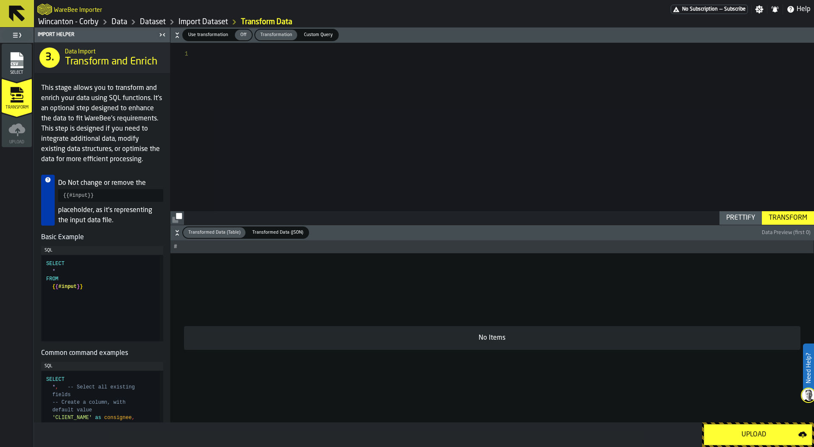
click at [754, 432] on div "Upload" at bounding box center [753, 435] width 89 height 10
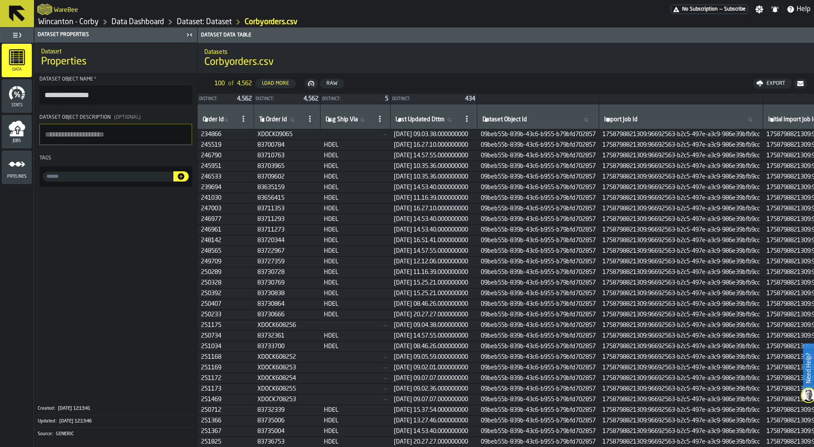
click at [63, 179] on input "input-value-" at bounding box center [108, 177] width 131 height 10
click at [141, 22] on link "Data Dashboard" at bounding box center [138, 21] width 53 height 9
click at [71, 178] on input "input-value-" at bounding box center [108, 177] width 131 height 10
type input "**********"
click at [182, 175] on icon "button-" at bounding box center [181, 176] width 7 height 7
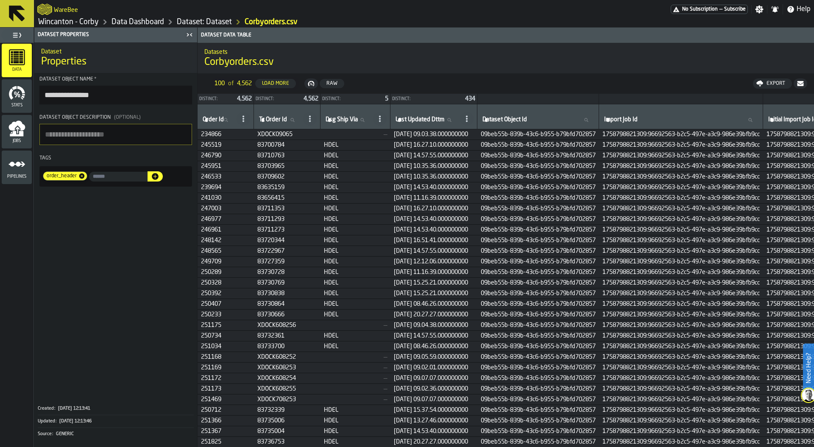
click at [204, 22] on link "Dataset: Dataset" at bounding box center [204, 21] width 55 height 9
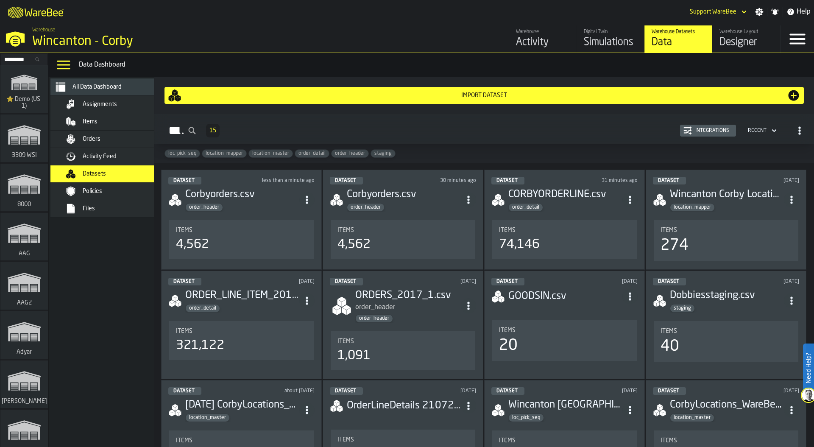
click at [496, 94] on div "Import Dataset" at bounding box center [485, 95] width 606 height 7
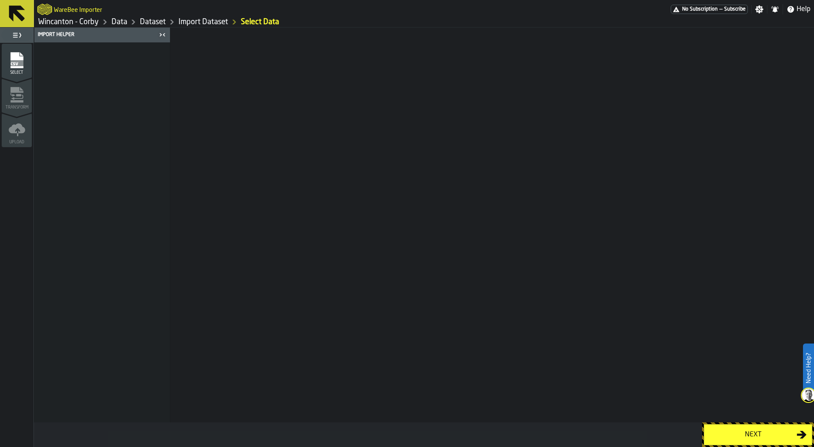
click at [744, 431] on div "Next" at bounding box center [752, 435] width 87 height 10
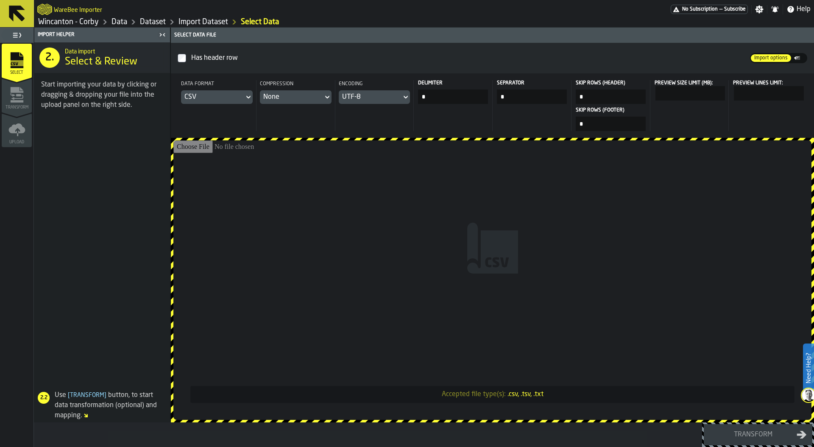
click at [364, 222] on input "Accepted file type(s): .csv, .tsv, .txt" at bounding box center [492, 279] width 638 height 279
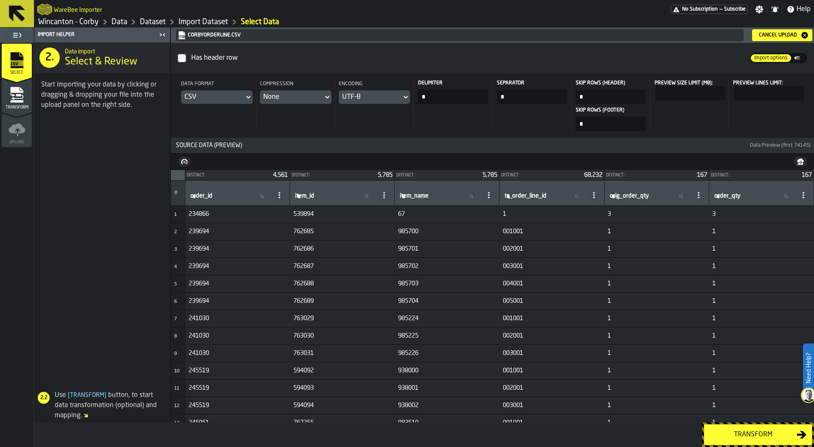
click at [755, 430] on div "Transform" at bounding box center [752, 435] width 87 height 10
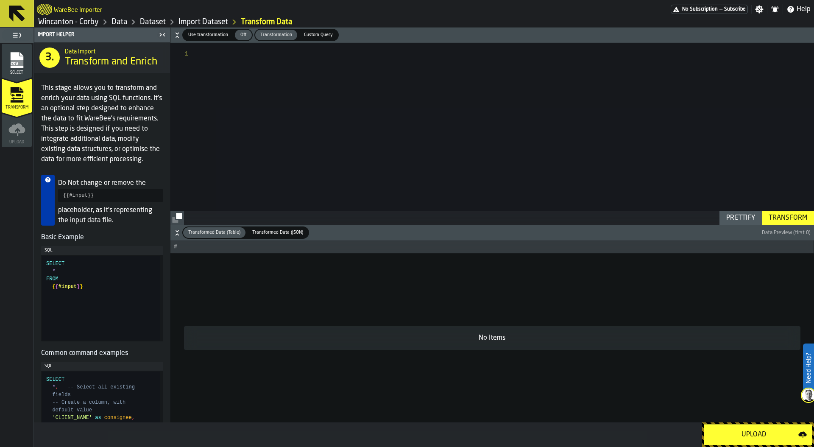
click at [755, 430] on div "Upload" at bounding box center [753, 435] width 89 height 10
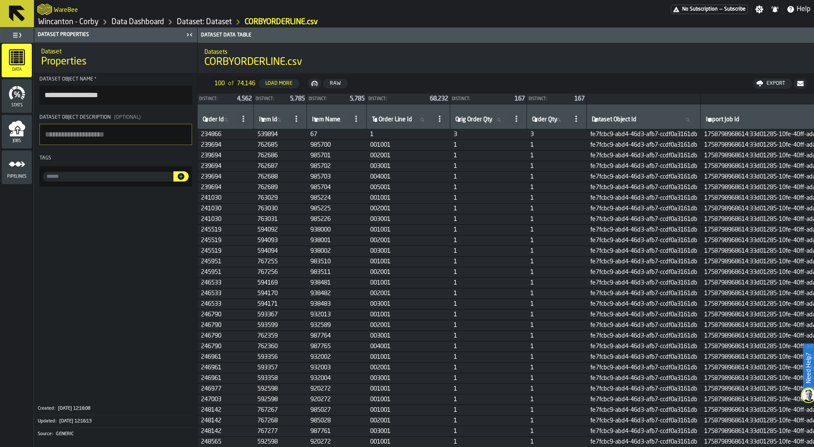
click at [71, 177] on input "input-value-" at bounding box center [108, 177] width 131 height 10
type input "**********"
click at [185, 174] on button "button-" at bounding box center [180, 176] width 15 height 10
click at [195, 24] on link "Dataset: Dataset" at bounding box center [204, 21] width 55 height 9
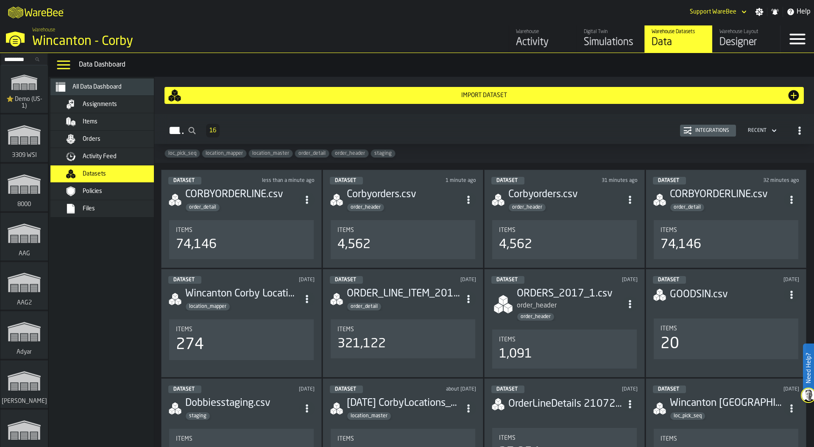
click at [697, 128] on div "Integrations" at bounding box center [712, 131] width 41 height 6
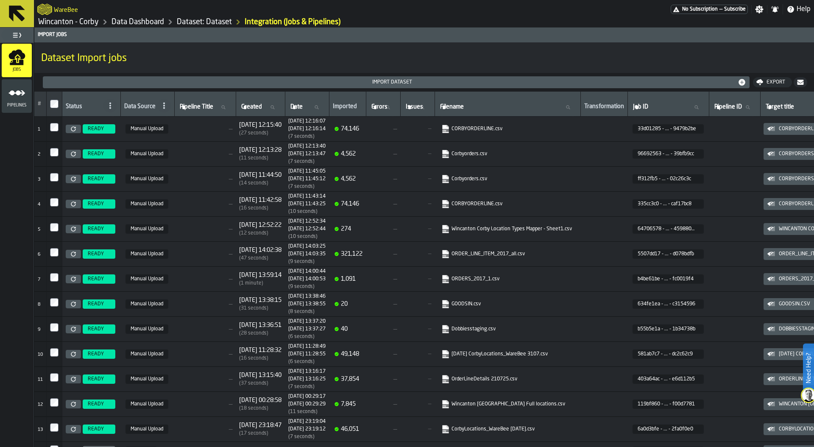
click at [20, 95] on icon "menu Pipelines" at bounding box center [16, 92] width 17 height 17
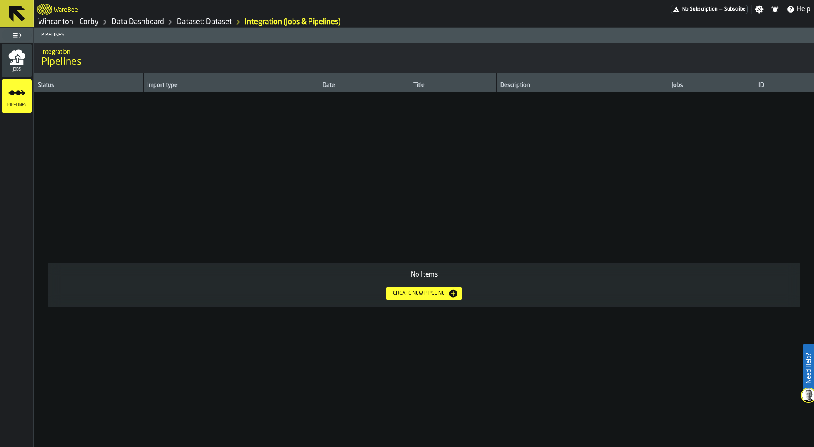
click at [430, 292] on div "Create new pipeline" at bounding box center [419, 293] width 59 height 6
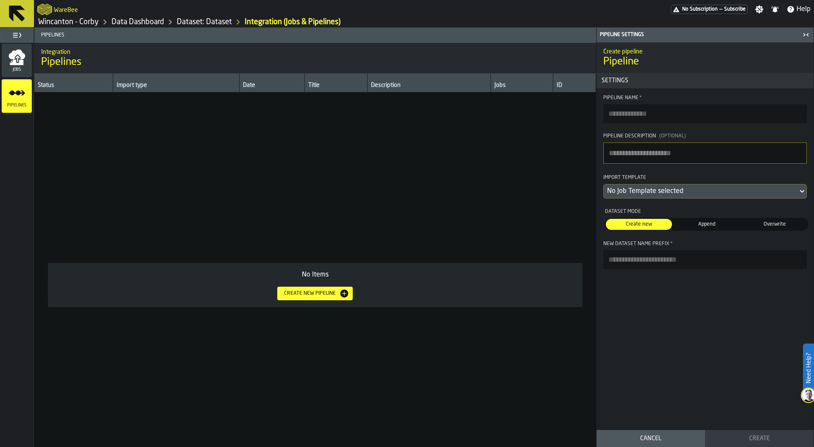
click at [633, 119] on input "Pipeline Name *" at bounding box center [705, 113] width 204 height 19
type input "**********"
click at [653, 154] on textarea "Pipeline Description (Optional)" at bounding box center [705, 152] width 204 height 21
type textarea "**********"
click at [656, 187] on div "No Job Template selected" at bounding box center [700, 191] width 187 height 10
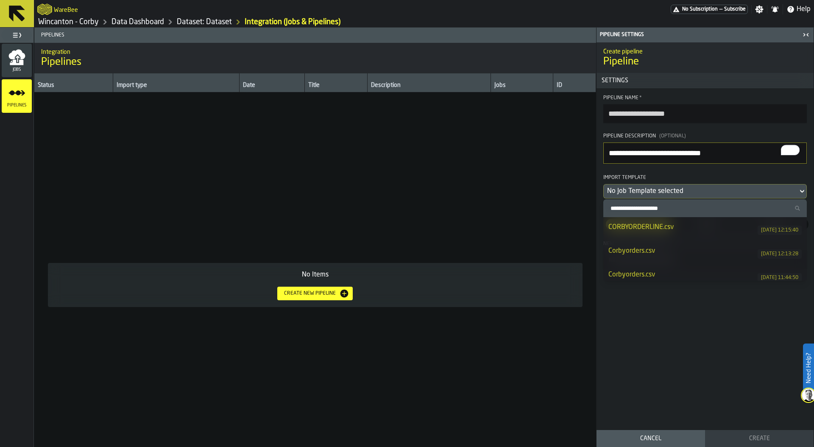
click at [651, 251] on div "Corbyorders.csv" at bounding box center [683, 251] width 149 height 10
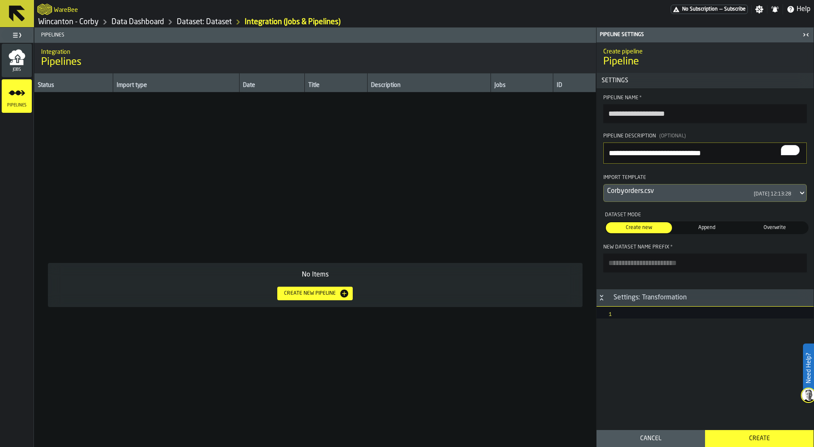
click at [696, 263] on input "New Dataset Name Prefix *" at bounding box center [705, 263] width 204 height 19
type input "********"
click at [759, 439] on div "Create" at bounding box center [759, 438] width 98 height 7
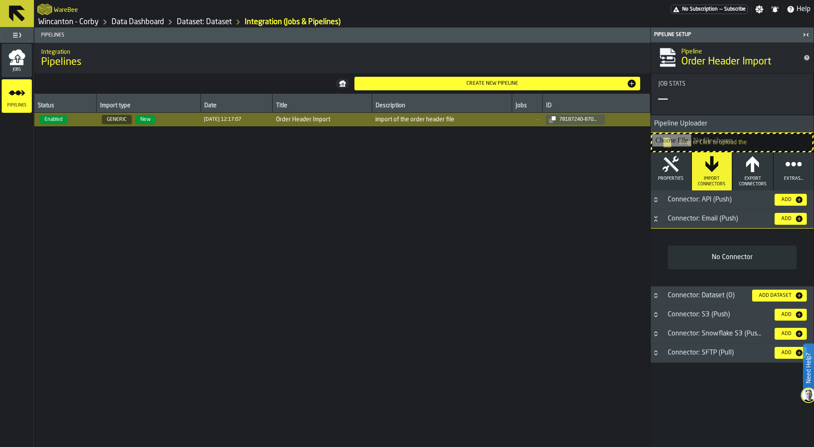
click at [790, 221] on div "Add" at bounding box center [786, 219] width 17 height 6
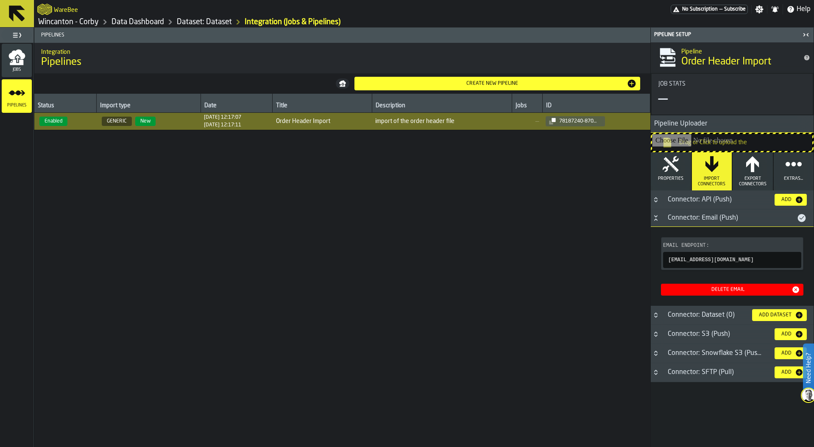
click at [0, 0] on icon "button-" at bounding box center [0, 0] width 0 height 0
click at [494, 84] on div "Create new pipeline" at bounding box center [492, 84] width 269 height 6
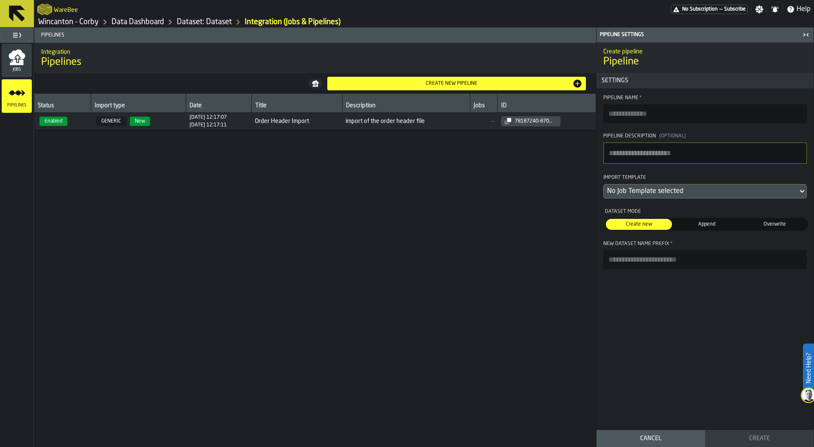
click at [651, 112] on input "Pipeline Name *" at bounding box center [705, 113] width 204 height 19
type input "**********"
click at [653, 148] on textarea "Pipeline Description (Optional)" at bounding box center [705, 152] width 204 height 21
type textarea "**********"
click at [652, 193] on div "No Job Template selected" at bounding box center [700, 191] width 187 height 10
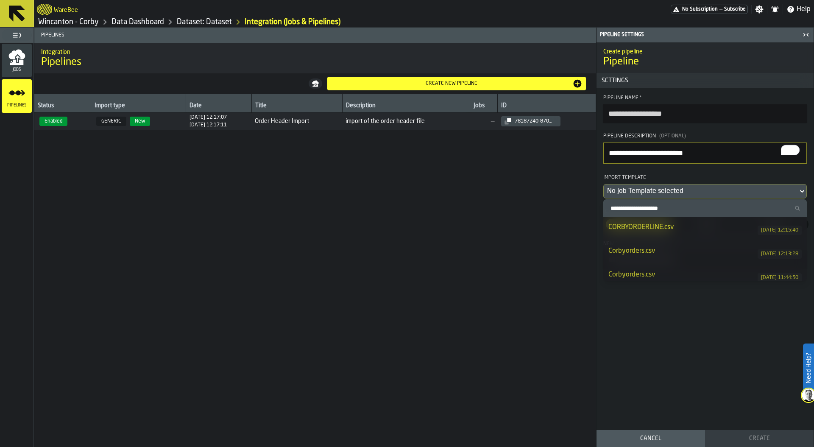
click at [666, 231] on div "CORBYORDERLINE.csv" at bounding box center [683, 227] width 149 height 10
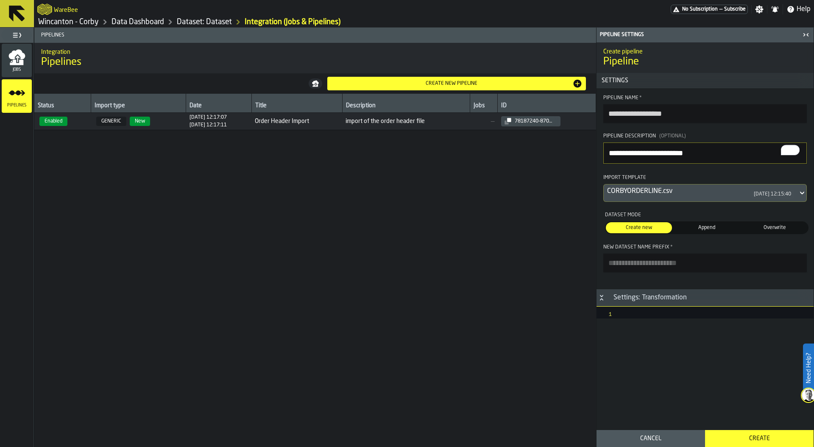
click at [745, 439] on div "Create" at bounding box center [759, 438] width 98 height 7
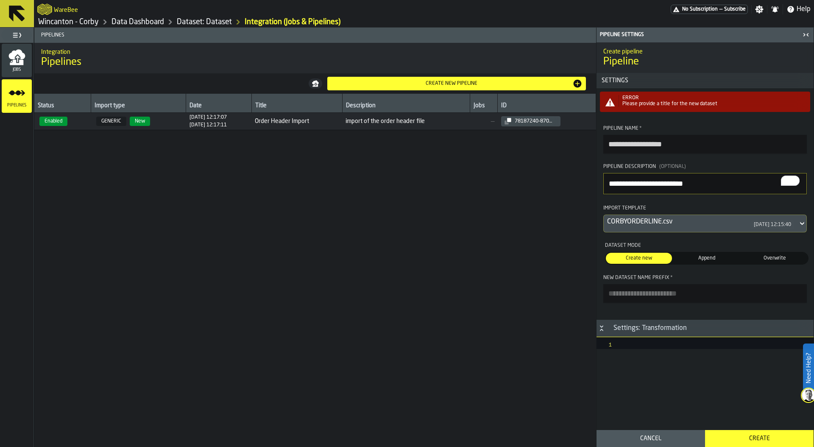
click at [634, 299] on input "New Dataset Name Prefix *" at bounding box center [705, 293] width 204 height 19
type input "******"
click at [763, 436] on div "Create" at bounding box center [759, 438] width 98 height 7
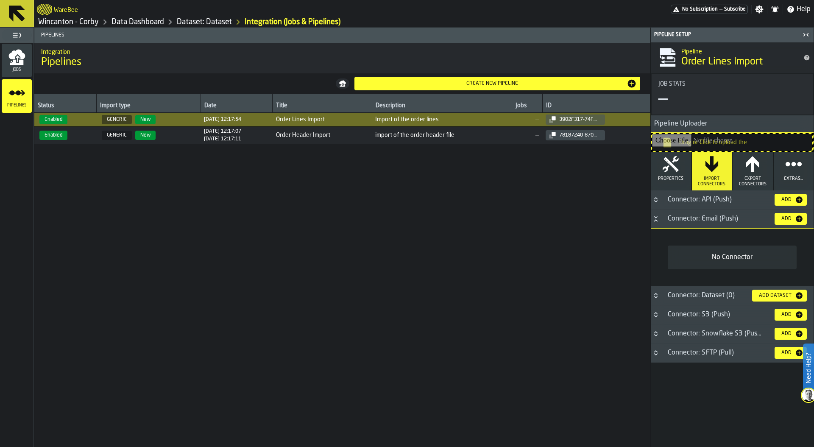
click at [792, 215] on div "Add" at bounding box center [790, 219] width 25 height 8
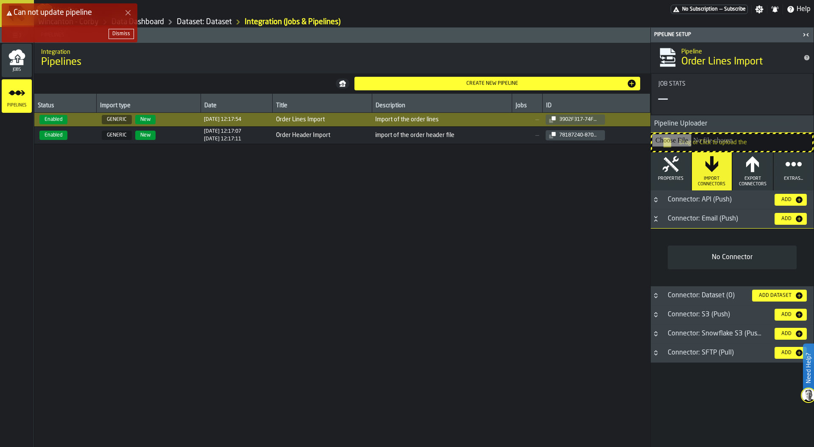
click at [129, 36] on div "Dismiss" at bounding box center [121, 34] width 18 height 6
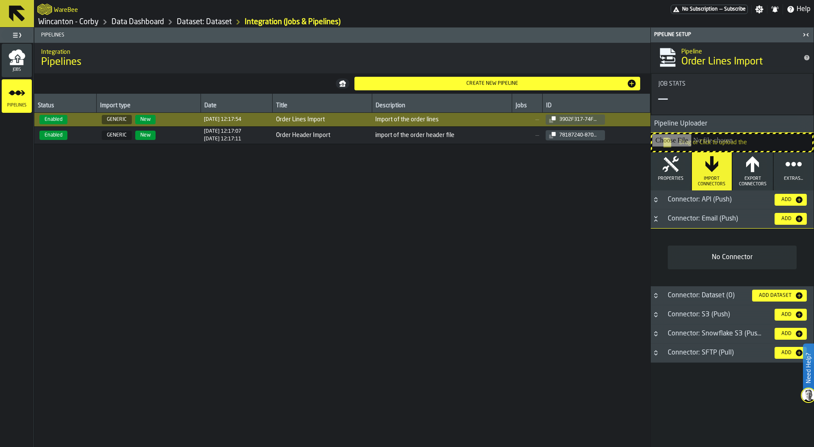
click at [787, 219] on div "Add" at bounding box center [786, 219] width 17 height 6
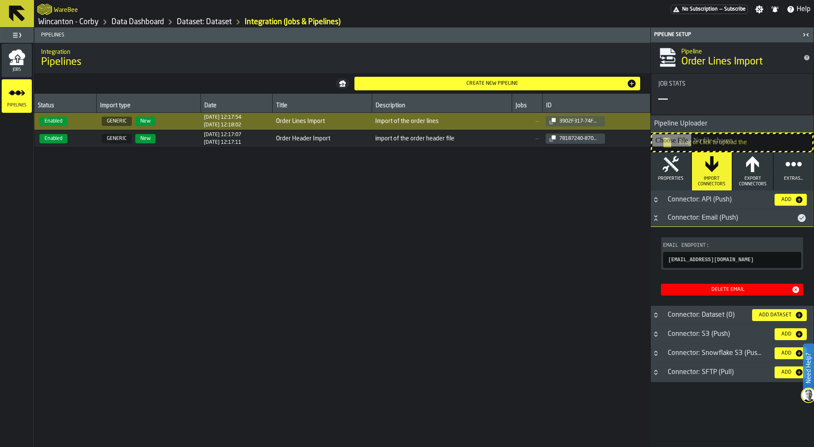
click at [0, 0] on icon "button-" at bounding box center [0, 0] width 0 height 0
click at [134, 21] on link "Data Dashboard" at bounding box center [138, 21] width 53 height 9
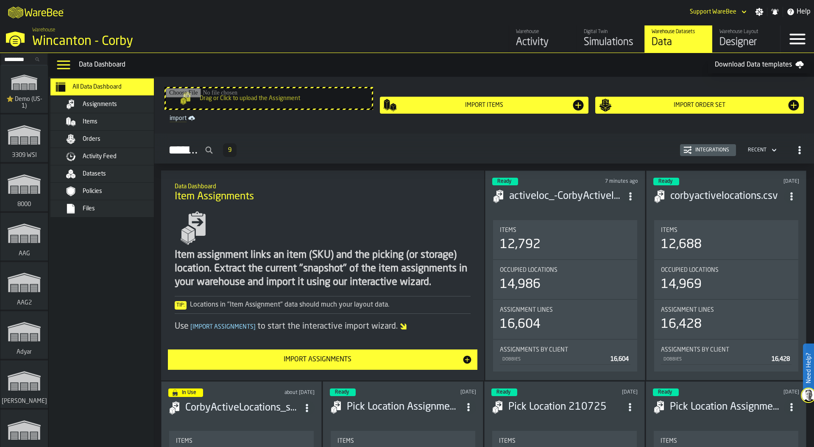
click at [115, 102] on span "Assignments" at bounding box center [100, 104] width 34 height 7
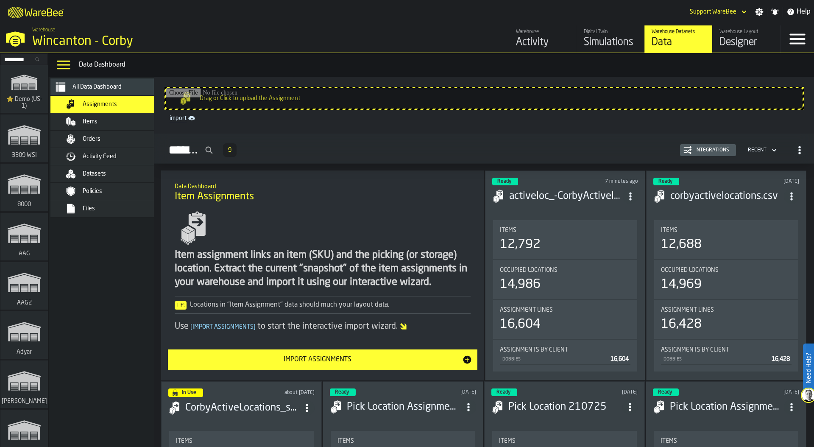
click at [116, 137] on div "Orders" at bounding box center [124, 139] width 83 height 7
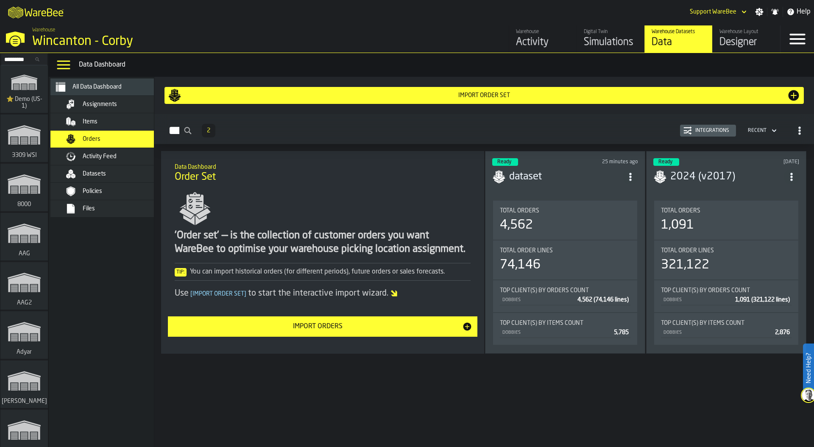
click at [498, 93] on div "Import Order Set" at bounding box center [485, 95] width 606 height 7
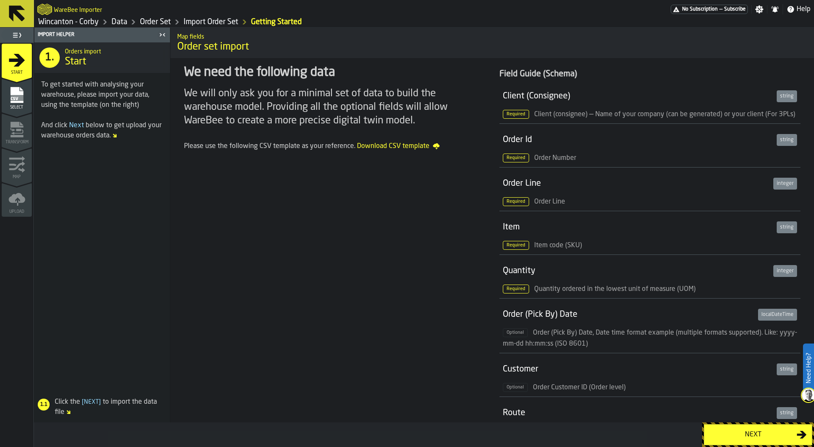
click at [751, 433] on div "Next" at bounding box center [752, 435] width 87 height 10
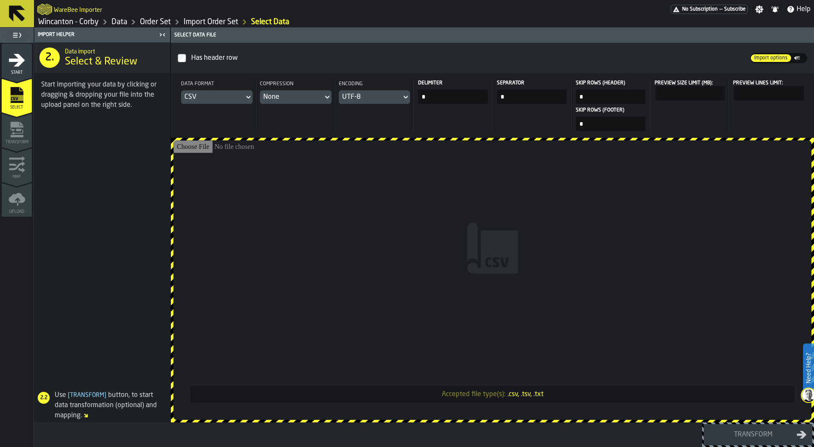
click at [228, 89] on div "Data format" at bounding box center [217, 85] width 72 height 10
click at [224, 155] on div "Dataset" at bounding box center [226, 155] width 44 height 10
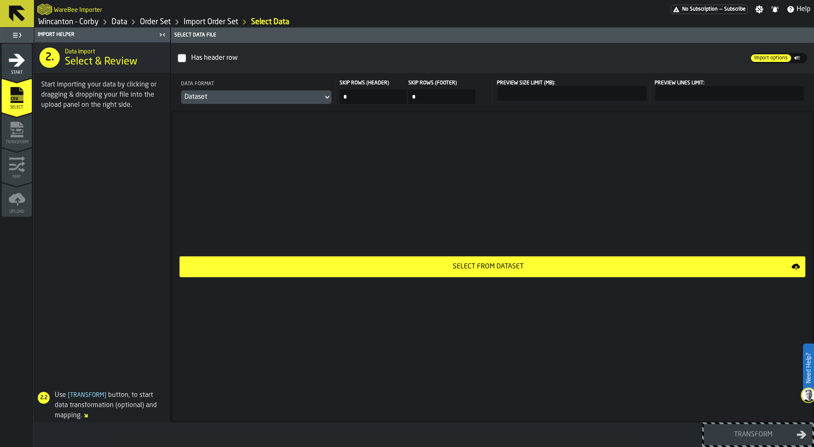
click at [523, 267] on div "Select from Dataset" at bounding box center [488, 267] width 607 height 10
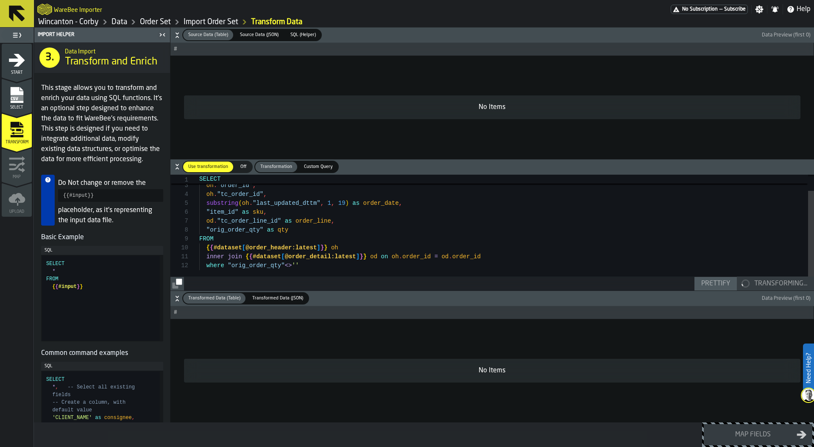
type textarea "**********"
drag, startPoint x: 207, startPoint y: 246, endPoint x: 299, endPoint y: 244, distance: 92.1
click at [277, 246] on div "'DOBBIES' as client , oh . "order_id" , oh . "tc_order_id" , substring ( oh . "…" at bounding box center [506, 223] width 615 height 134
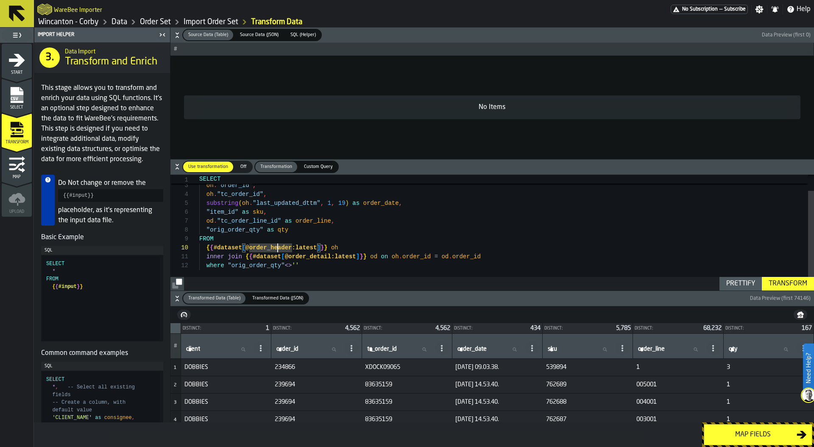
click at [494, 391] on td "11-SEP-25 14.53.40." at bounding box center [497, 384] width 90 height 17
click at [177, 34] on icon "button-" at bounding box center [177, 33] width 3 height 2
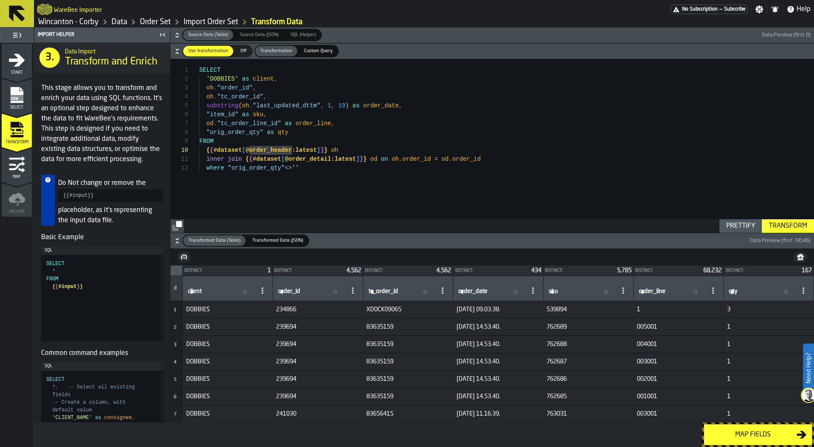
click at [176, 48] on icon "button-" at bounding box center [177, 51] width 8 height 8
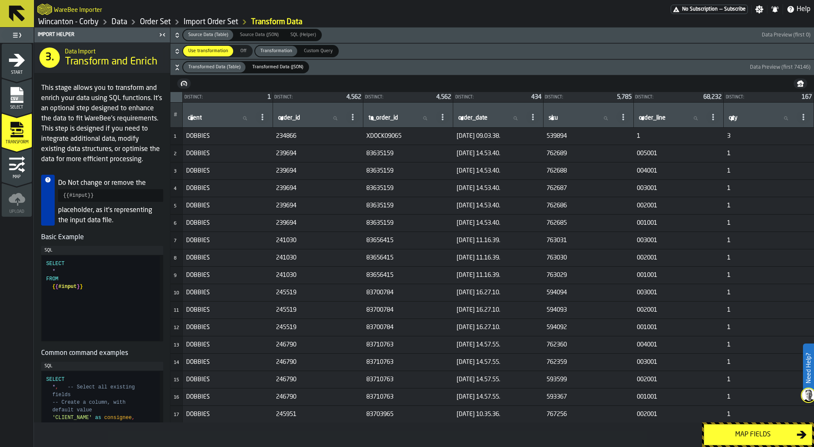
click at [175, 69] on icon "button-" at bounding box center [177, 67] width 8 height 8
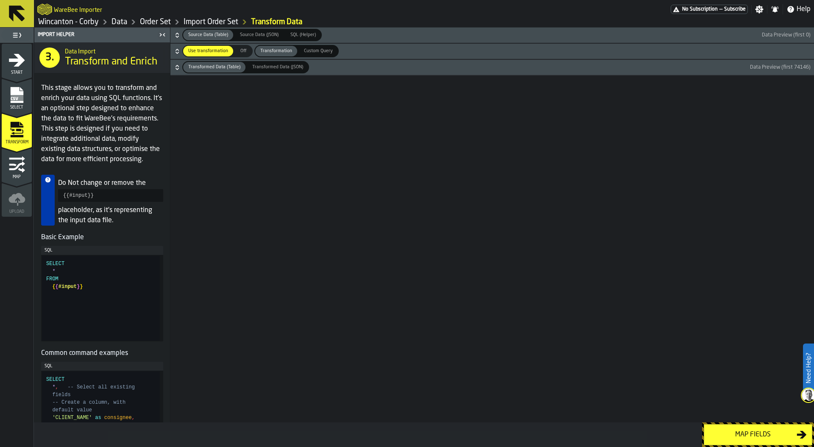
click at [176, 34] on icon "button-" at bounding box center [177, 33] width 3 height 2
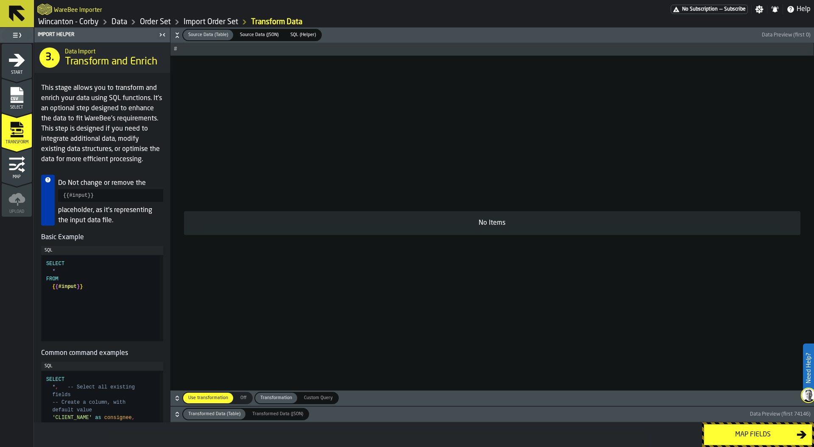
click at [176, 34] on icon "button-" at bounding box center [177, 35] width 8 height 8
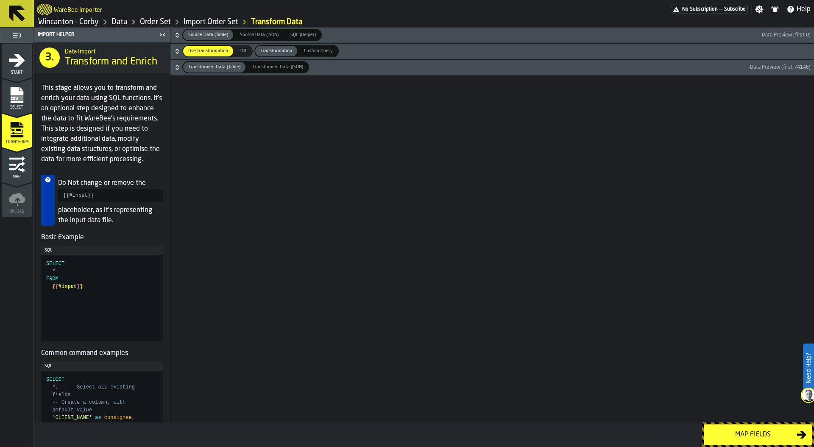
click at [176, 48] on icon "button-" at bounding box center [177, 51] width 8 height 8
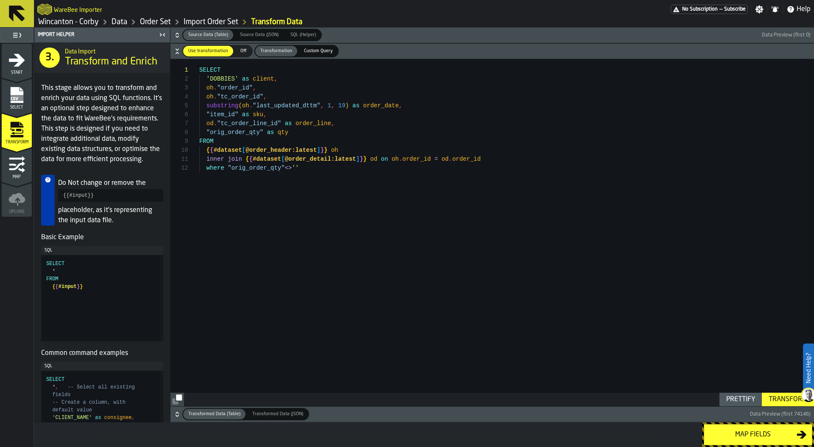
click at [176, 48] on icon "button-" at bounding box center [177, 51] width 8 height 8
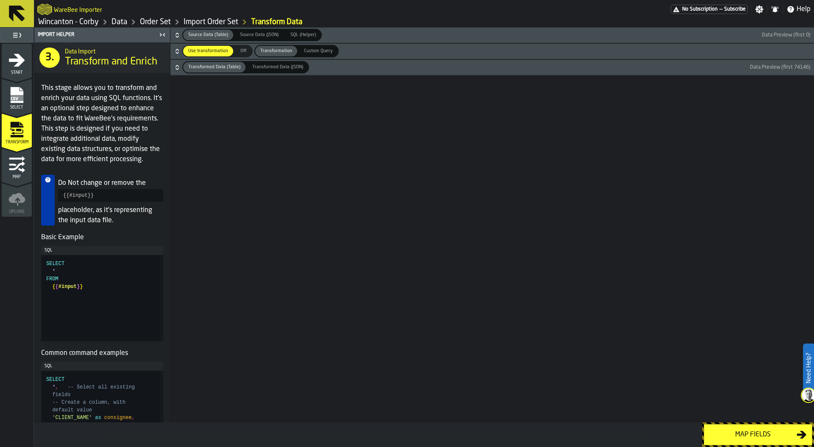
click at [177, 66] on icon "button-" at bounding box center [177, 67] width 8 height 8
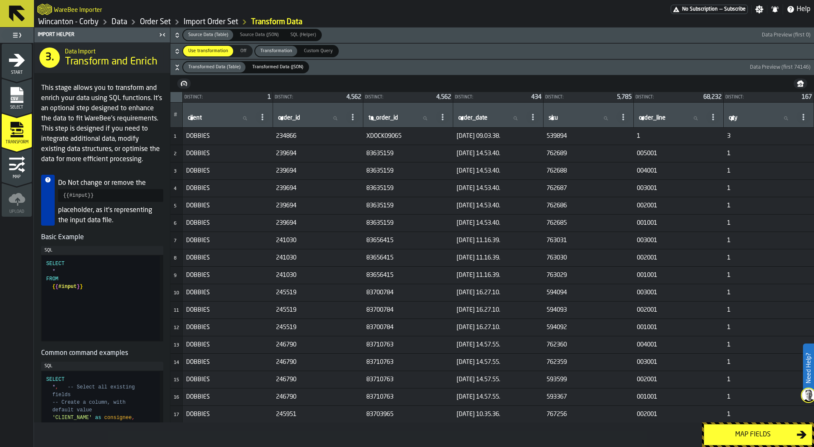
click at [751, 435] on div "Map fields" at bounding box center [752, 435] width 87 height 10
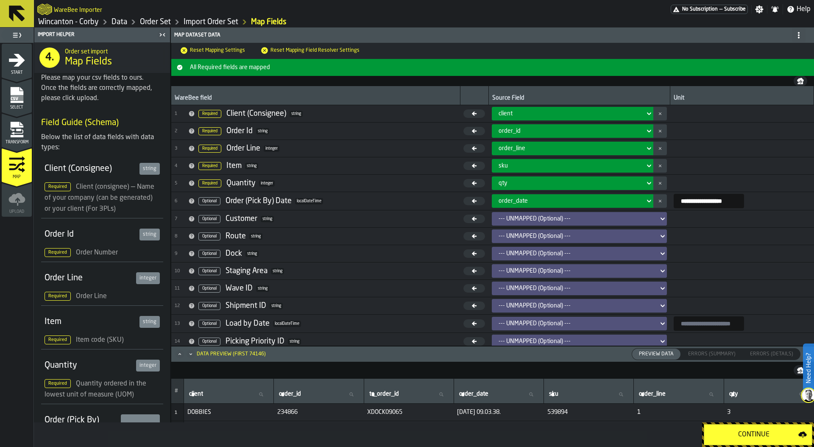
click at [768, 432] on div "Continue" at bounding box center [753, 435] width 89 height 10
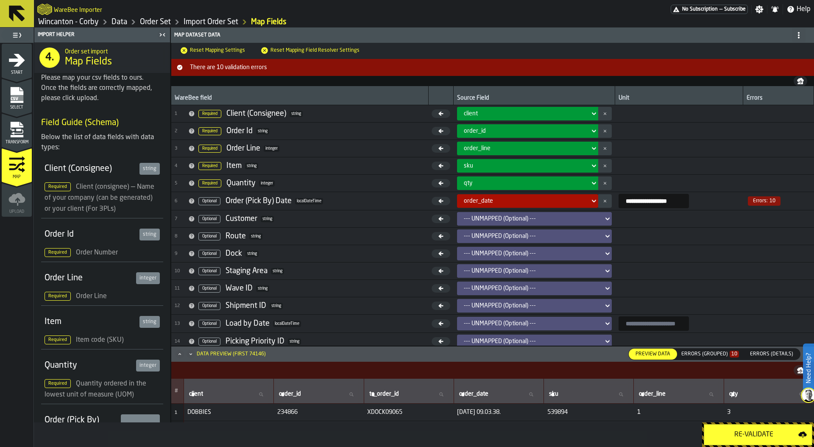
click at [511, 415] on span "17-SEP-25 09.03.38." at bounding box center [498, 412] width 83 height 7
click at [509, 415] on span "17-SEP-25 09.03.38." at bounding box center [498, 412] width 83 height 7
click at [509, 414] on span "17-SEP-25 09.03.38." at bounding box center [498, 412] width 83 height 7
drag, startPoint x: 509, startPoint y: 414, endPoint x: 515, endPoint y: 414, distance: 6.0
click at [515, 414] on span "17-SEP-25 09.03.38." at bounding box center [498, 412] width 83 height 7
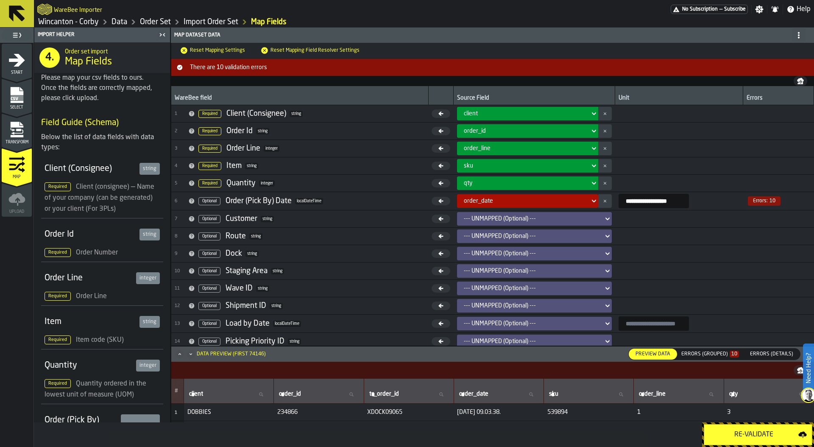
click at [14, 127] on icon "menu Transform" at bounding box center [16, 125] width 13 height 6
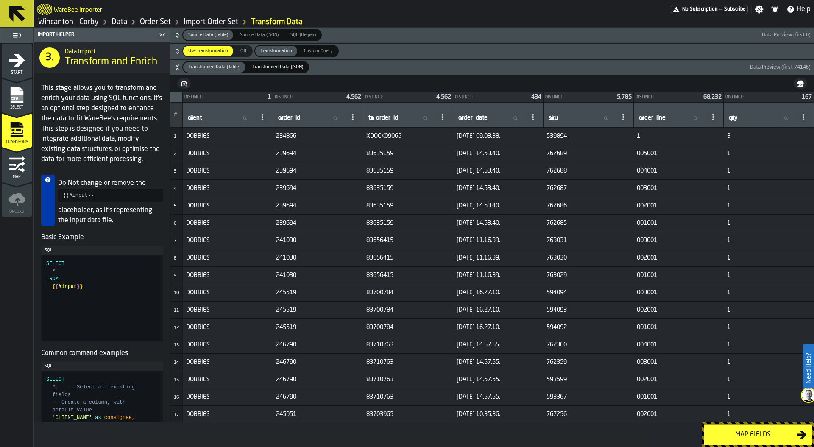
click at [178, 50] on icon "button-" at bounding box center [177, 49] width 3 height 2
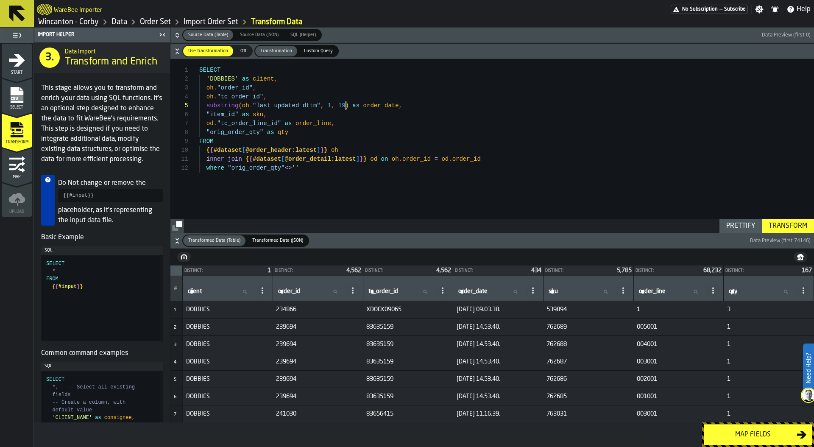
scroll to position [36, 0]
click at [343, 104] on div "SELECT 'DOBBIES' as client , oh . "order_id" , oh . "tc_order_id" , substring (…" at bounding box center [506, 146] width 615 height 174
type textarea "**********"
click at [789, 225] on div "Transform" at bounding box center [787, 226] width 45 height 10
click at [751, 431] on div "Map fields" at bounding box center [752, 435] width 87 height 10
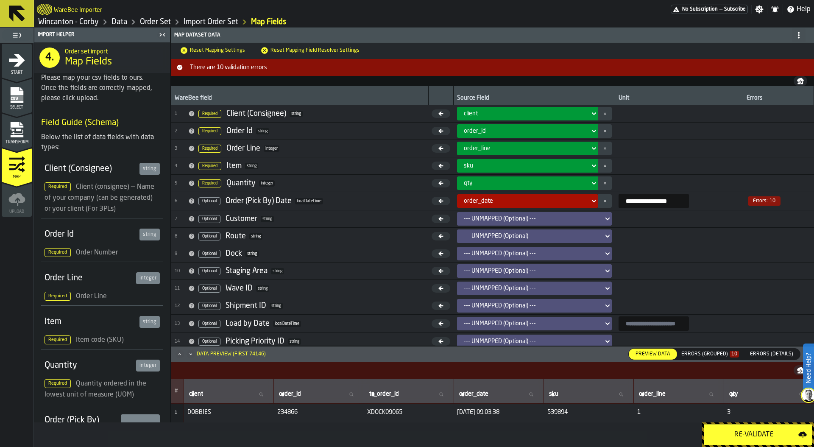
click at [745, 433] on div "Re-Validate" at bounding box center [753, 435] width 89 height 10
click at [720, 355] on div "Errors (Grouped) 10" at bounding box center [710, 354] width 58 height 6
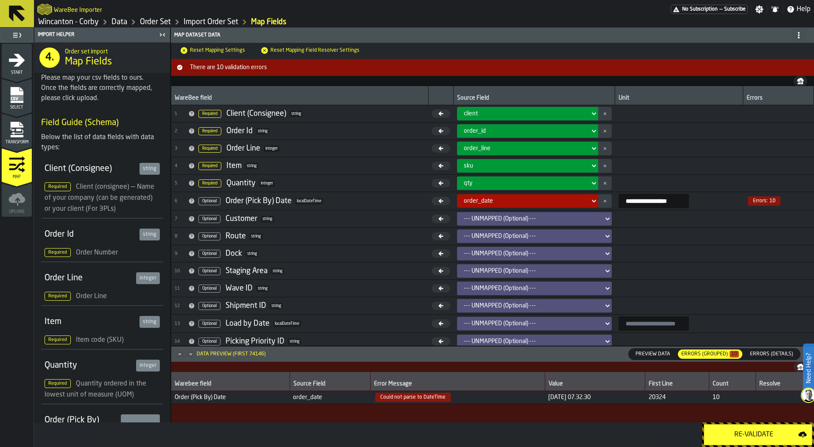
click at [775, 350] on span "Errors (Details)" at bounding box center [772, 354] width 50 height 8
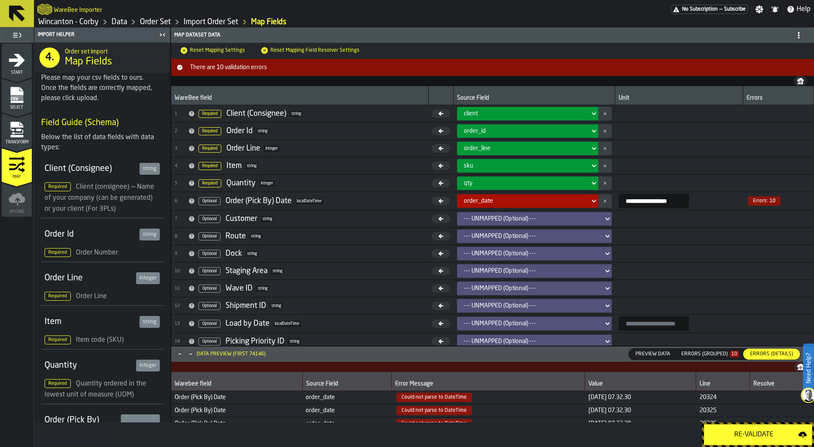
click at [713, 358] on div "Errors (Grouped) 10" at bounding box center [710, 353] width 64 height 9
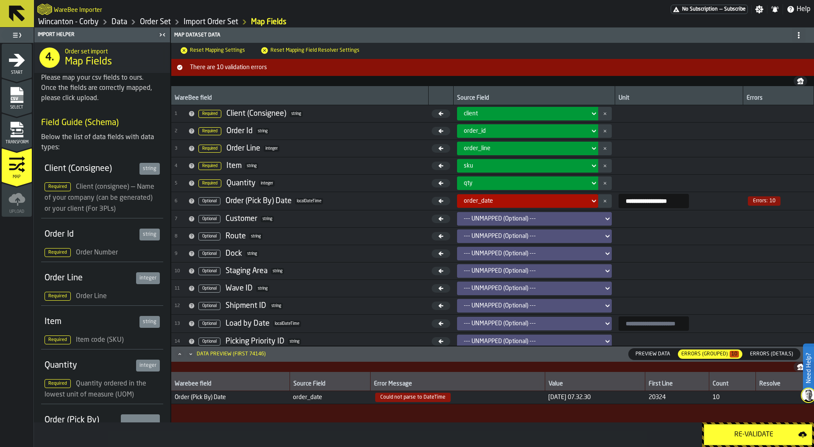
click at [21, 134] on icon "menu Transform" at bounding box center [16, 129] width 17 height 17
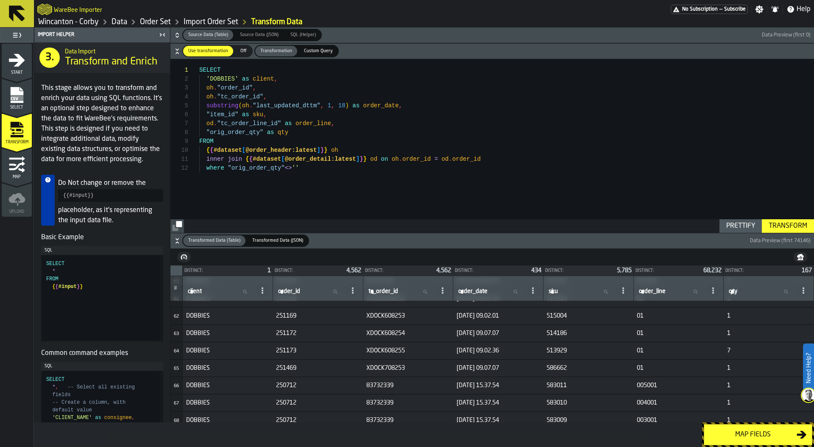
scroll to position [1053, 0]
click at [749, 431] on div "Map fields" at bounding box center [752, 435] width 87 height 10
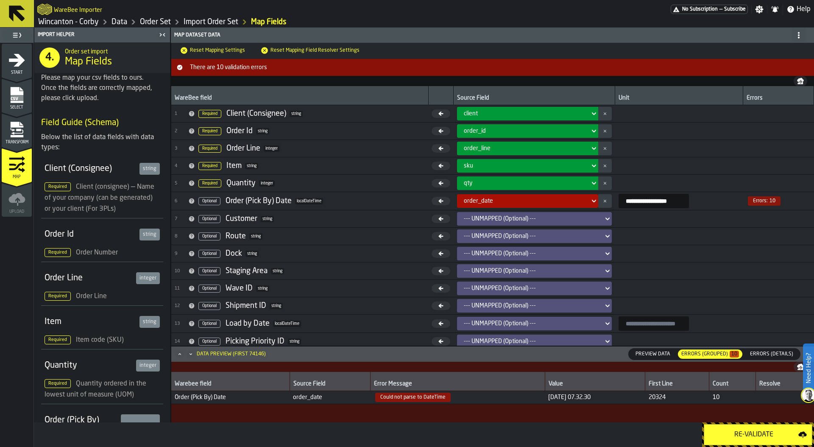
click at [623, 199] on input "**********" at bounding box center [654, 201] width 70 height 14
type input "**********"
drag, startPoint x: 544, startPoint y: 397, endPoint x: 553, endPoint y: 397, distance: 8.9
click at [627, 199] on input "**********" at bounding box center [654, 201] width 70 height 14
click at [644, 199] on input "**********" at bounding box center [654, 201] width 70 height 14
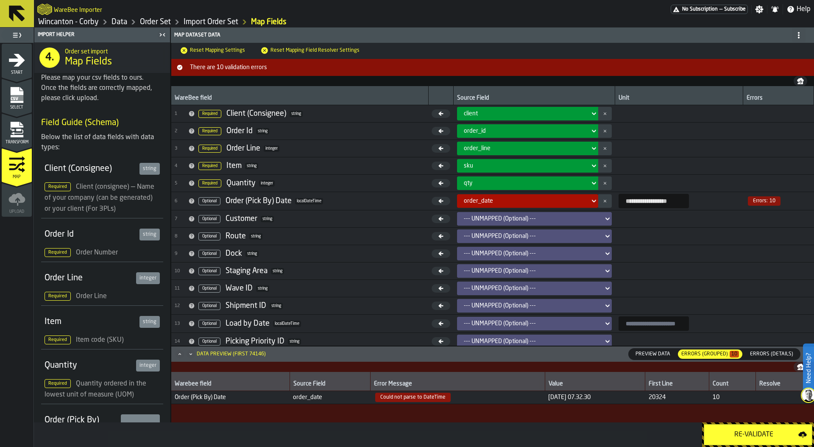
type input "**********"
click at [752, 430] on div "Re-Validate" at bounding box center [753, 435] width 89 height 10
click at [770, 349] on div "Errors (Details)" at bounding box center [771, 354] width 57 height 11
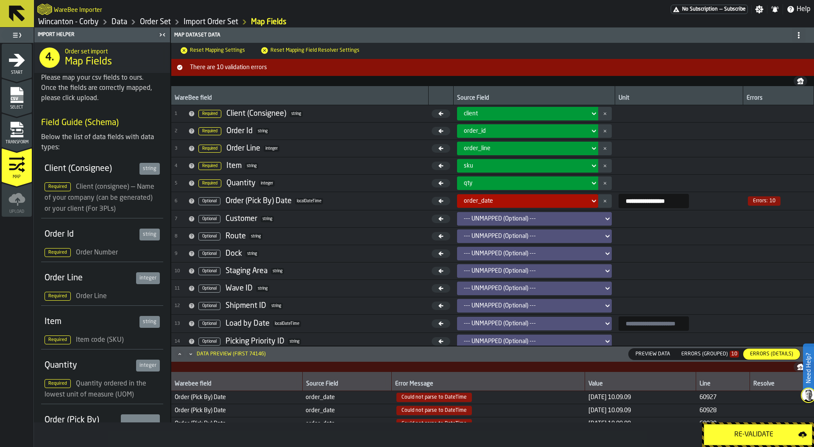
drag, startPoint x: 568, startPoint y: 395, endPoint x: 638, endPoint y: 396, distance: 70.0
click at [638, 396] on span "13-SEP-25 10.09.09" at bounding box center [641, 397] width 104 height 7
copy span "13-SEP-25 10.09.09"
drag, startPoint x: 674, startPoint y: 201, endPoint x: 592, endPoint y: 199, distance: 81.9
click at [592, 199] on tr "**********" at bounding box center [492, 201] width 643 height 18
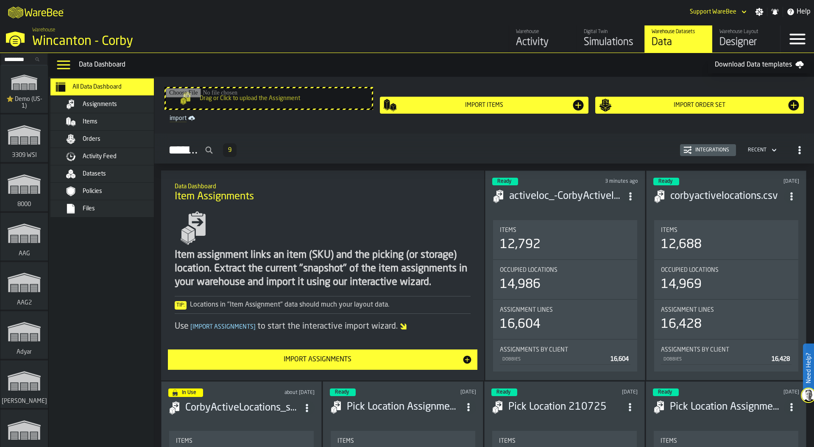
click at [104, 174] on span "Datasets" at bounding box center [94, 173] width 23 height 7
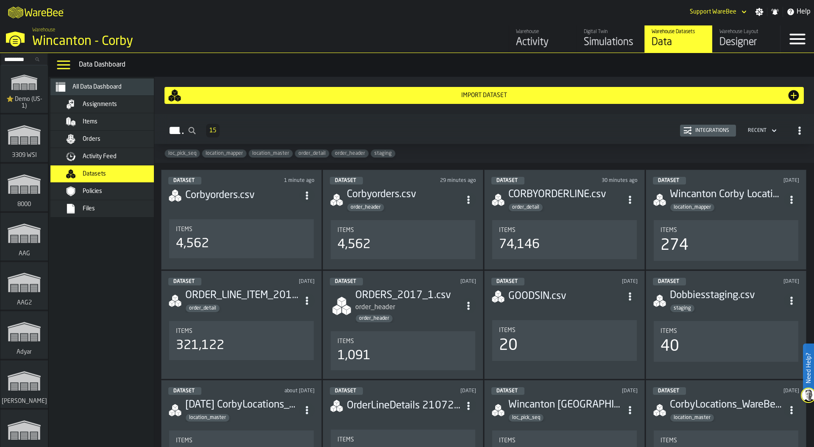
click at [123, 156] on div "Activity Feed" at bounding box center [124, 156] width 83 height 7
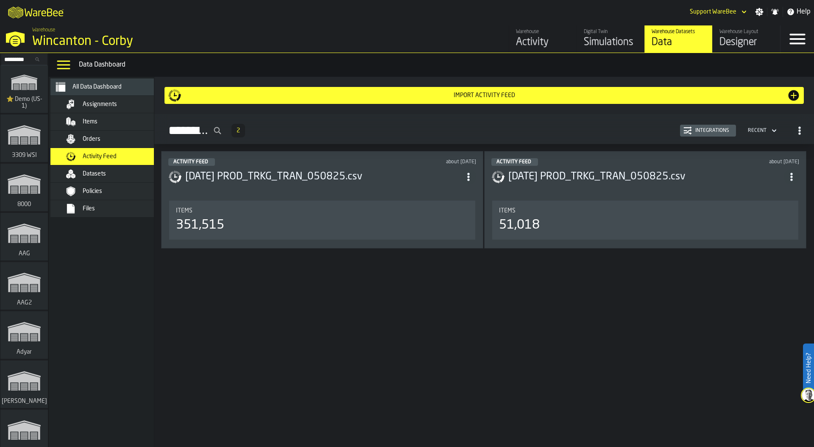
click at [716, 130] on div "Integrations" at bounding box center [712, 131] width 41 height 6
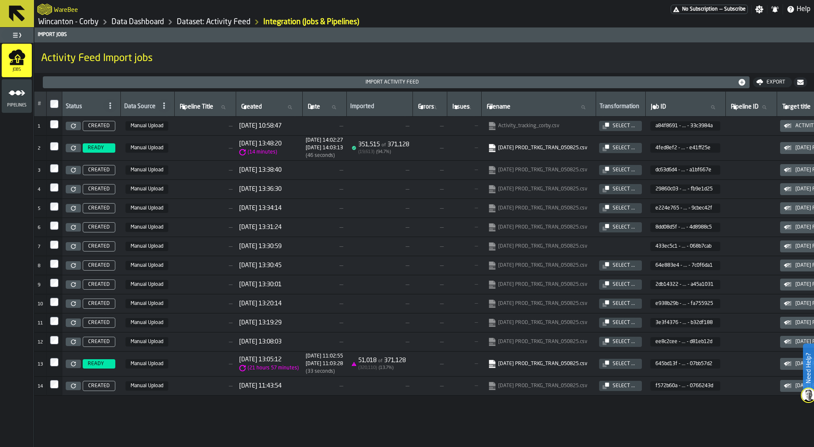
click at [15, 97] on icon "menu Pipelines" at bounding box center [16, 92] width 17 height 17
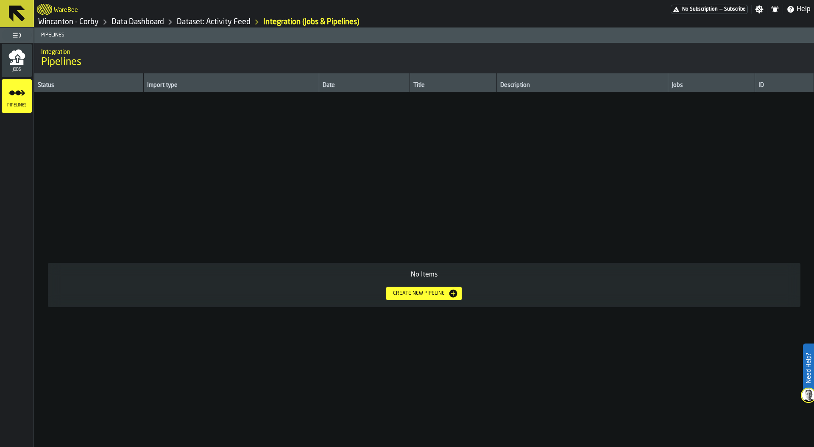
click at [429, 292] on div "Create new pipeline" at bounding box center [419, 293] width 59 height 6
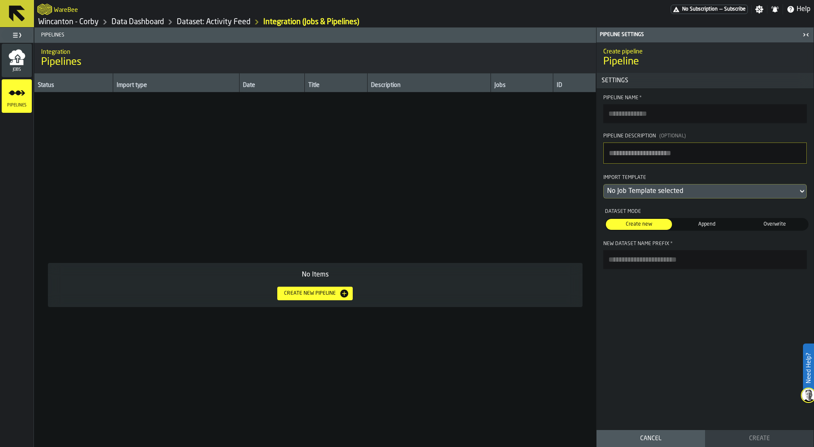
click at [624, 111] on input "Pipeline Name *" at bounding box center [705, 113] width 204 height 19
type input "**********"
click at [634, 148] on textarea "Pipeline Description (Optional)" at bounding box center [705, 152] width 204 height 21
type textarea "**********"
click at [656, 192] on div "No Job Template selected" at bounding box center [700, 191] width 187 height 10
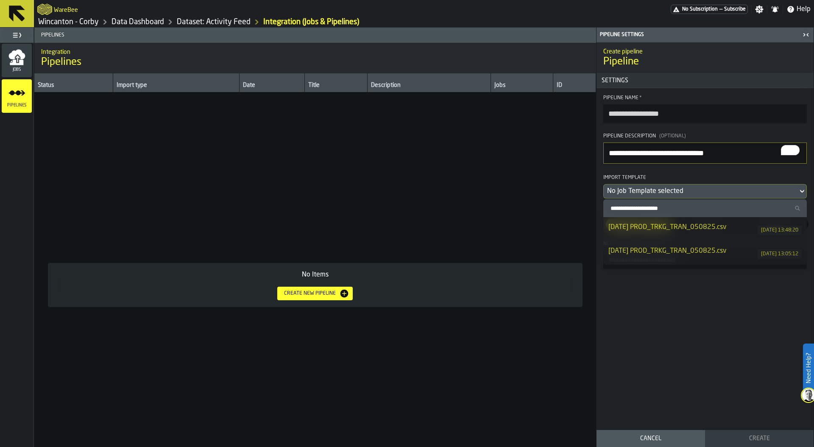
click at [671, 228] on div "[DATE] PROD_TRKG_TRAN_050825.csv" at bounding box center [683, 227] width 149 height 10
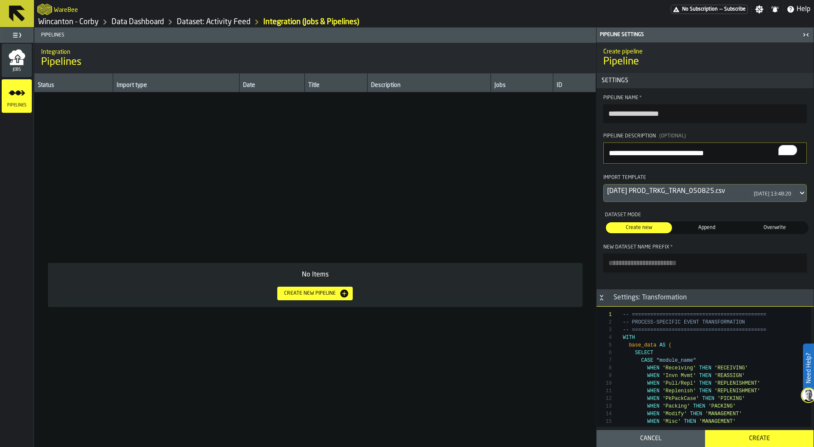
click at [709, 229] on span "Append" at bounding box center [707, 228] width 63 height 8
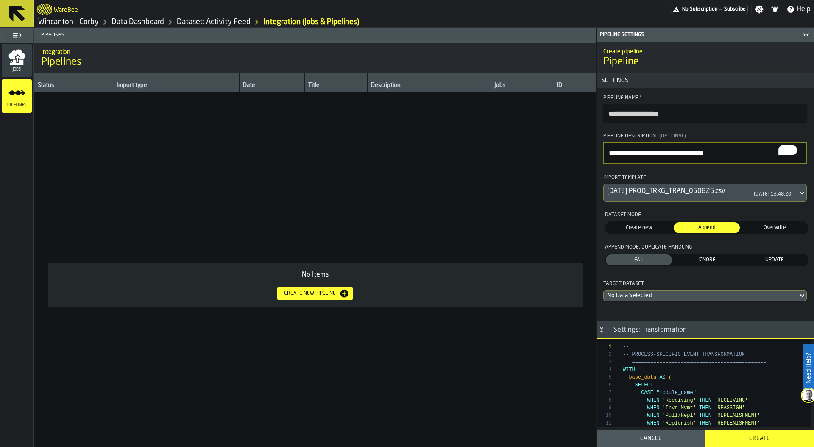
click at [703, 259] on span "IGNORE" at bounding box center [707, 260] width 63 height 8
click at [670, 297] on div "No Data Selected" at bounding box center [700, 295] width 187 height 7
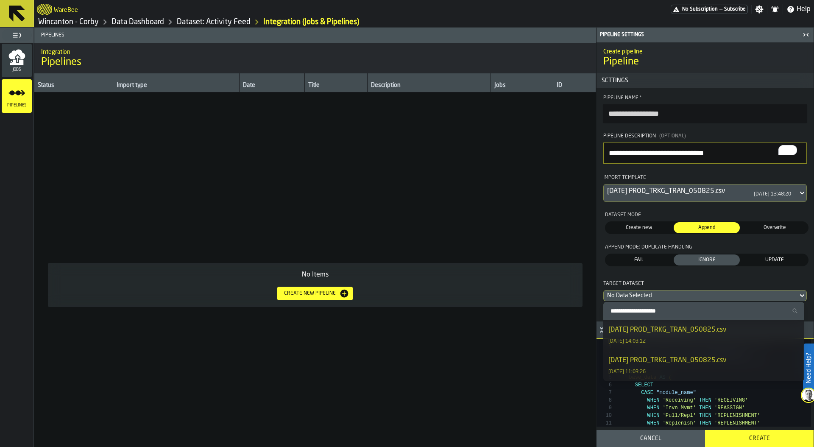
click at [706, 334] on div "[DATE] PROD_TRKG_TRAN_050825.csv" at bounding box center [668, 330] width 118 height 10
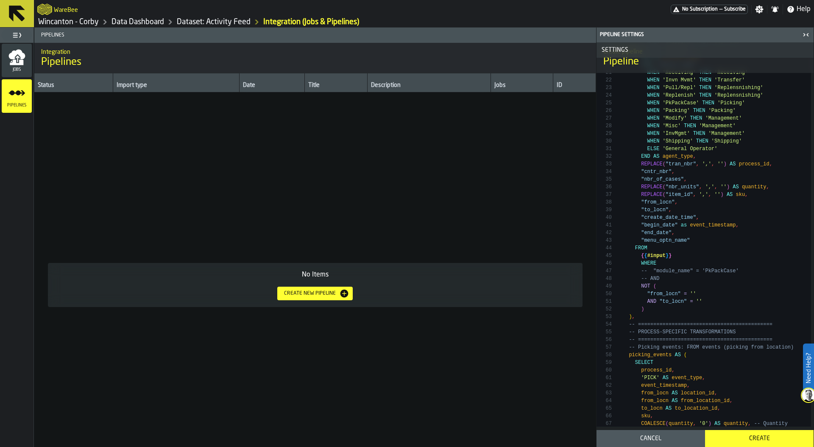
scroll to position [457, 0]
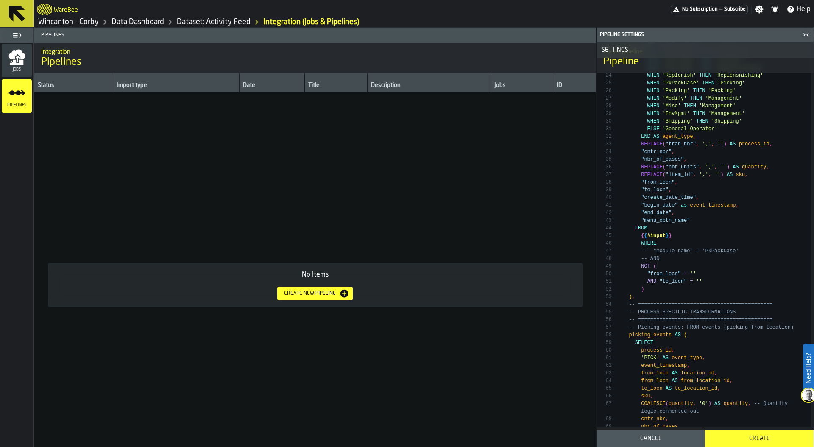
click at [751, 433] on button "Create" at bounding box center [759, 438] width 109 height 17
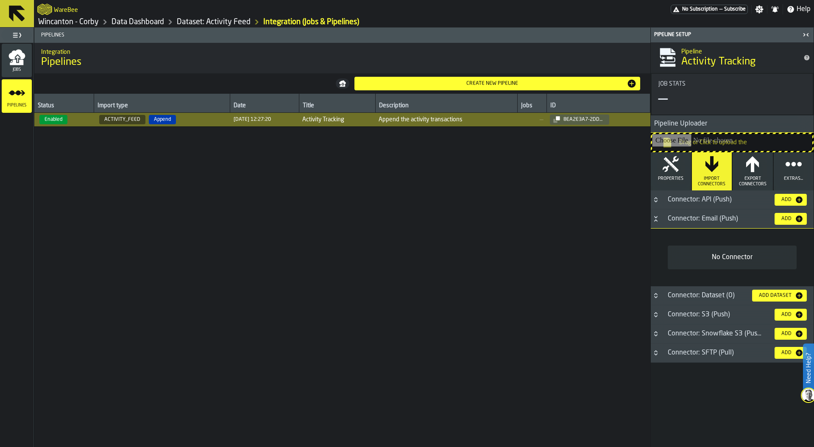
click at [791, 223] on div "Add" at bounding box center [790, 219] width 25 height 8
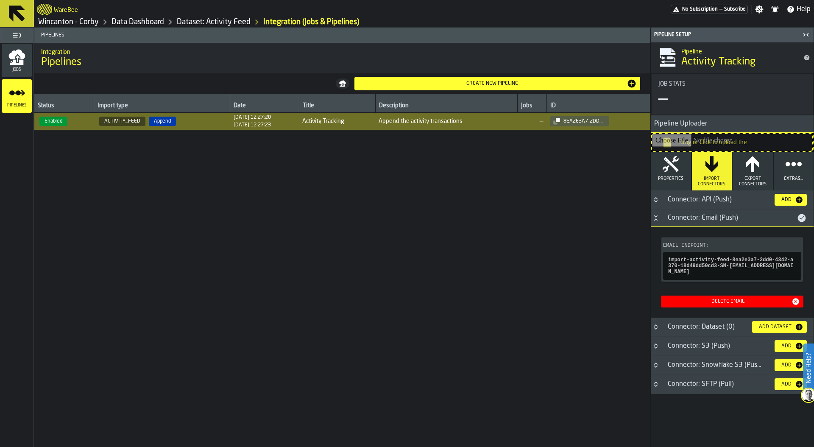
click at [0, 0] on icon "button-" at bounding box center [0, 0] width 0 height 0
click at [674, 156] on icon "button" at bounding box center [670, 164] width 17 height 17
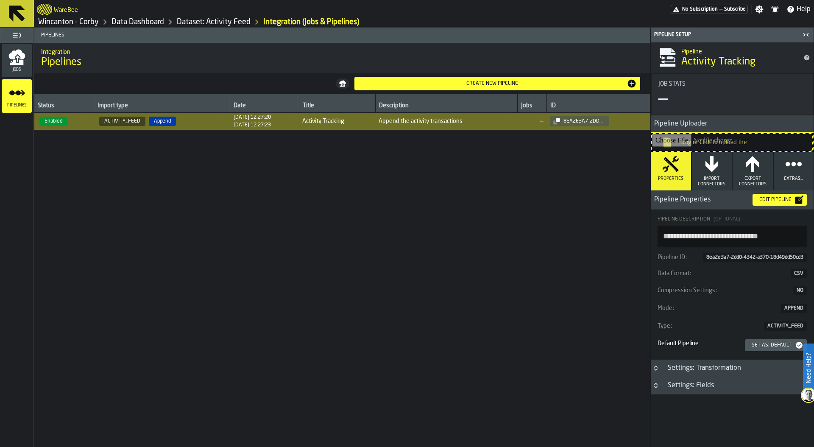
click at [767, 346] on div "Set as: Default" at bounding box center [771, 345] width 47 height 6
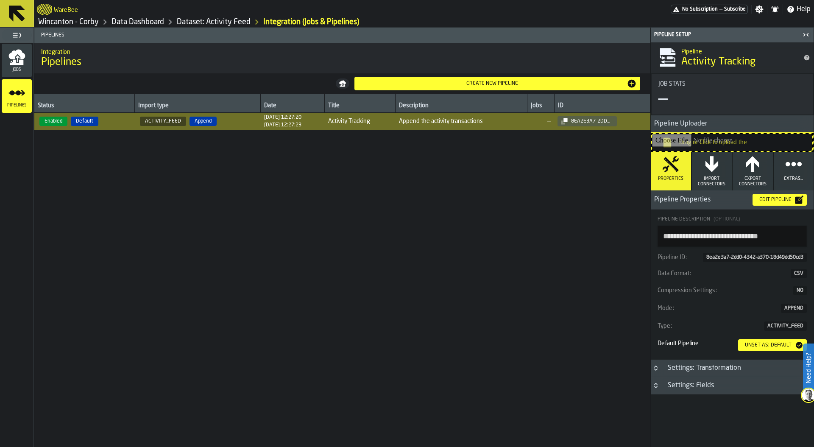
click at [17, 66] on div "Jobs" at bounding box center [17, 60] width 30 height 23
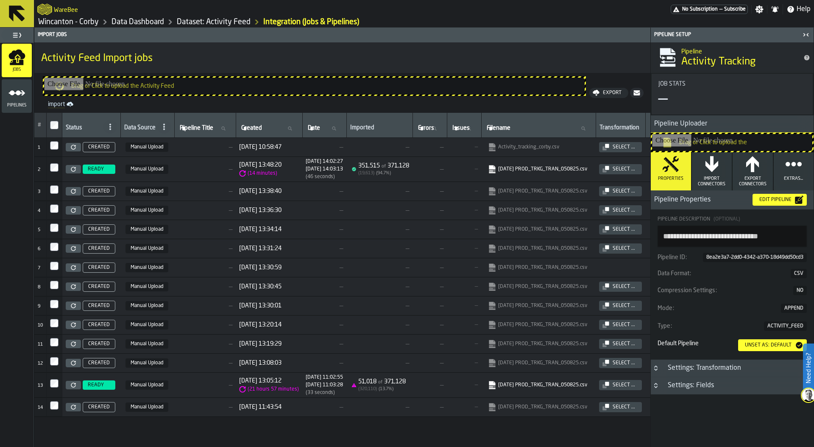
click at [207, 87] on input "Drag or Click to upload the Activity Feed" at bounding box center [314, 86] width 541 height 17
click at [19, 92] on circle "menu Pipelines" at bounding box center [18, 92] width 5 height 5
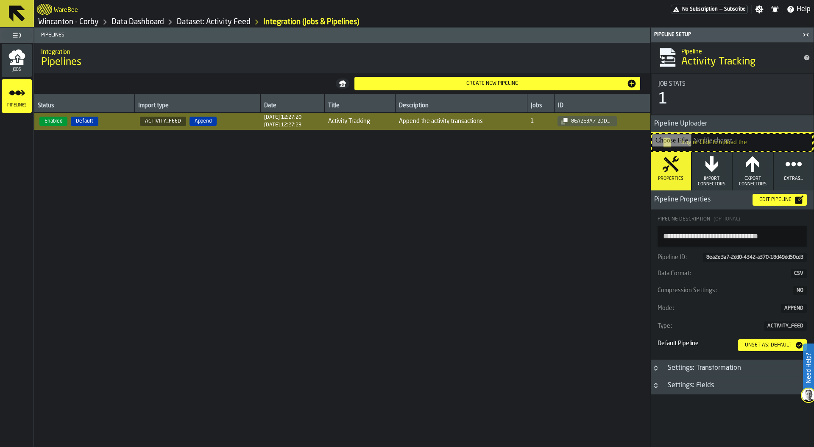
click at [17, 60] on icon "menu Jobs" at bounding box center [18, 59] width 4 height 7
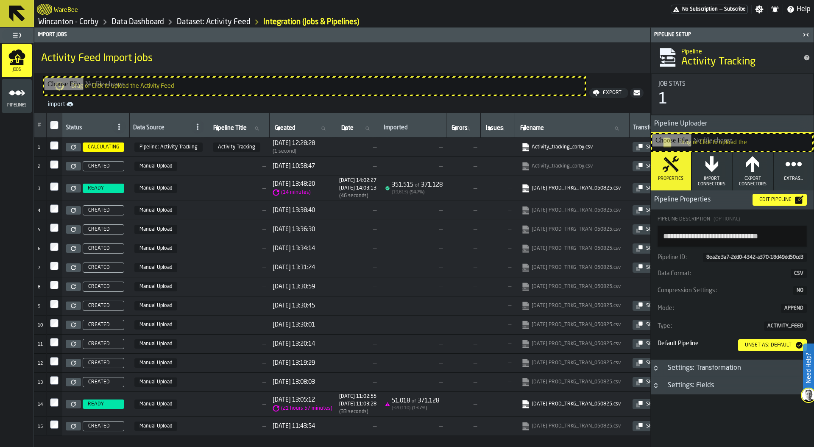
click at [17, 89] on icon "menu Pipelines" at bounding box center [16, 92] width 17 height 17
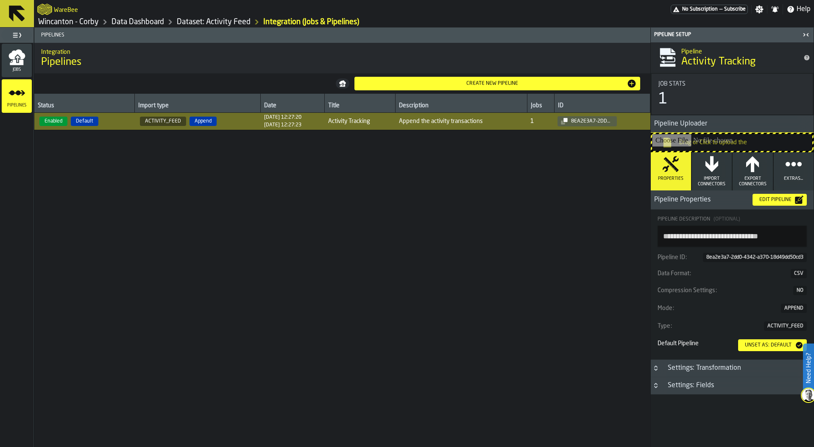
click at [200, 22] on link "Dataset: Activity Feed" at bounding box center [214, 21] width 74 height 9
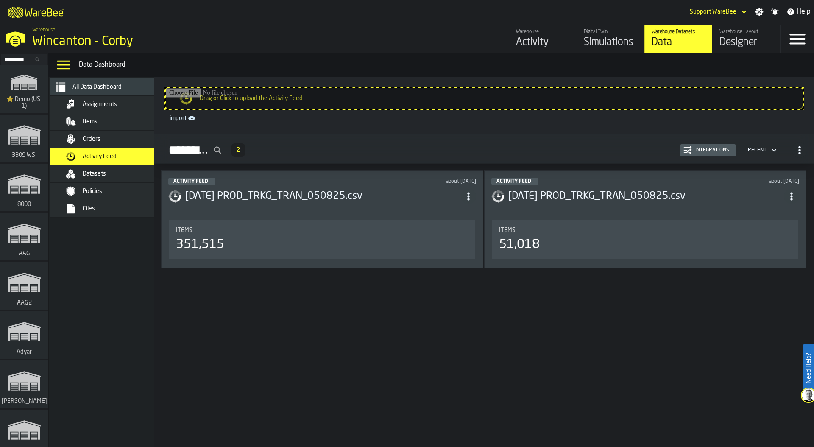
click at [710, 149] on div "Integrations" at bounding box center [712, 150] width 41 height 6
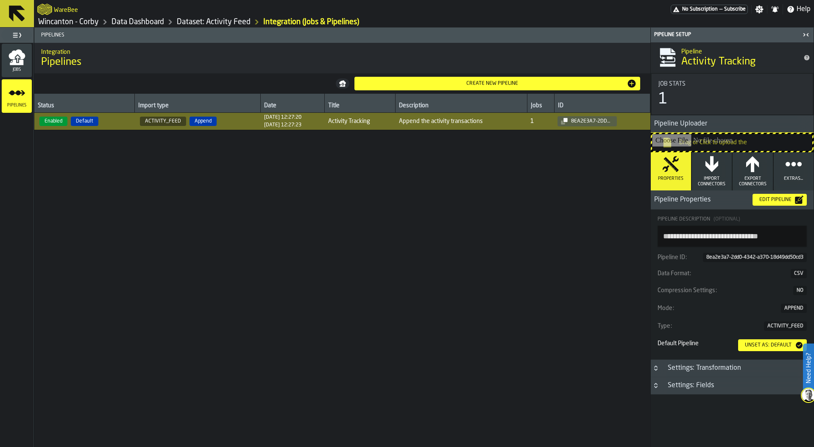
click at [17, 60] on icon "menu Jobs" at bounding box center [16, 57] width 17 height 17
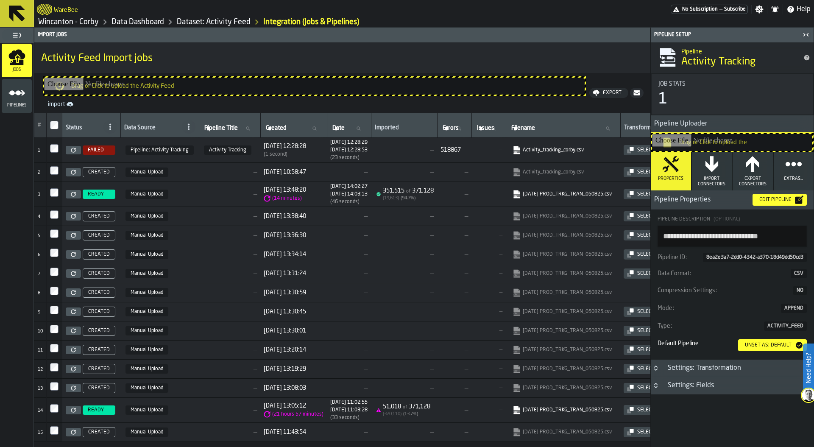
click at [75, 150] on icon at bounding box center [73, 150] width 5 height 5
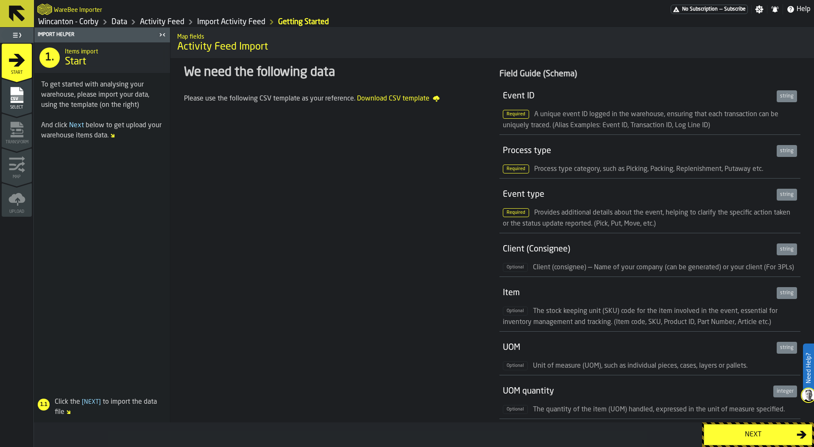
click at [759, 436] on div "Next" at bounding box center [752, 435] width 87 height 10
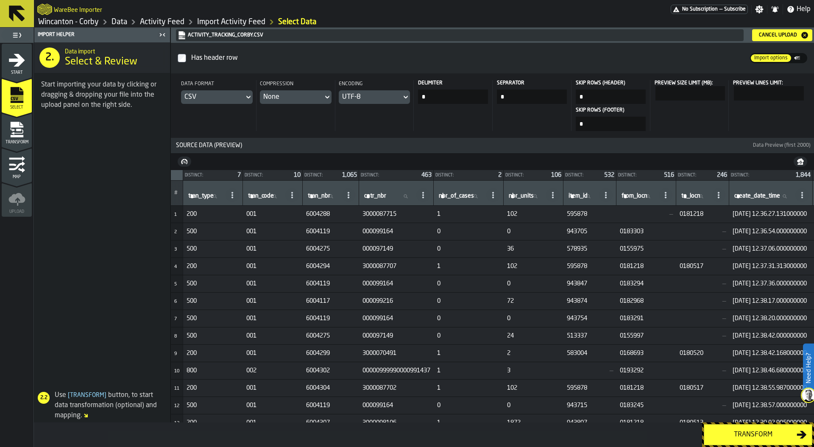
click at [749, 438] on div "Transform" at bounding box center [752, 435] width 87 height 10
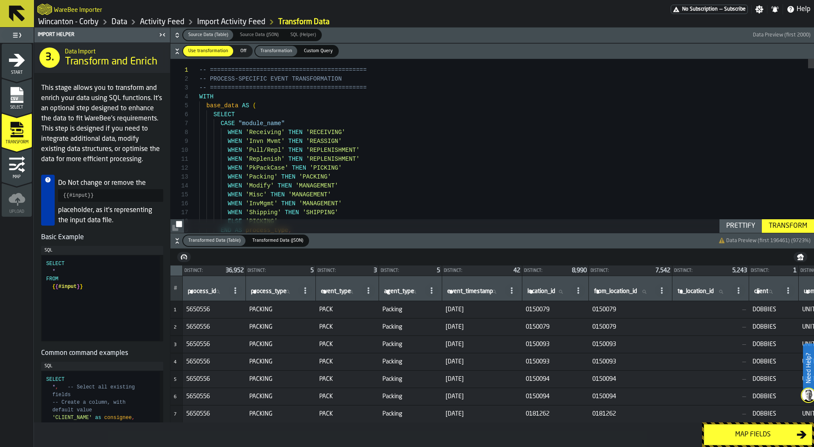
click at [750, 433] on div "Map fields" at bounding box center [752, 435] width 87 height 10
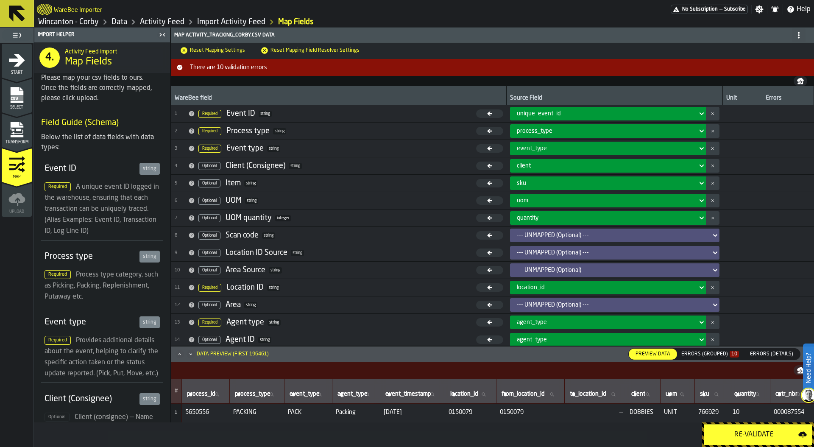
click at [728, 355] on div "Errors (Grouped) 10" at bounding box center [710, 354] width 58 height 6
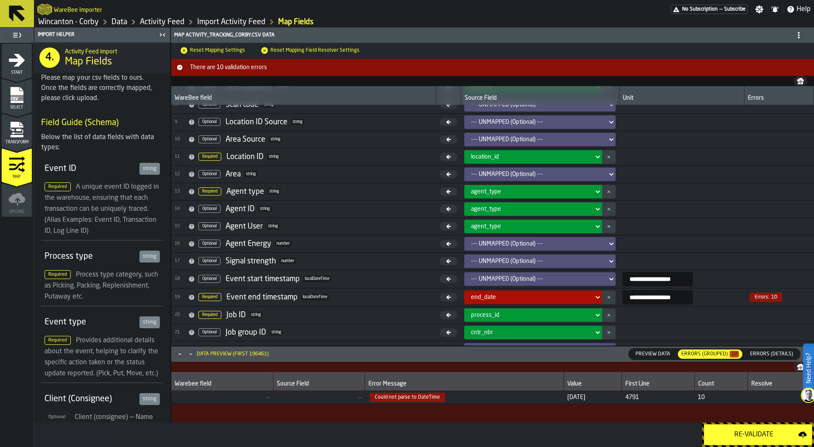
scroll to position [134, 0]
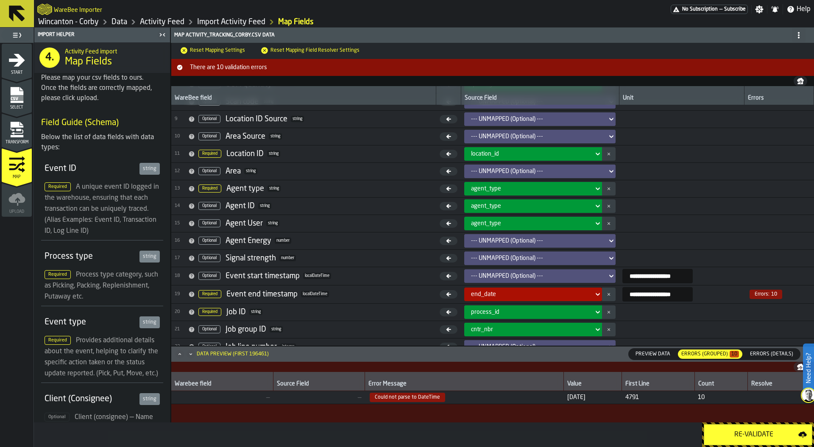
drag, startPoint x: 585, startPoint y: 398, endPoint x: 545, endPoint y: 398, distance: 39.9
click at [545, 398] on tr "— — Could not parse to DateTime 02-SEP-25 4791 10" at bounding box center [492, 397] width 643 height 13
click at [9, 131] on icon "menu Transform" at bounding box center [16, 129] width 17 height 17
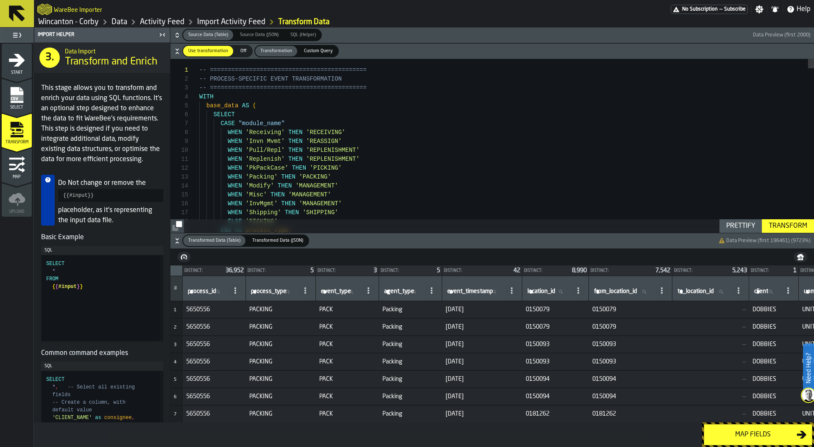
click at [175, 34] on icon "button-" at bounding box center [177, 35] width 8 height 8
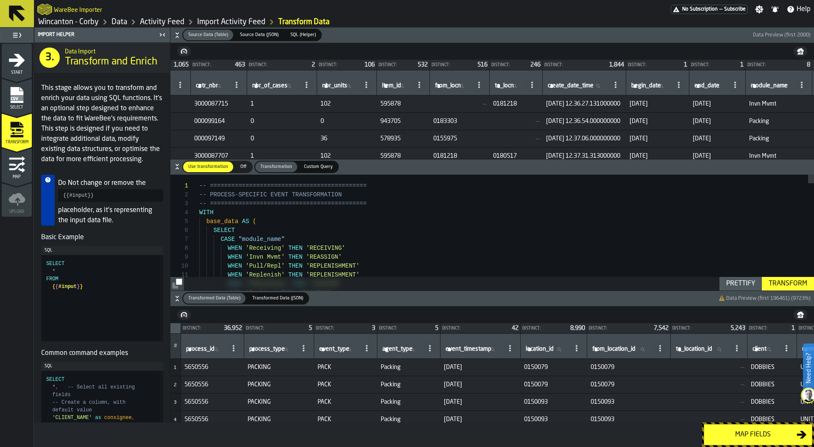
scroll to position [0, 194]
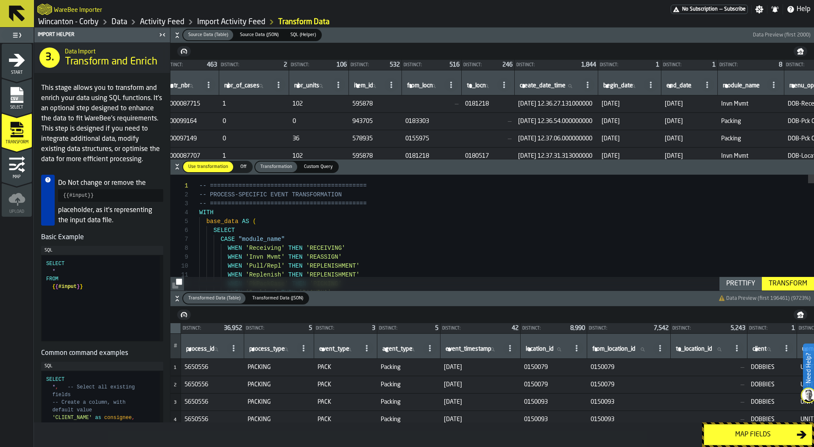
type textarea "**********"
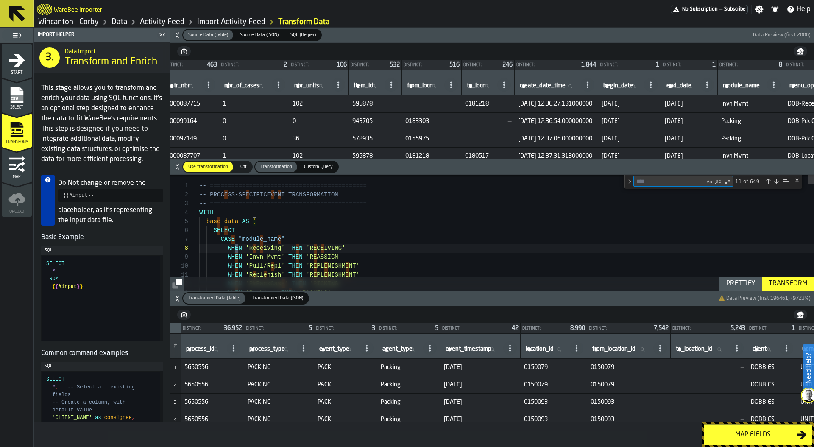
type textarea "*"
type textarea "**********"
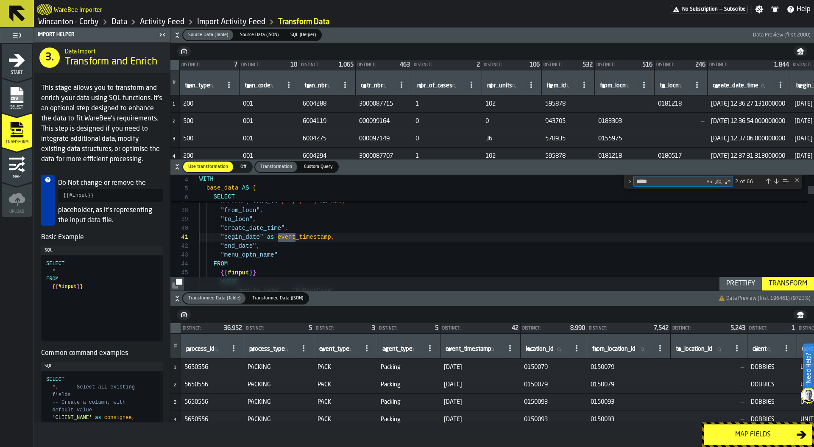
scroll to position [0, 0]
type textarea "*****"
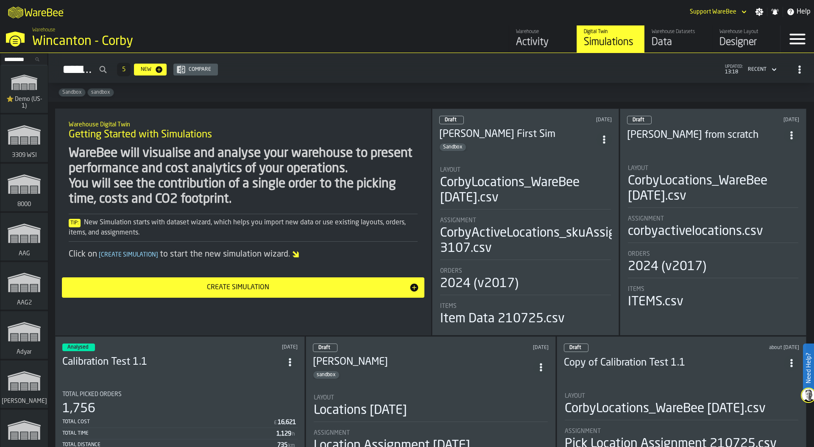
click at [17, 61] on input "Search..." at bounding box center [24, 59] width 44 height 9
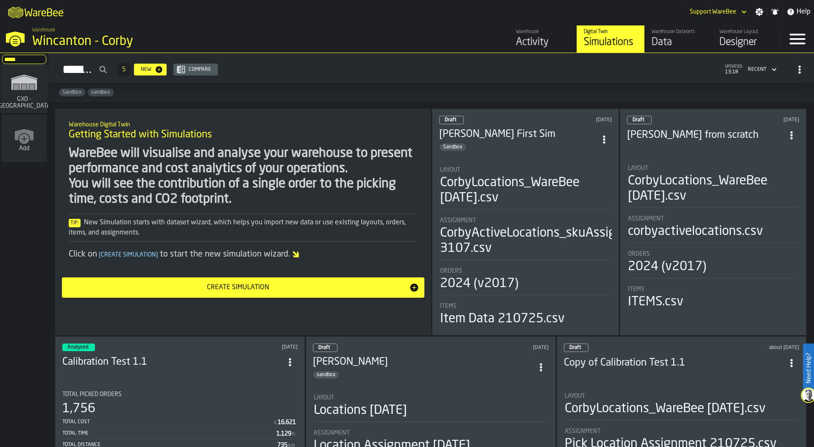
type input "*****"
click at [20, 87] on polygon "link-to-/wh/i/ae0cd702-8cb1-4091-b3be-0aee77957c79/simulations" at bounding box center [23, 83] width 25 height 14
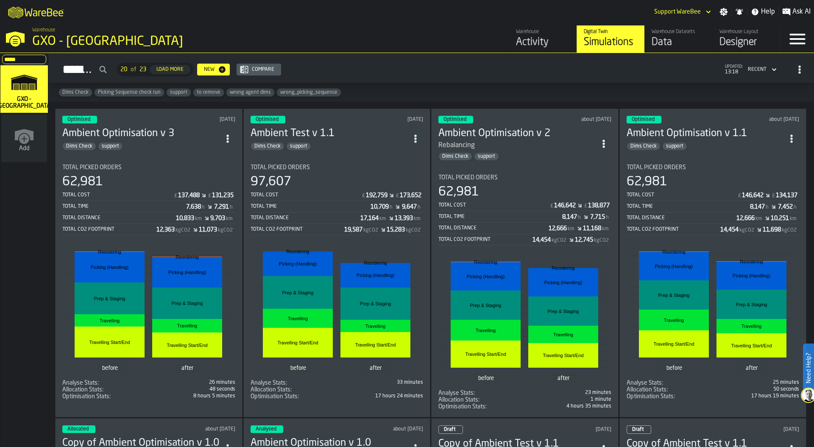
click at [664, 42] on div "Data" at bounding box center [679, 43] width 54 height 14
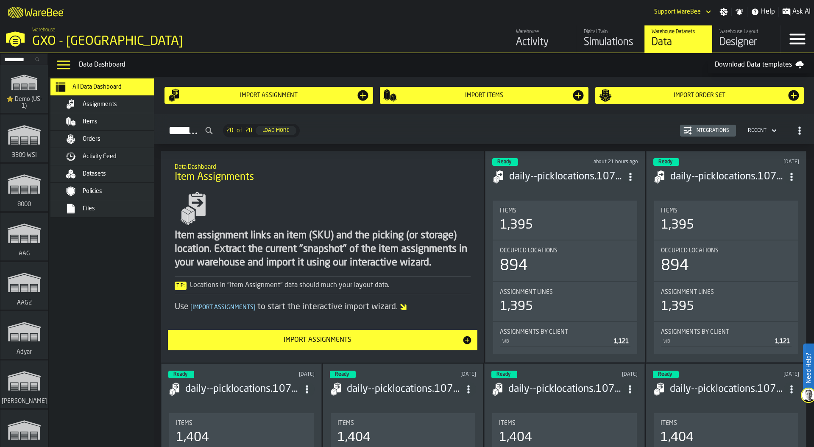
click at [123, 154] on div "Activity Feed" at bounding box center [124, 156] width 83 height 7
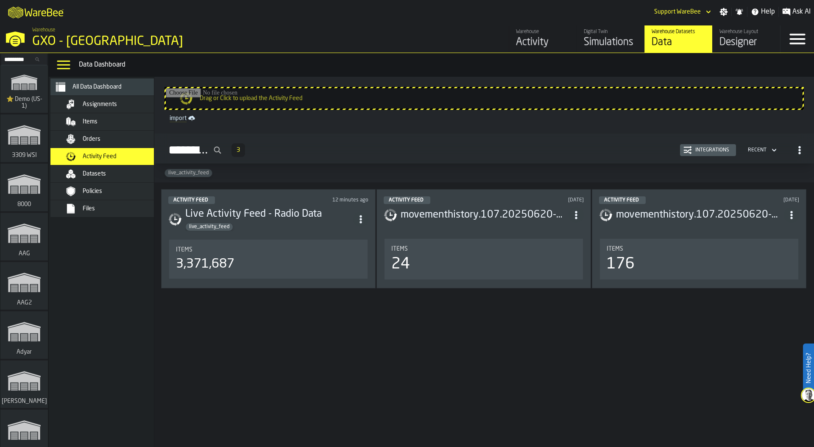
click at [716, 148] on div "Integrations" at bounding box center [712, 150] width 41 height 6
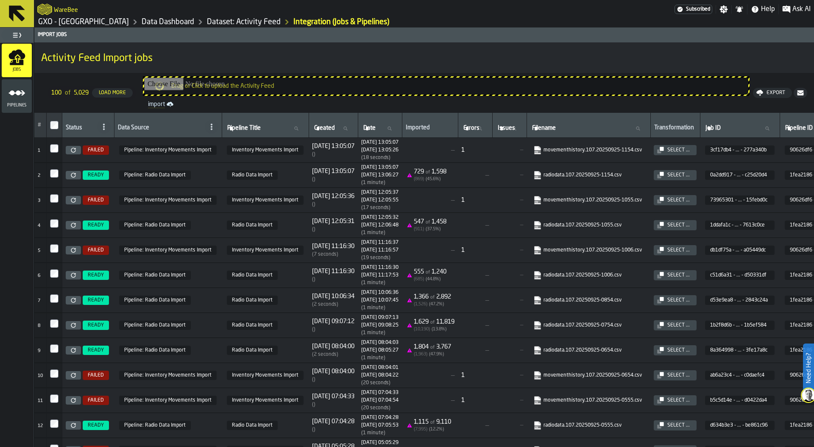
click at [74, 177] on icon at bounding box center [73, 175] width 5 height 5
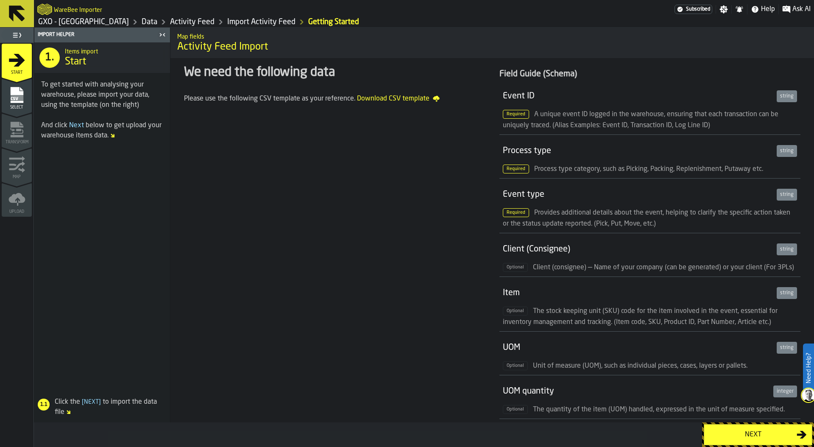
click at [732, 430] on div "Next" at bounding box center [752, 435] width 87 height 10
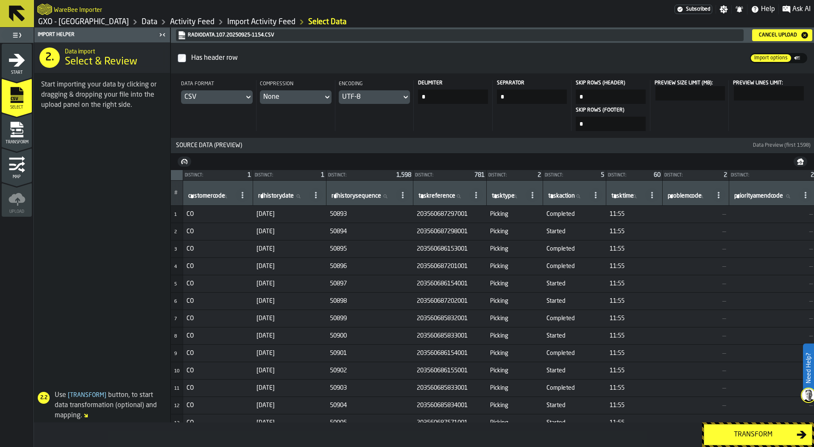
click at [747, 433] on div "Transform" at bounding box center [752, 435] width 87 height 10
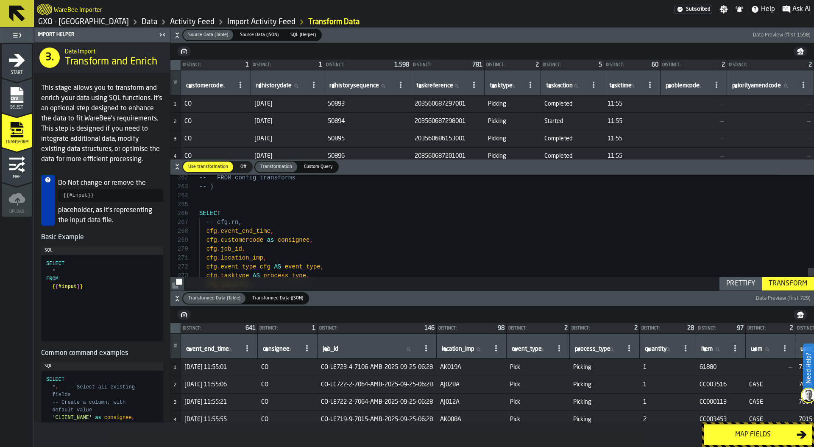
click at [178, 37] on icon "button-" at bounding box center [177, 37] width 3 height 2
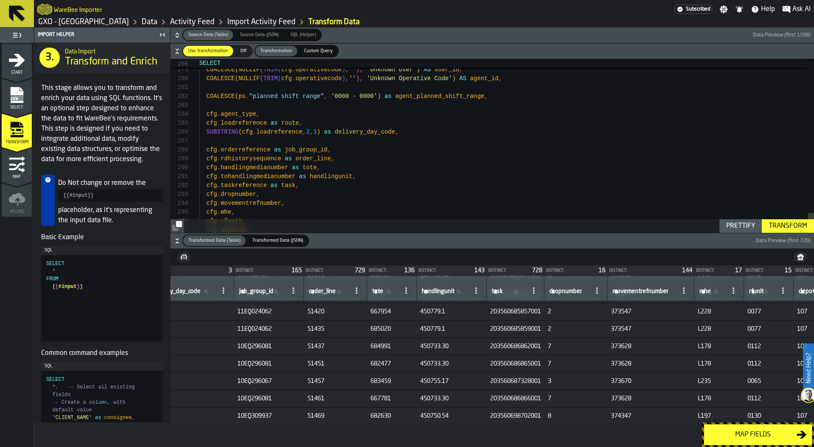
scroll to position [885, 993]
click at [293, 310] on span "11EQ024062" at bounding box center [266, 311] width 63 height 7
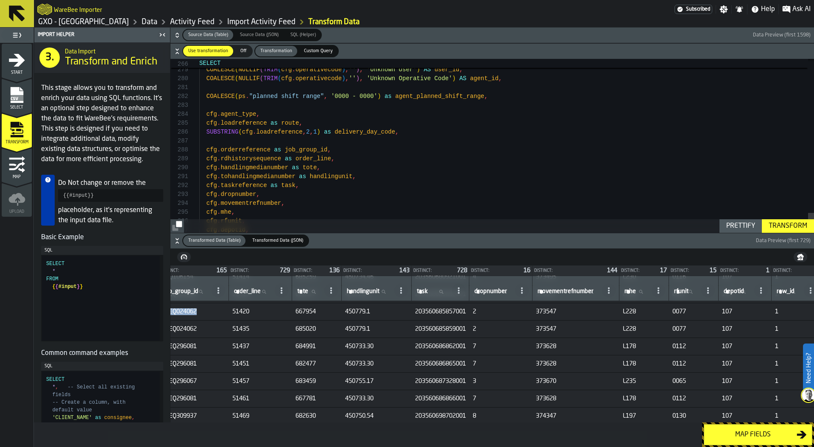
scroll to position [885, 1067]
drag, startPoint x: 337, startPoint y: 310, endPoint x: 369, endPoint y: 310, distance: 32.7
click at [337, 310] on span "667954" at bounding box center [315, 311] width 43 height 7
drag, startPoint x: 388, startPoint y: 311, endPoint x: 424, endPoint y: 312, distance: 36.5
click at [410, 312] on td "450779.1" at bounding box center [376, 311] width 70 height 17
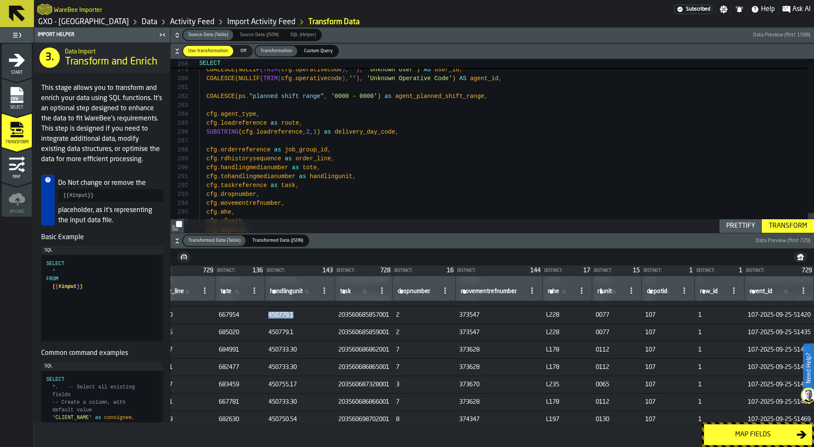
scroll to position [881, 1212]
click at [175, 29] on h6 "Source Data (Table) Source Data (Table) Source Data (JSON) Source Data (JSON) S…" at bounding box center [492, 35] width 640 height 12
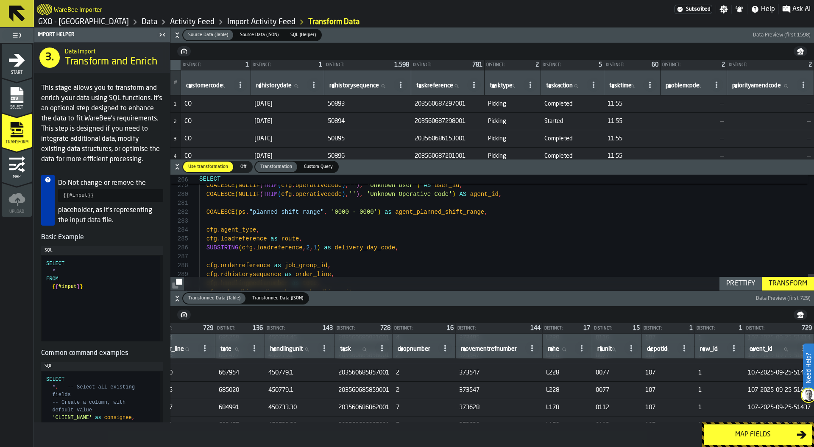
click at [338, 377] on td "203560685857001" at bounding box center [364, 372] width 58 height 17
click at [338, 373] on span "203560685857001" at bounding box center [363, 372] width 51 height 7
copy span "203560685857001"
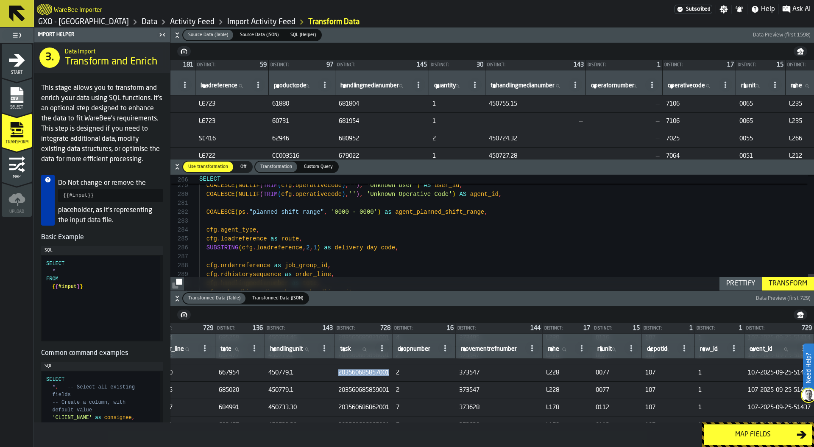
scroll to position [0, 1395]
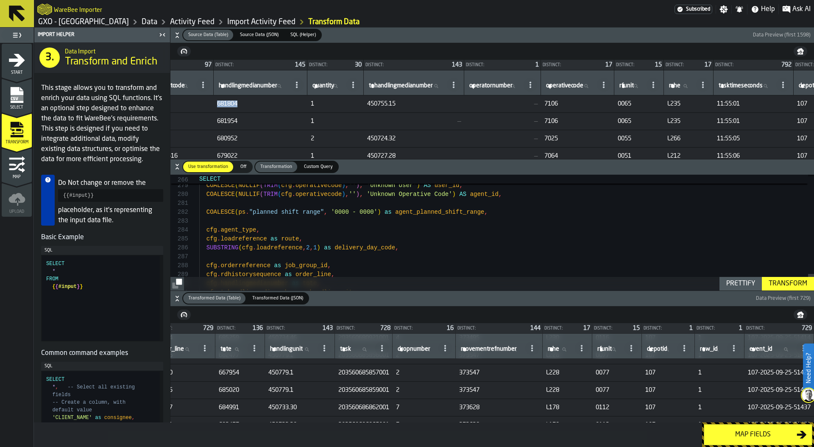
drag, startPoint x: 275, startPoint y: 103, endPoint x: 318, endPoint y: 103, distance: 42.4
click at [304, 103] on span "681804" at bounding box center [260, 104] width 87 height 7
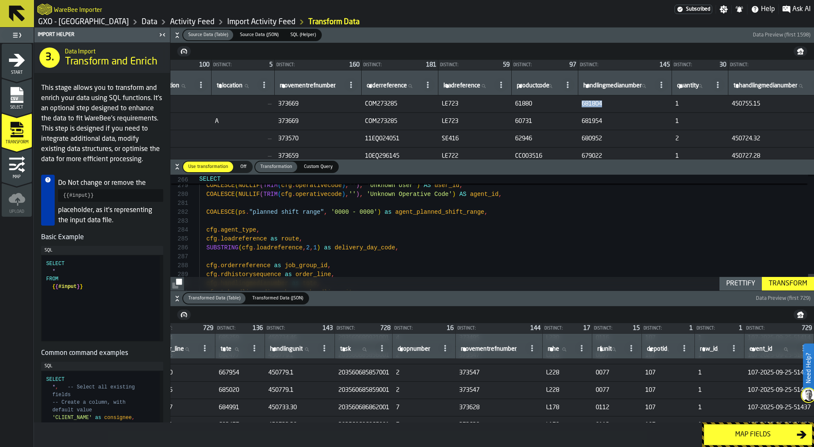
scroll to position [0, 1019]
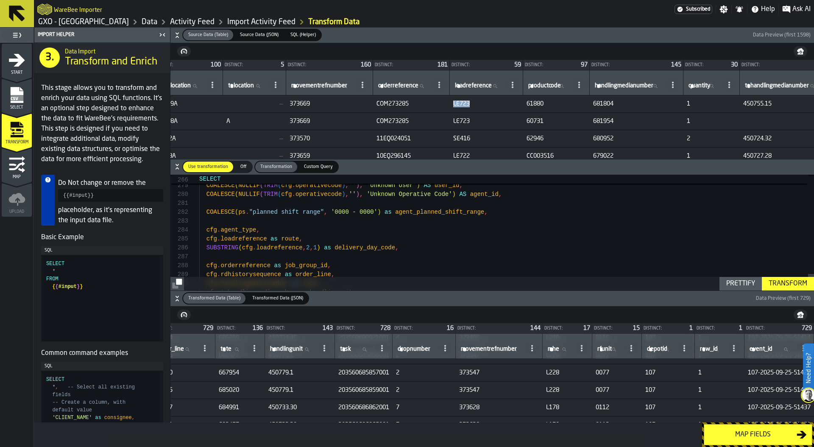
drag, startPoint x: 506, startPoint y: 104, endPoint x: 537, endPoint y: 103, distance: 31.0
click at [520, 104] on span "LE723" at bounding box center [486, 104] width 67 height 7
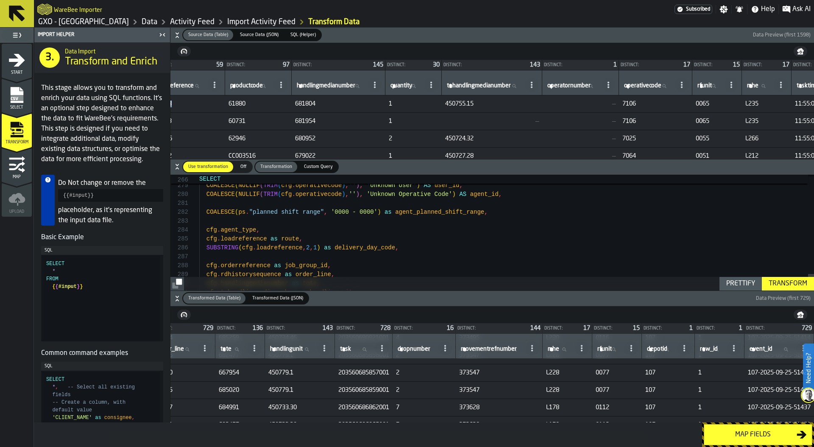
scroll to position [0, 1318]
drag, startPoint x: 510, startPoint y: 102, endPoint x: 566, endPoint y: 105, distance: 56.1
click at [538, 105] on span "450755.15" at bounding box center [491, 104] width 94 height 7
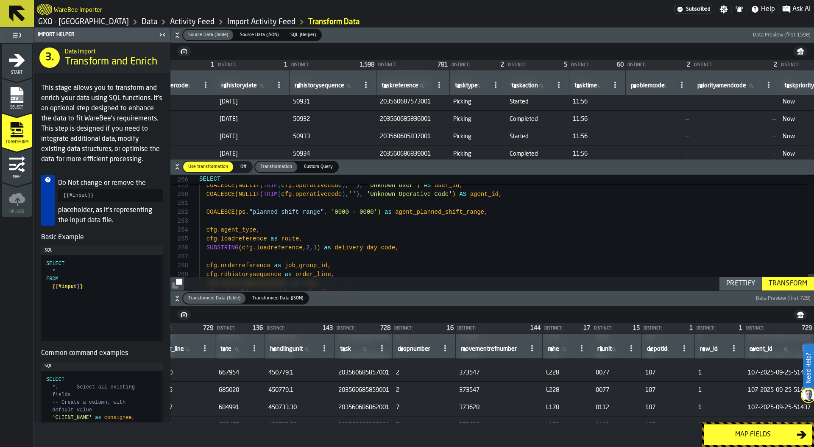
scroll to position [663, 0]
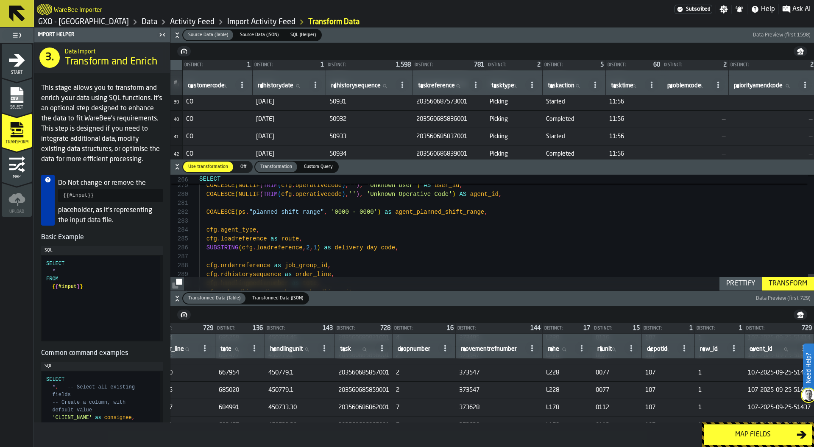
click at [536, 85] on icon at bounding box center [532, 84] width 7 height 7
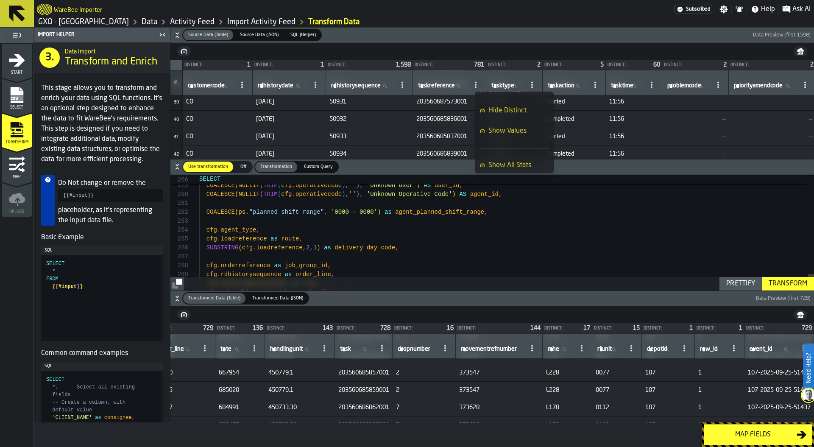
scroll to position [67, 0]
click at [514, 128] on span "Show Values" at bounding box center [508, 130] width 38 height 10
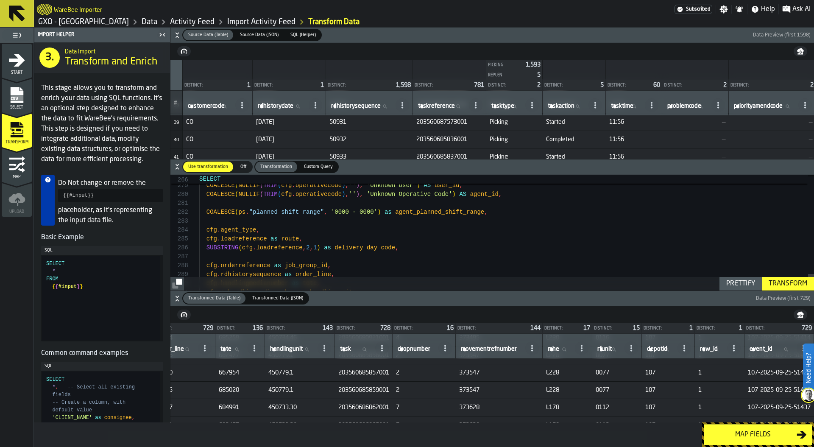
scroll to position [683, 0]
click at [536, 105] on icon at bounding box center [532, 105] width 7 height 7
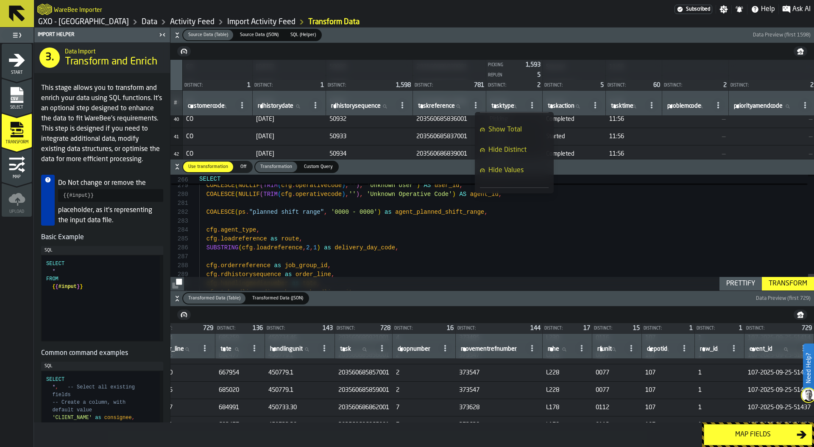
scroll to position [0, 0]
click at [596, 106] on circle at bounding box center [596, 107] width 2 height 2
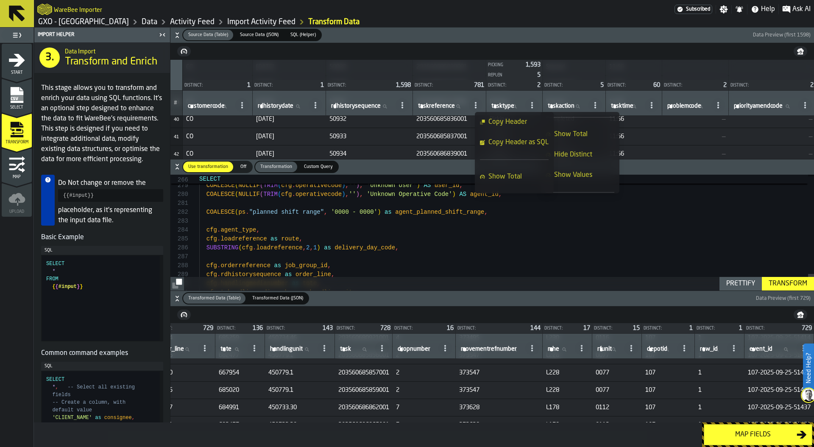
scroll to position [45, 0]
click at [596, 170] on div "Show Values" at bounding box center [580, 172] width 69 height 10
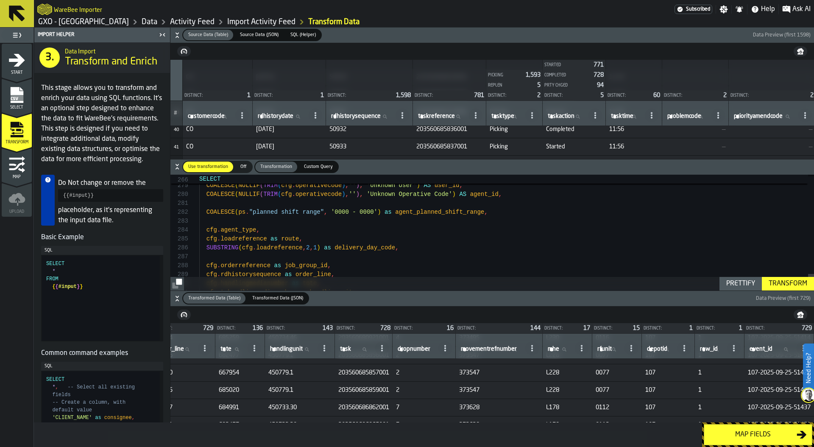
scroll to position [693, 0]
